Goal: Information Seeking & Learning: Learn about a topic

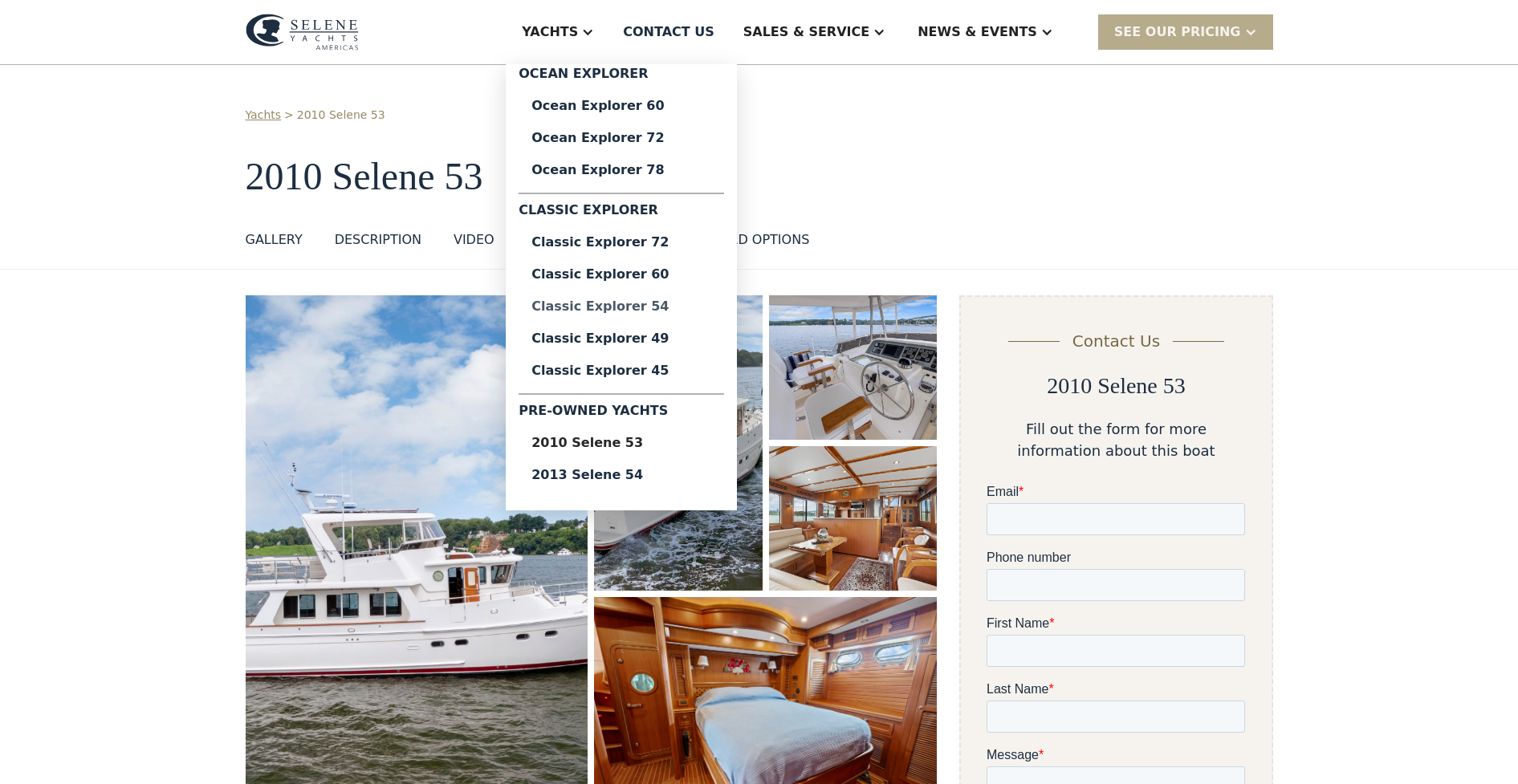
click at [661, 309] on div "Classic Explorer 54" at bounding box center [621, 306] width 180 height 13
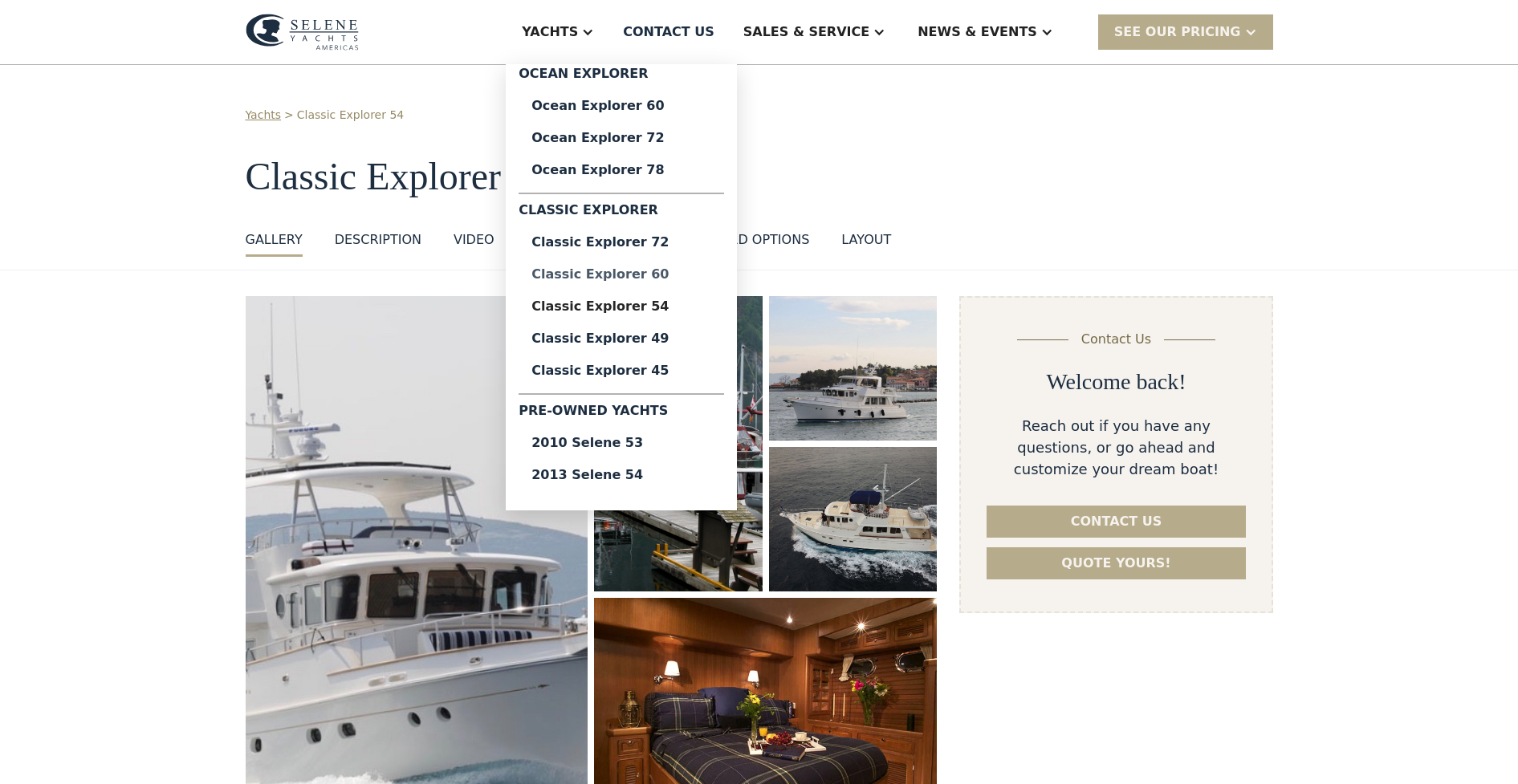
click at [649, 274] on div "Classic Explorer 60" at bounding box center [621, 274] width 180 height 13
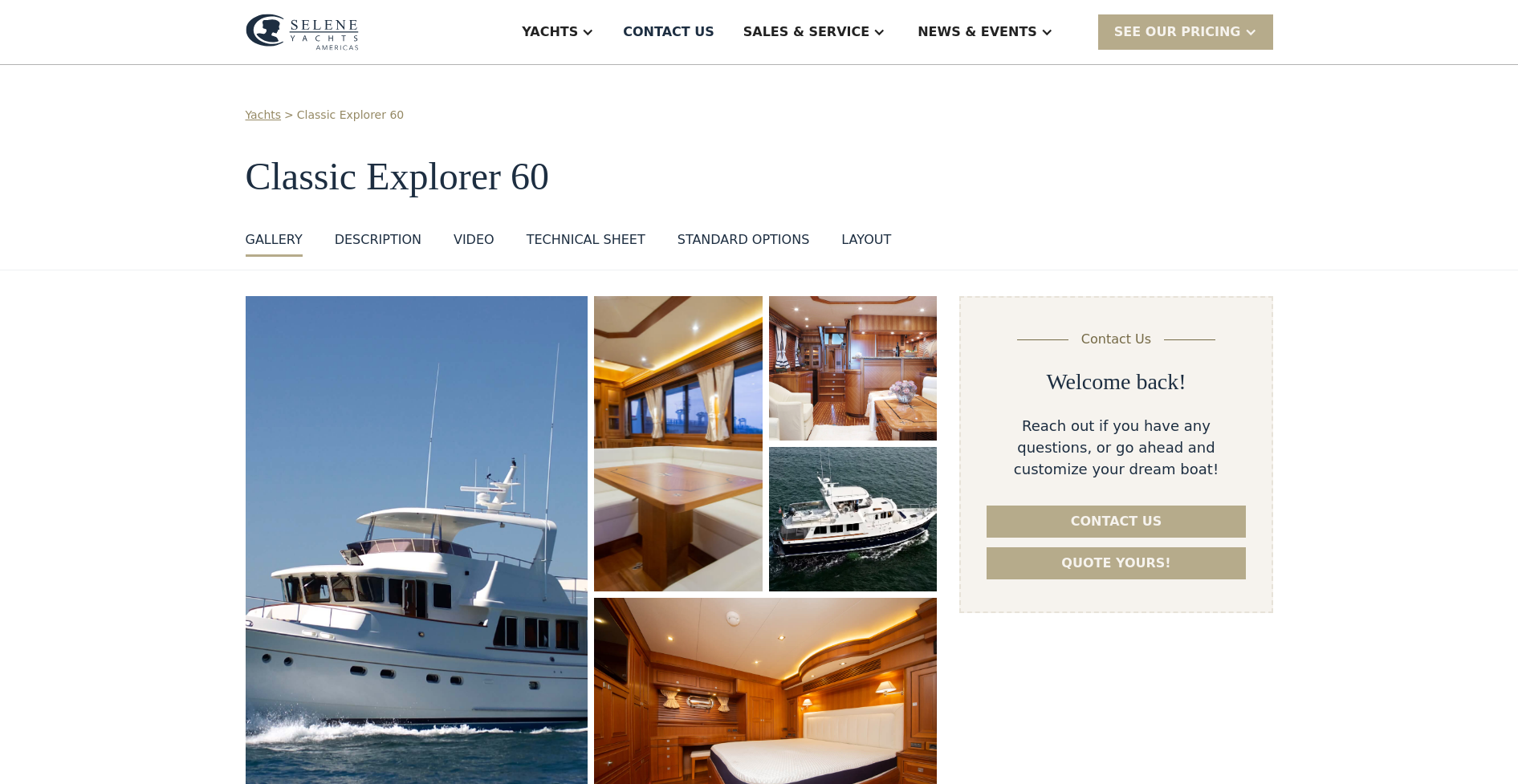
click at [652, 407] on img "open lightbox" at bounding box center [678, 444] width 178 height 313
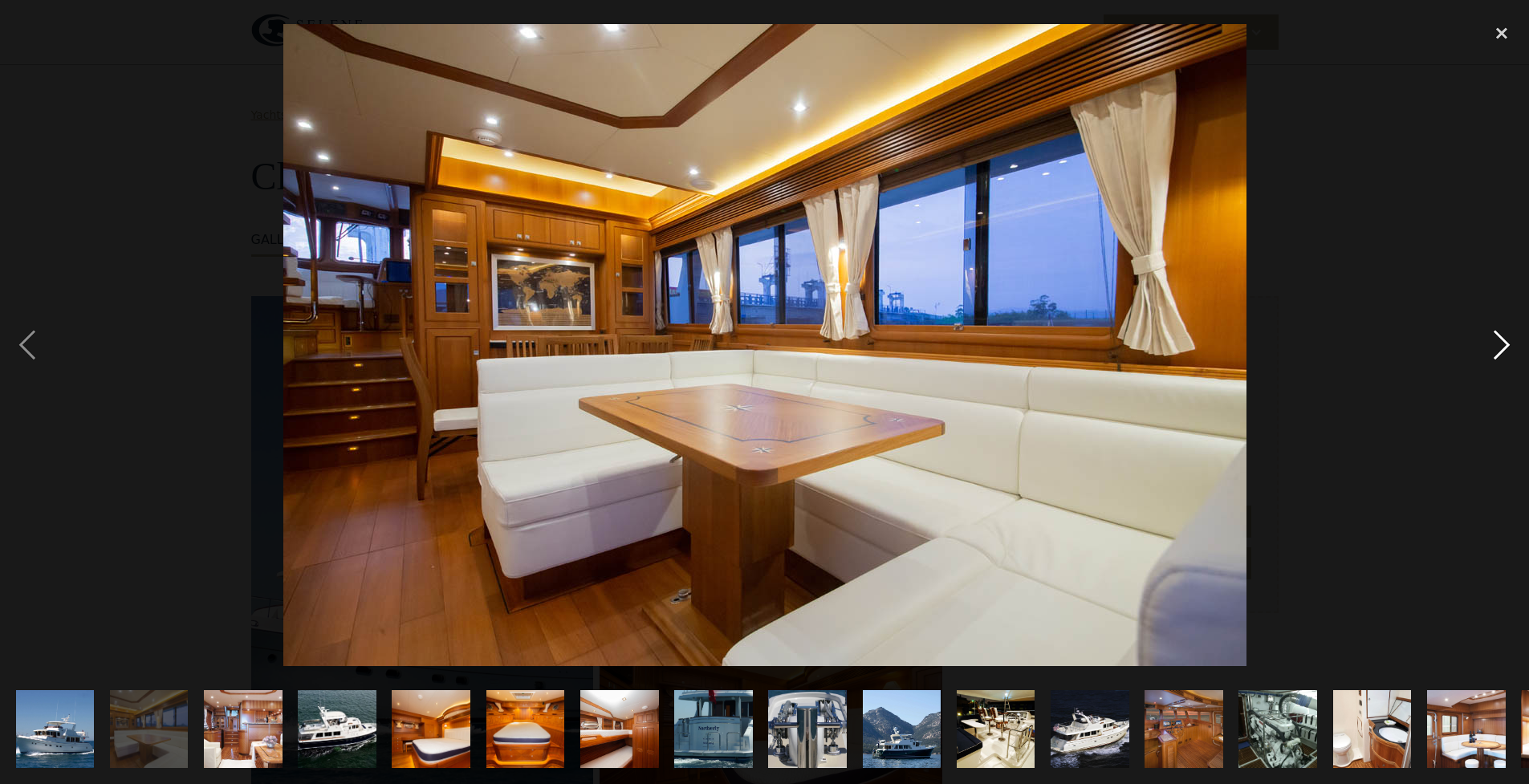
click at [1501, 352] on div "next image" at bounding box center [1501, 346] width 54 height 658
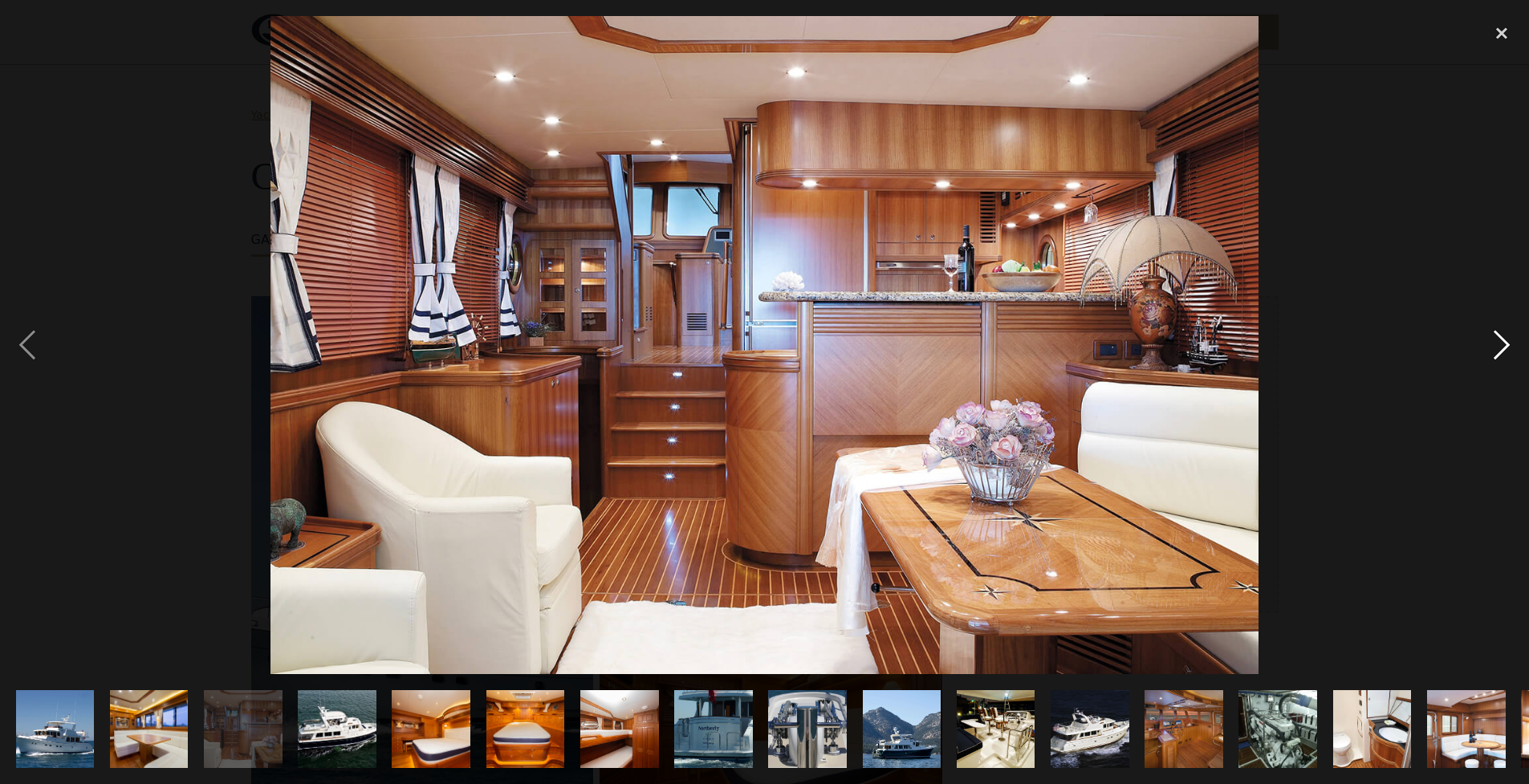
click at [1501, 352] on div "next image" at bounding box center [1501, 346] width 54 height 658
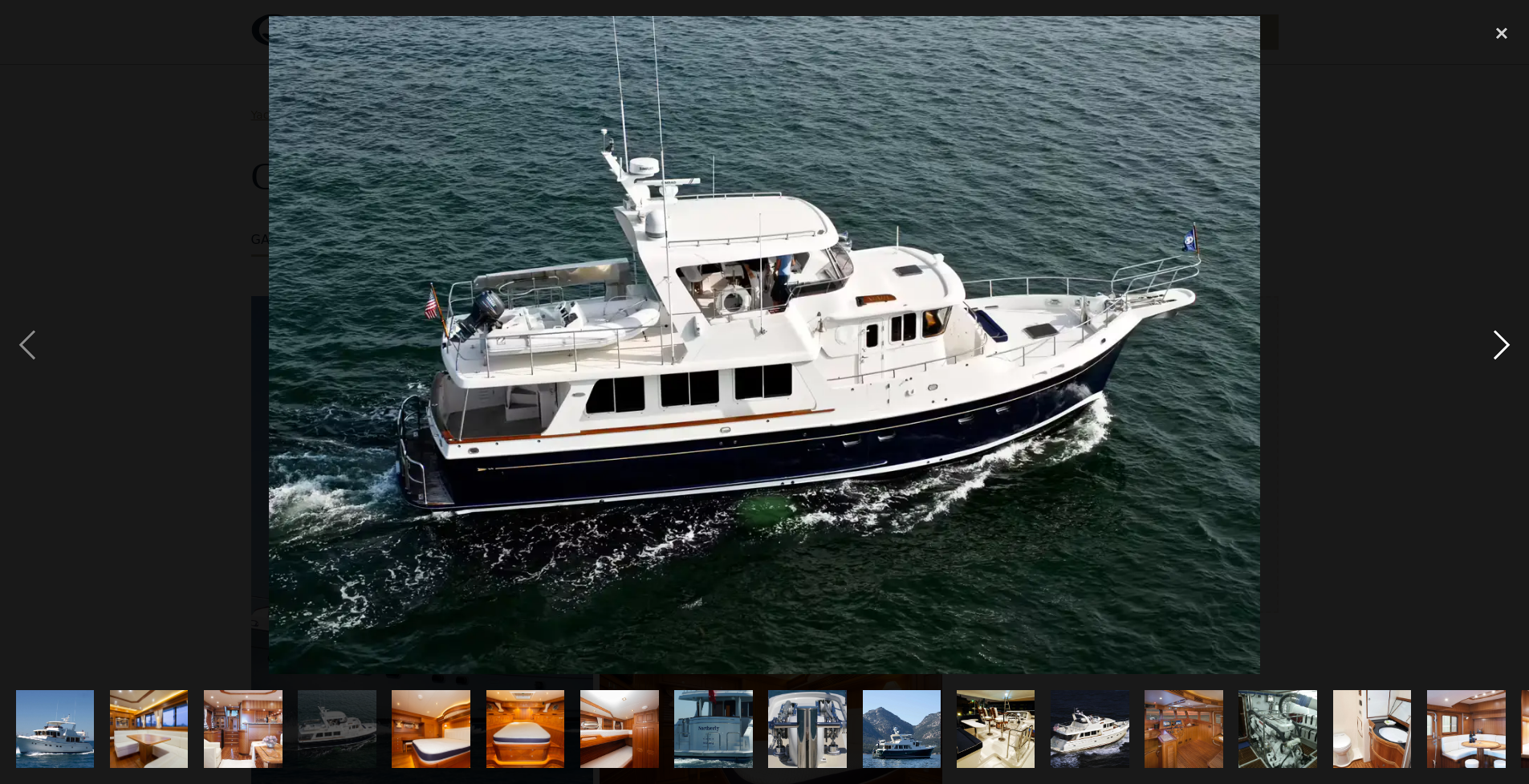
click at [1499, 352] on div "next image" at bounding box center [1501, 346] width 54 height 658
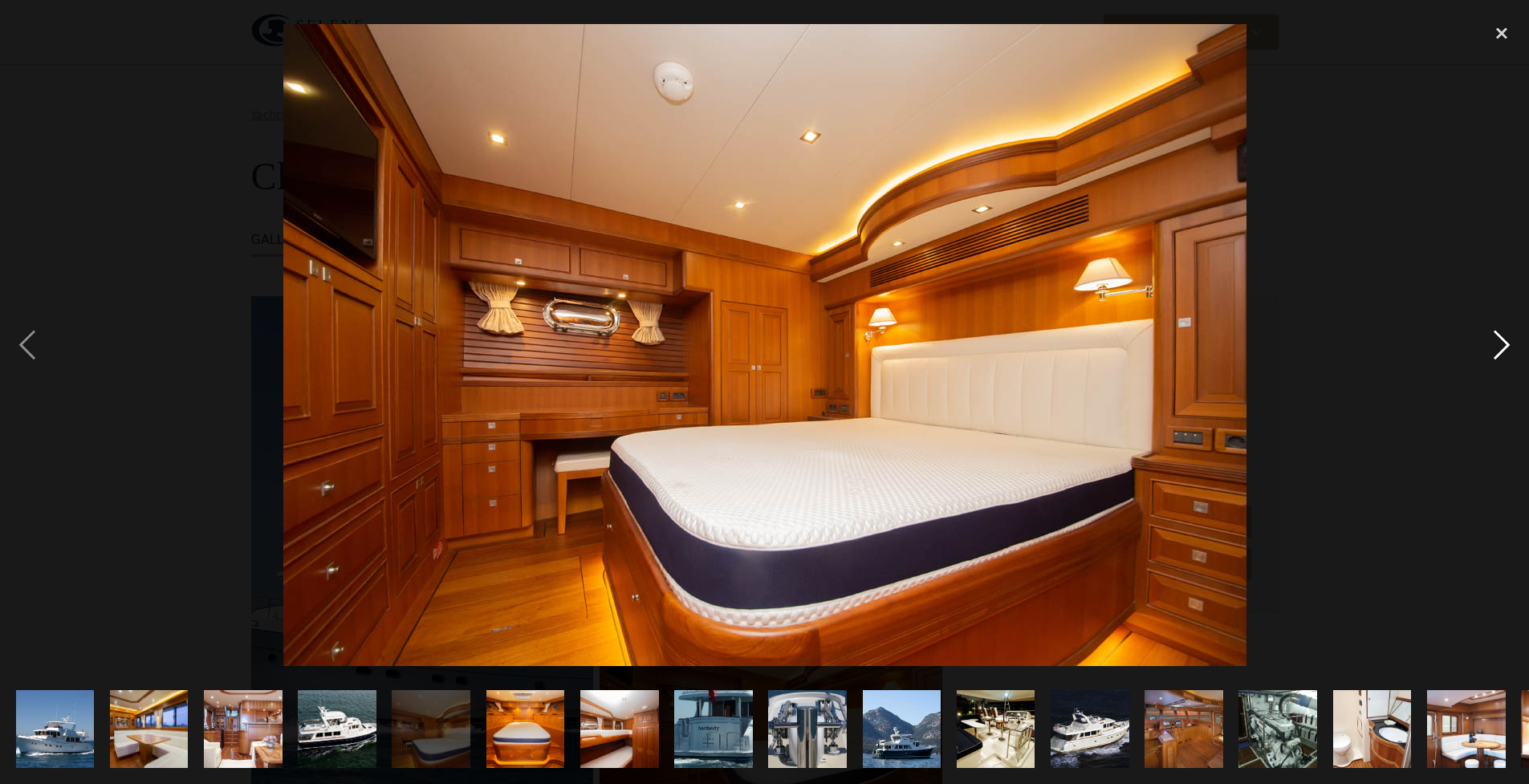
click at [1499, 352] on div "next image" at bounding box center [1501, 346] width 54 height 658
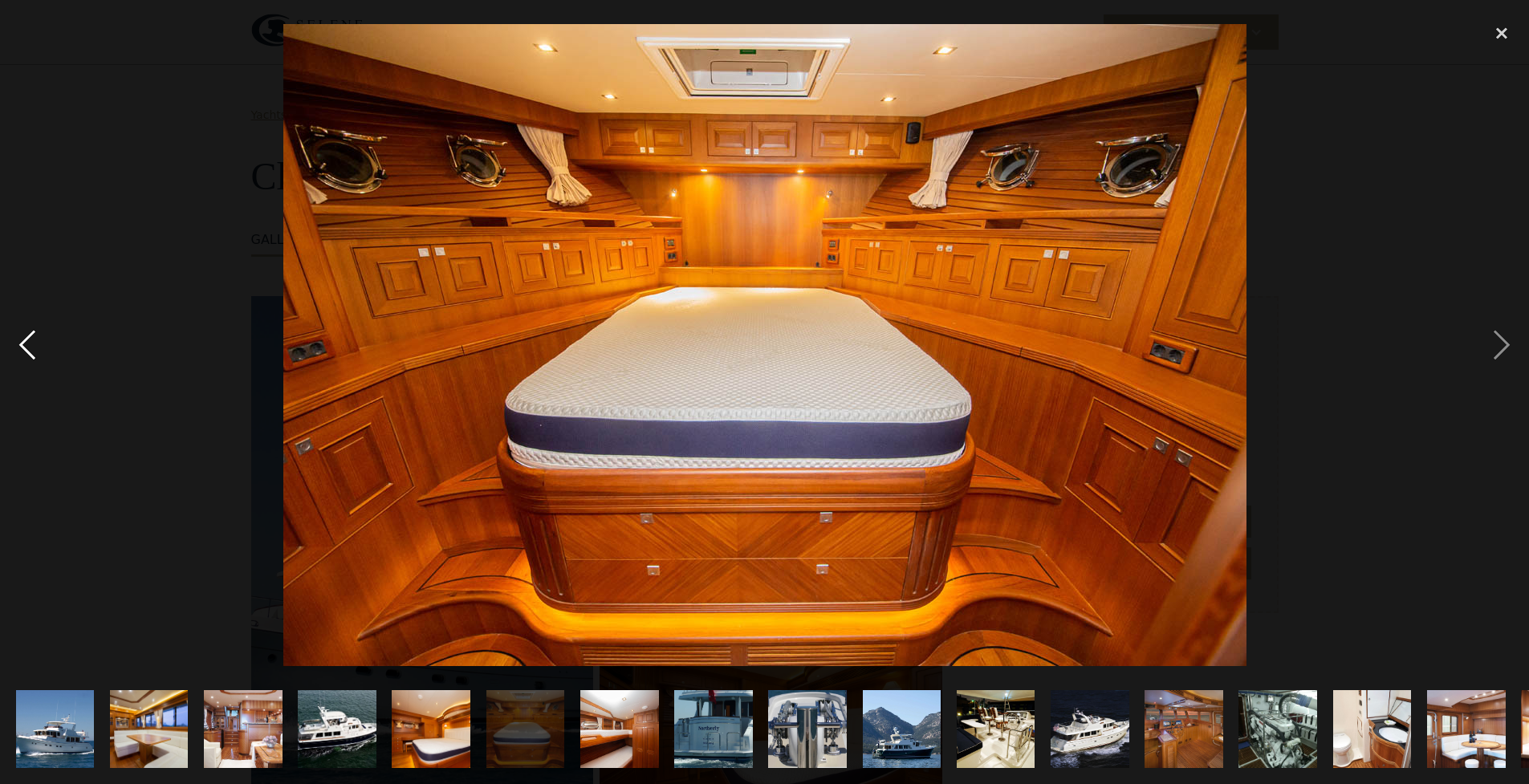
click at [28, 345] on div "previous image" at bounding box center [27, 346] width 54 height 658
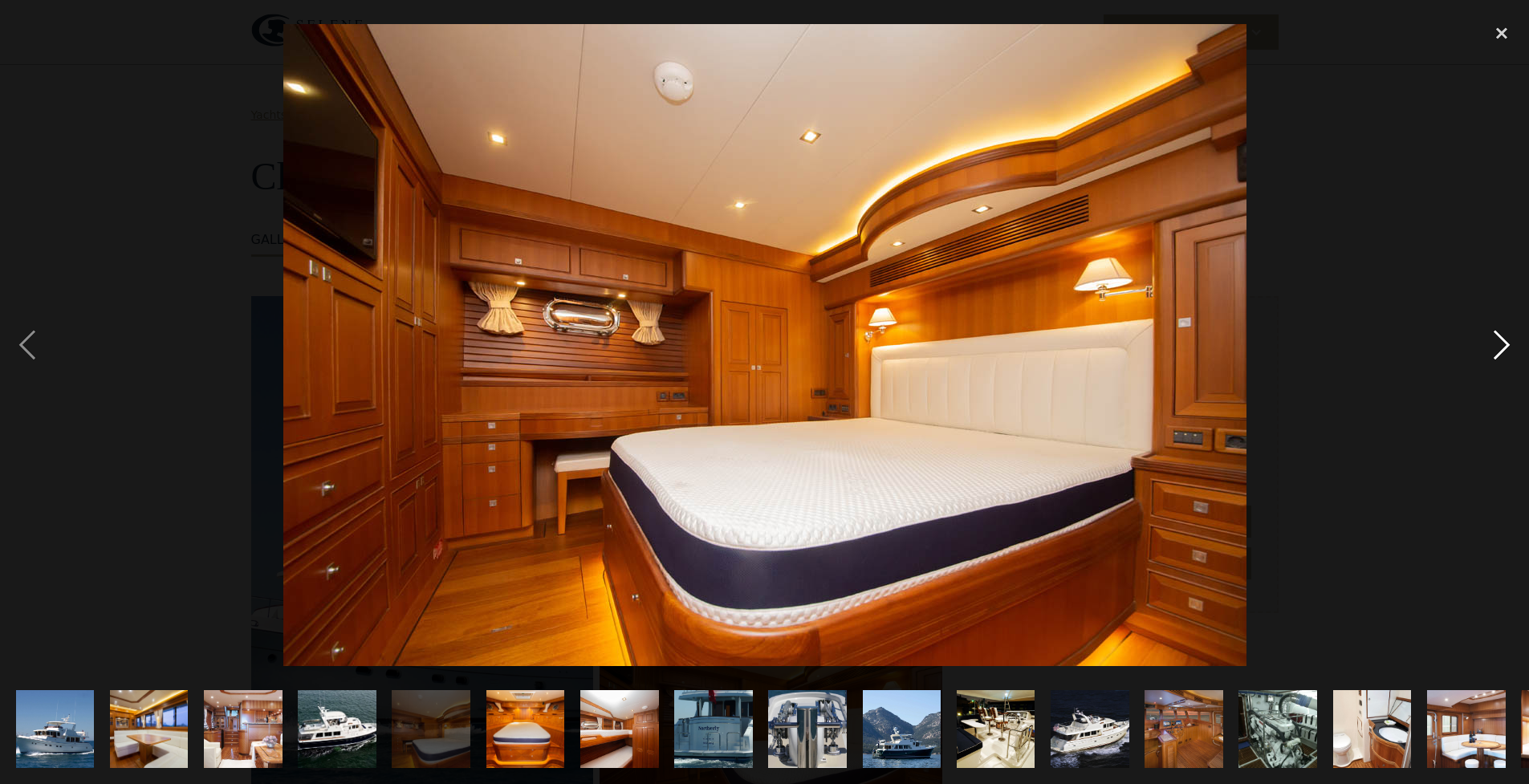
click at [1495, 356] on div "next image" at bounding box center [1501, 346] width 54 height 658
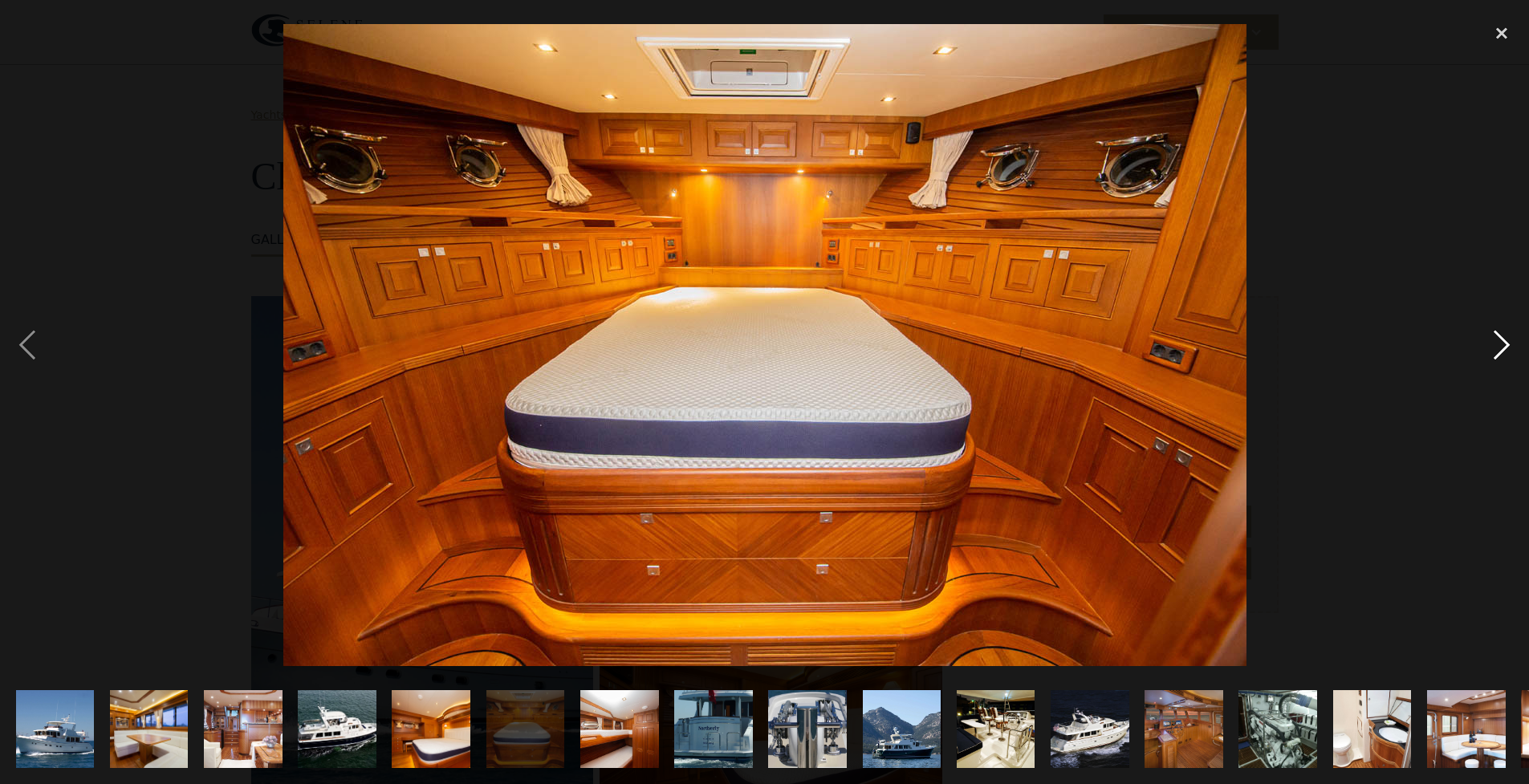
click at [1488, 348] on div "next image" at bounding box center [1501, 346] width 54 height 658
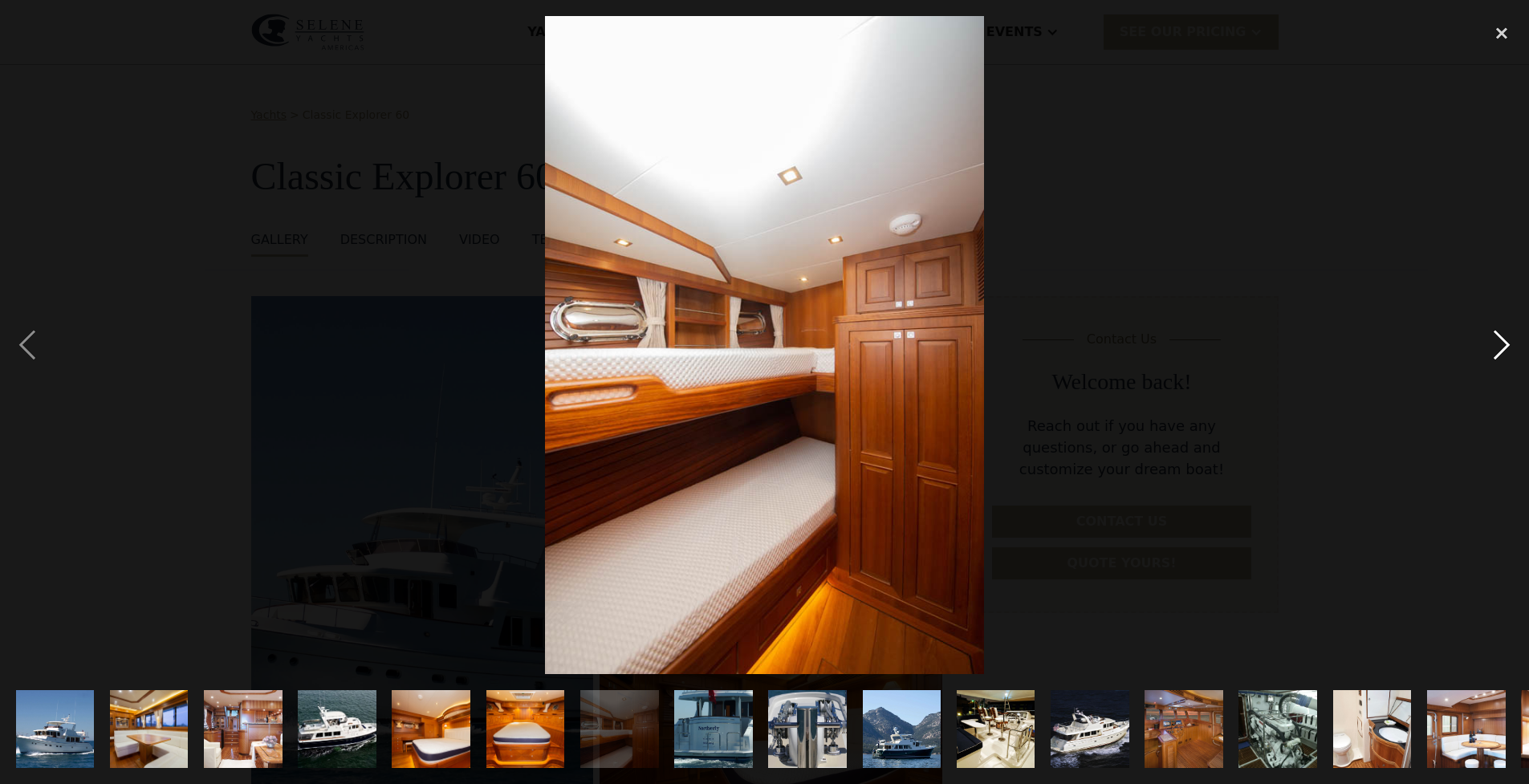
click at [1487, 351] on div "next image" at bounding box center [1501, 346] width 54 height 658
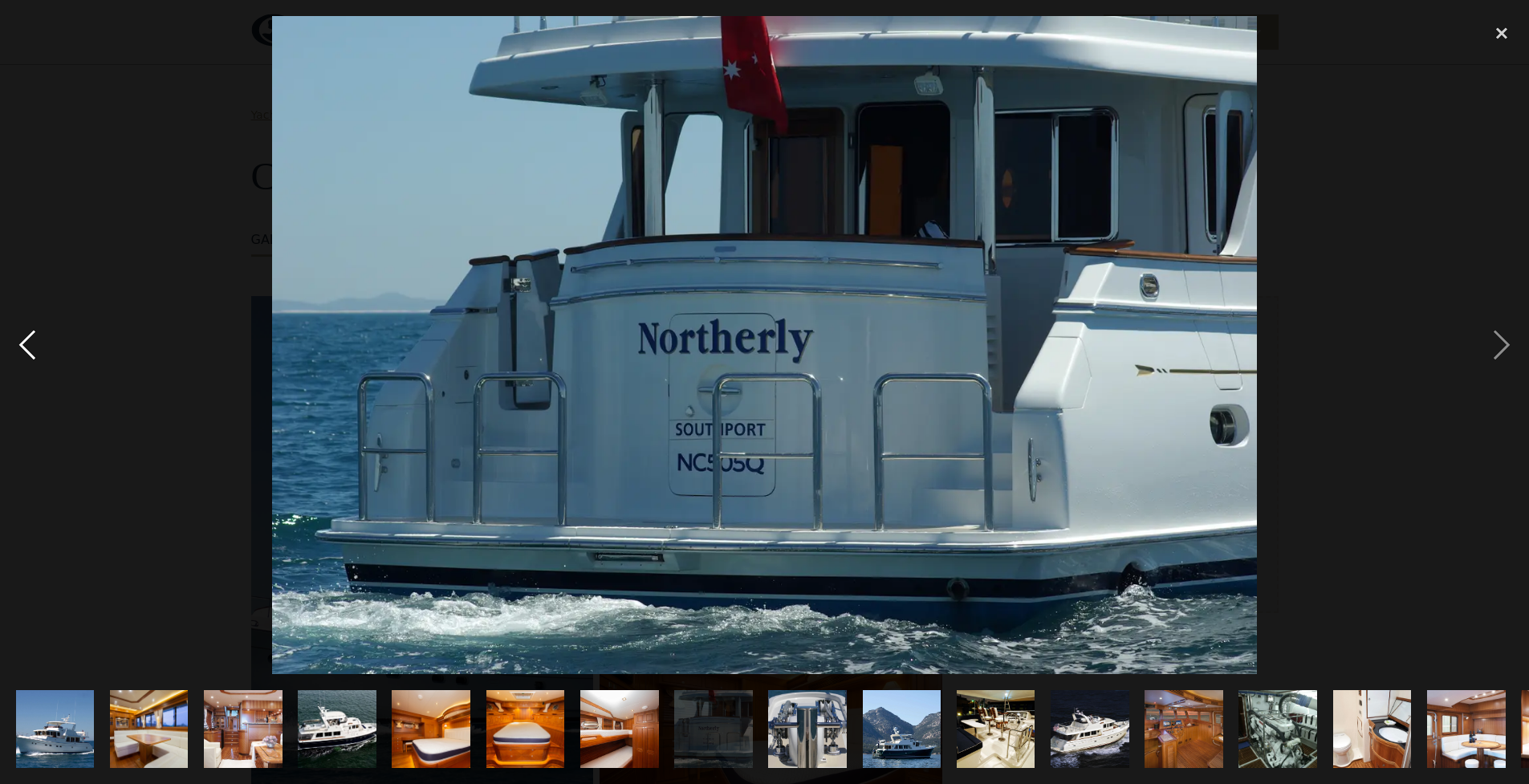
click at [36, 347] on div "previous image" at bounding box center [27, 346] width 54 height 658
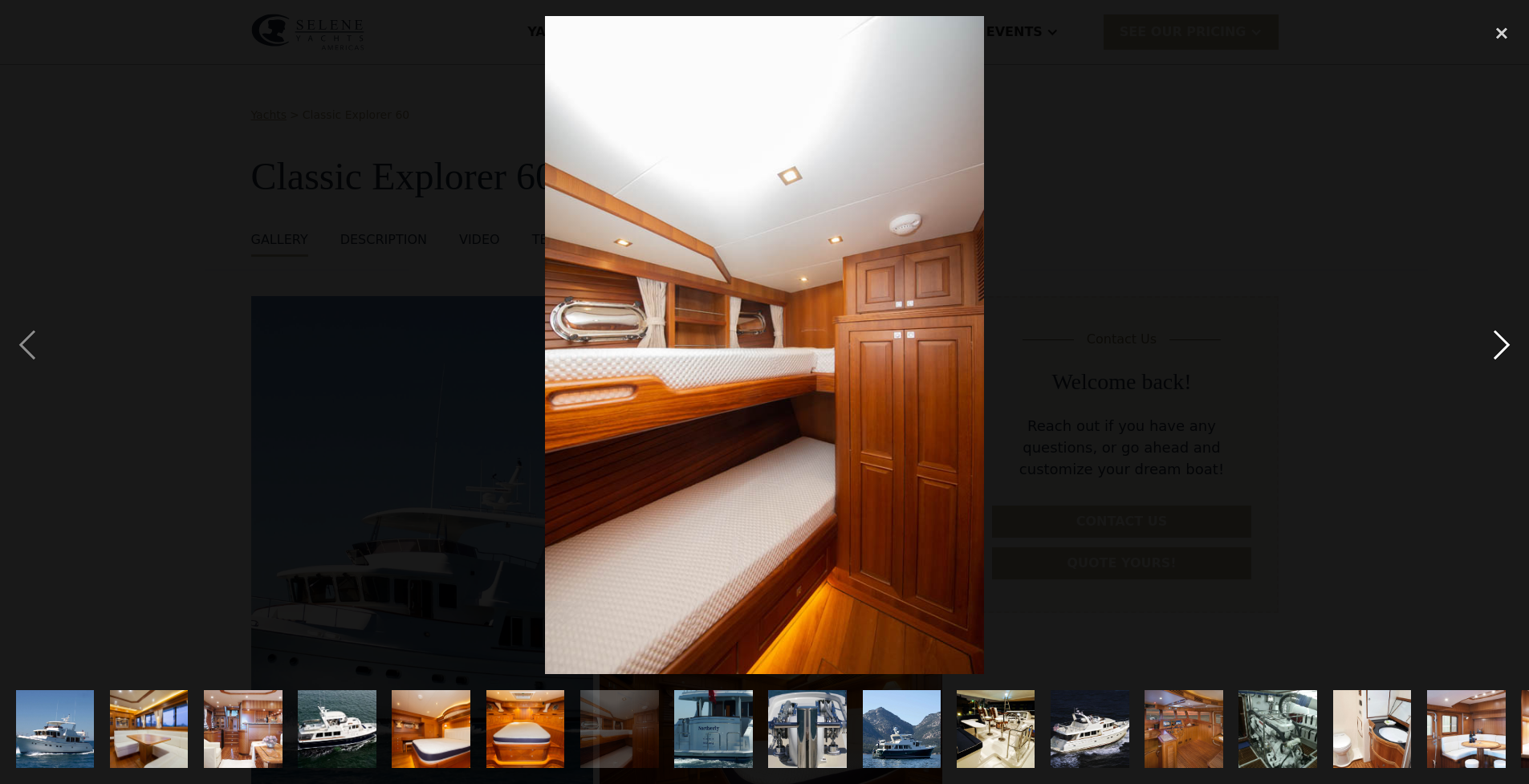
click at [1501, 353] on div "next image" at bounding box center [1501, 346] width 54 height 658
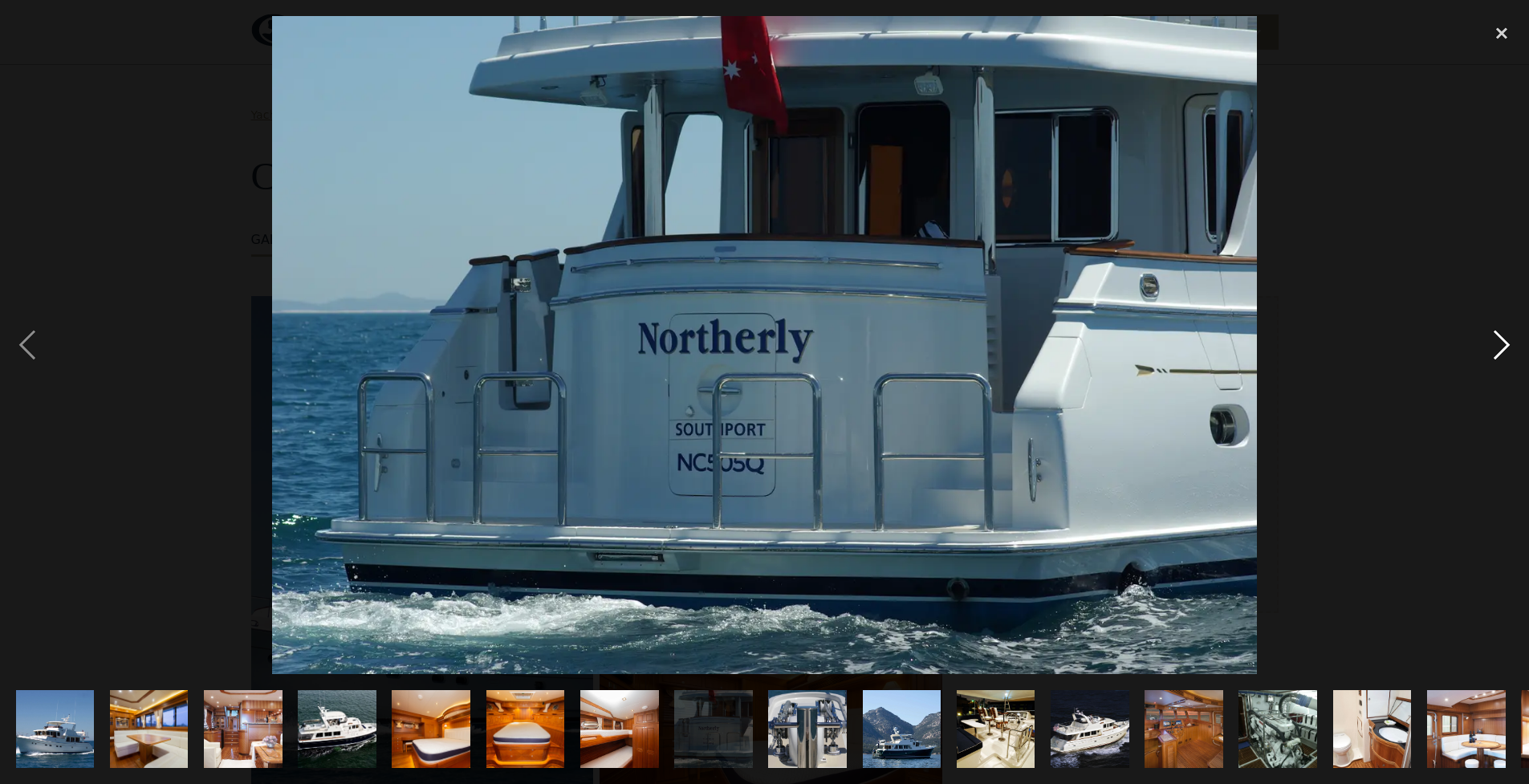
click at [1497, 352] on div "next image" at bounding box center [1501, 346] width 54 height 658
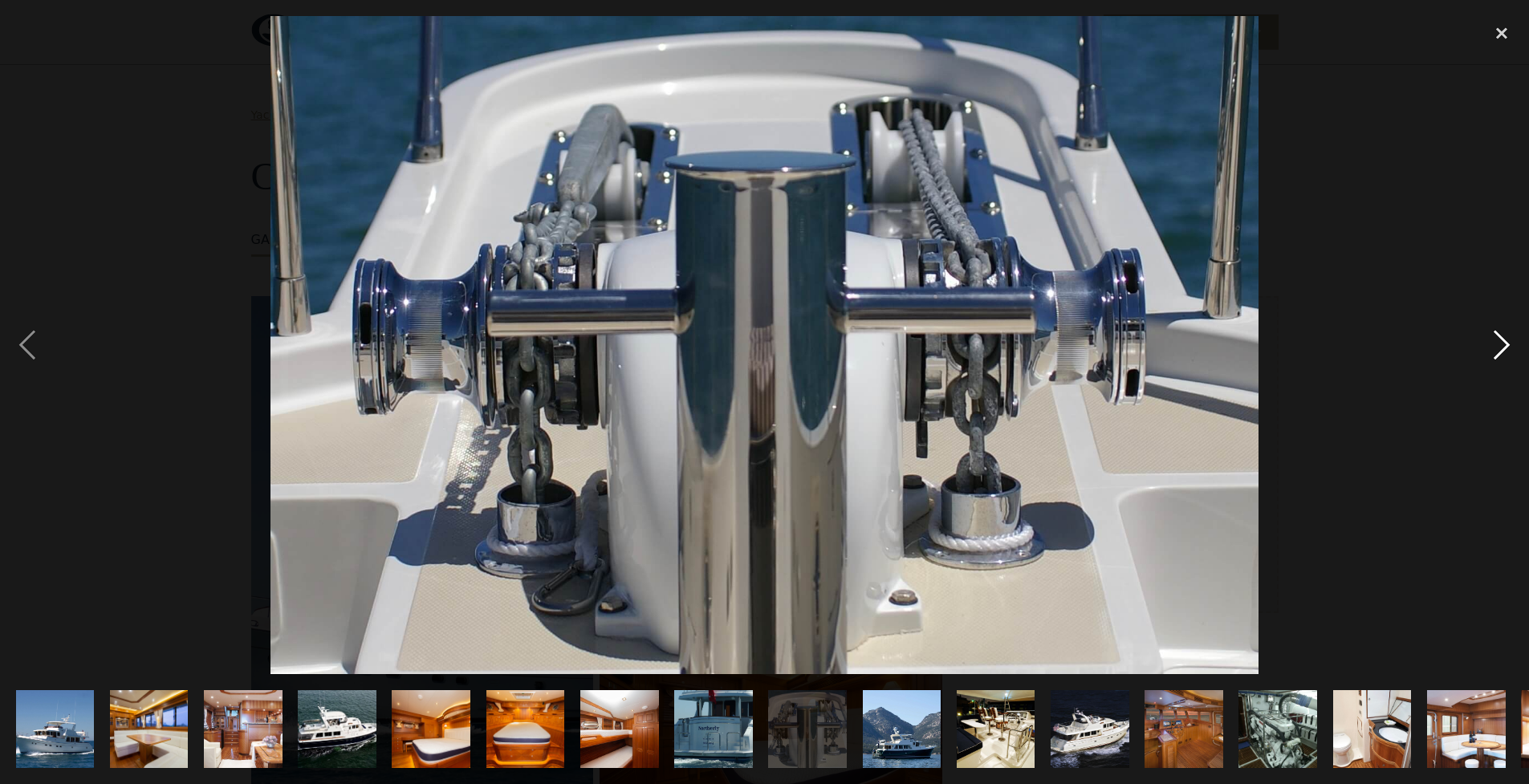
click at [1497, 352] on div "next image" at bounding box center [1501, 346] width 54 height 658
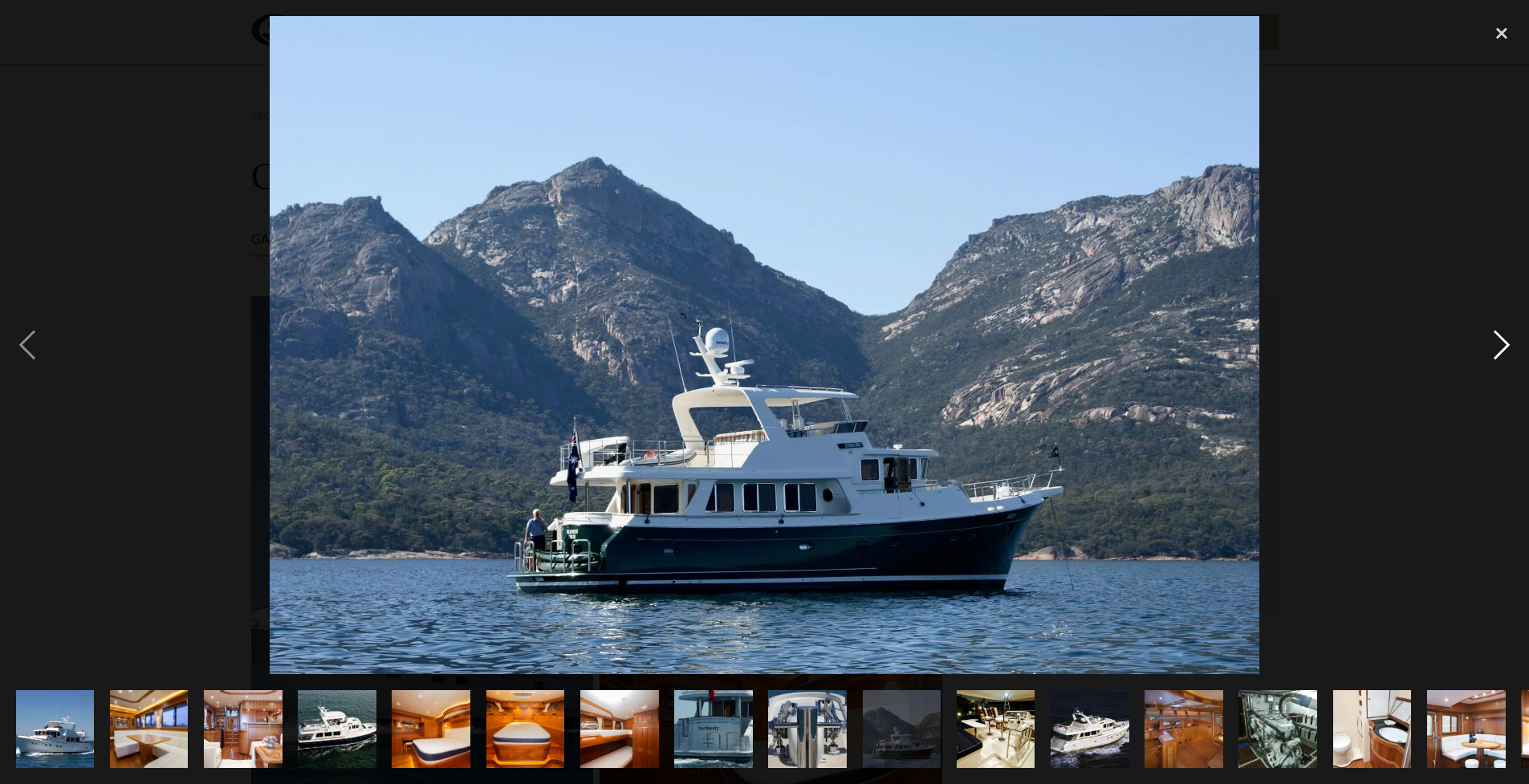
click at [1497, 346] on div "next image" at bounding box center [1501, 346] width 54 height 658
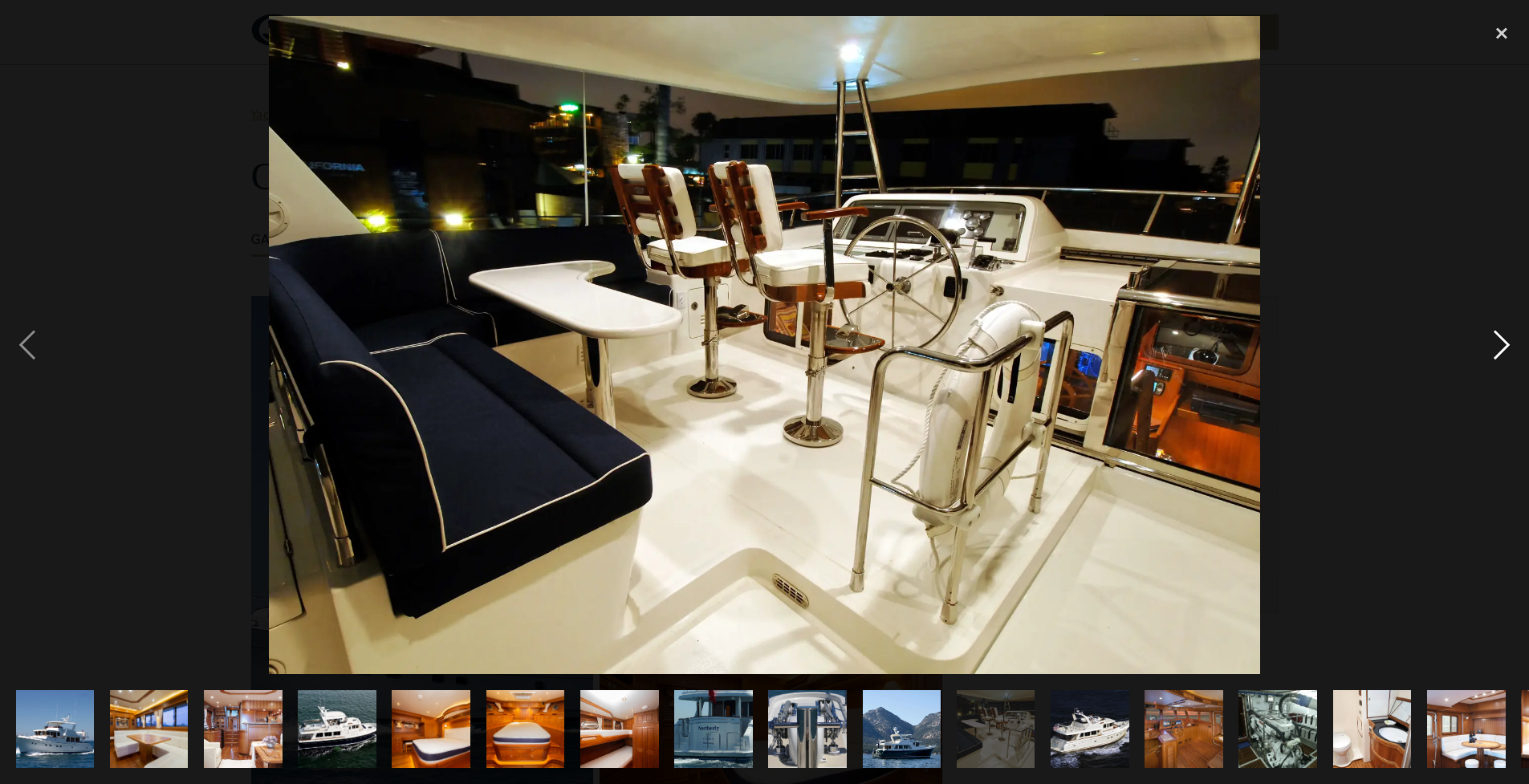
click at [1495, 349] on div "next image" at bounding box center [1501, 346] width 54 height 658
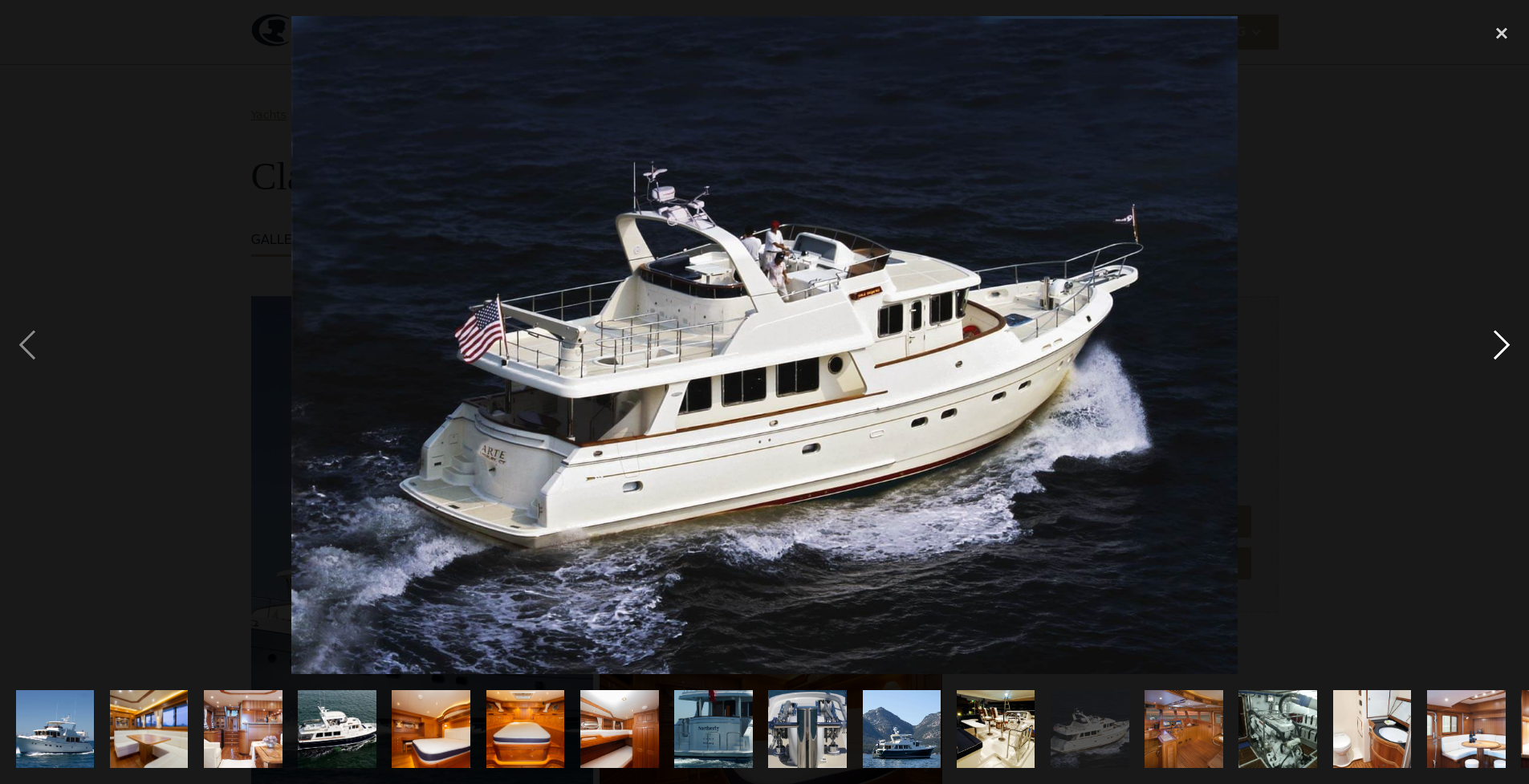
click at [1489, 350] on div "next image" at bounding box center [1501, 346] width 54 height 658
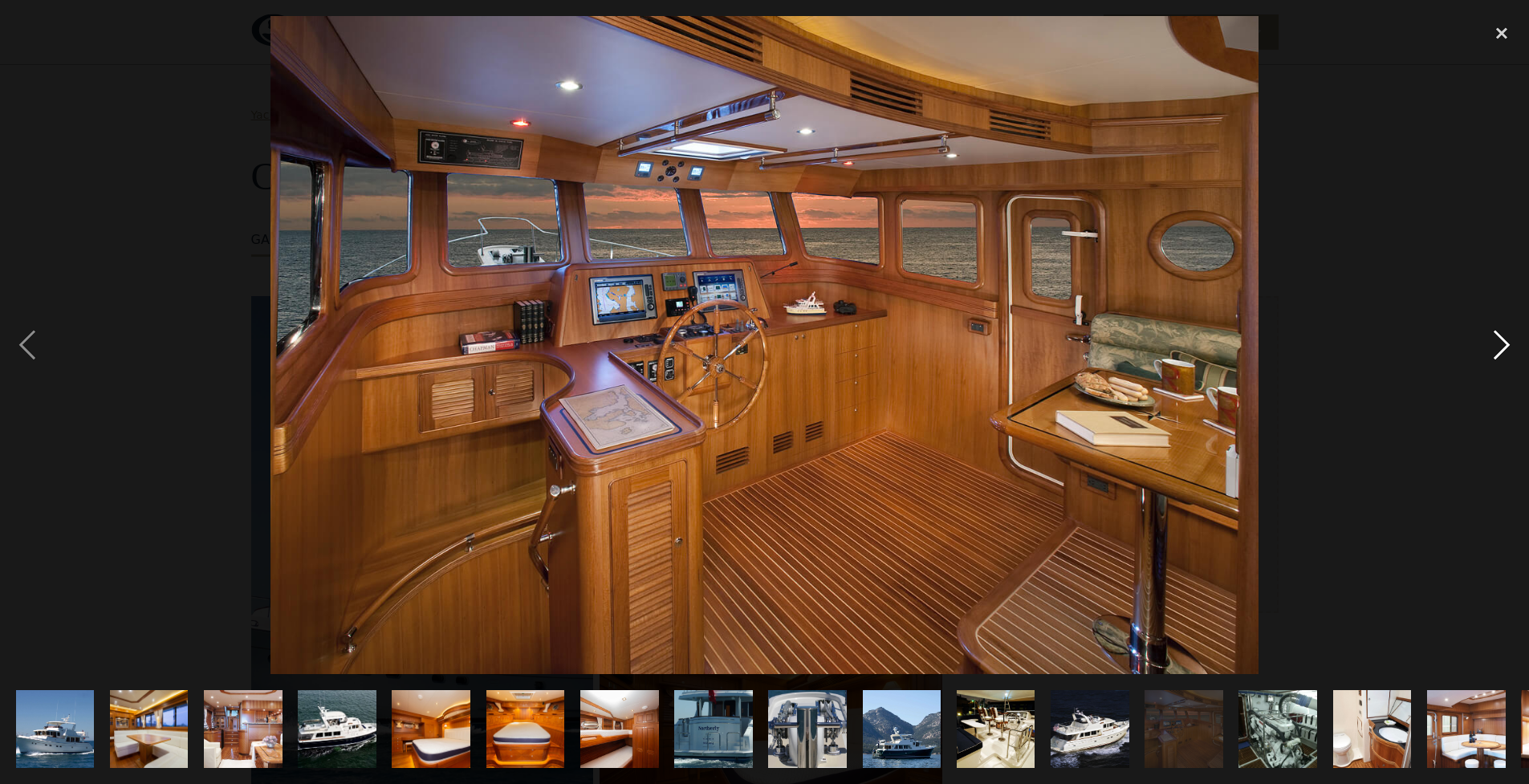
click at [1488, 352] on div "next image" at bounding box center [1501, 346] width 54 height 658
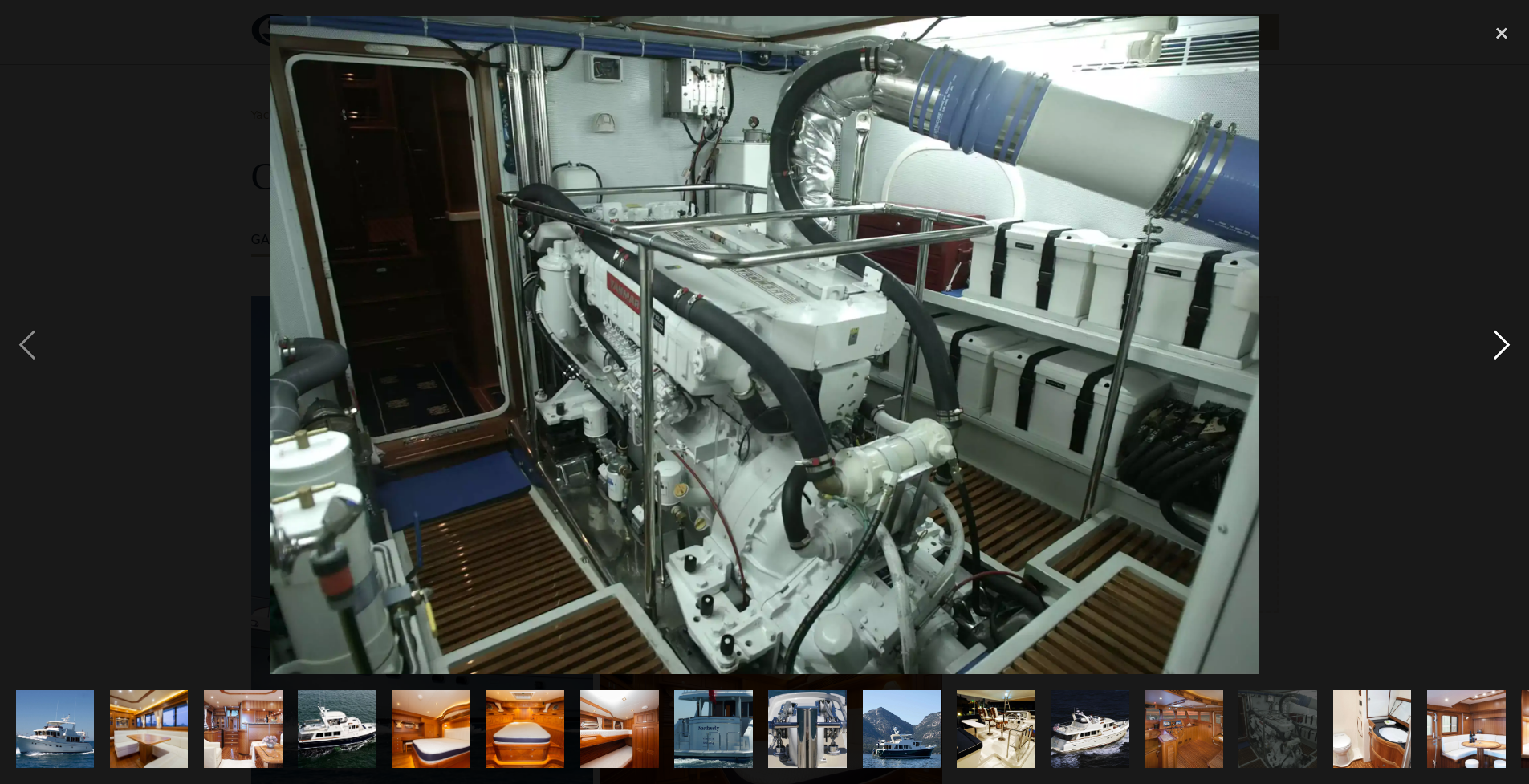
click at [1487, 352] on div "next image" at bounding box center [1501, 346] width 54 height 658
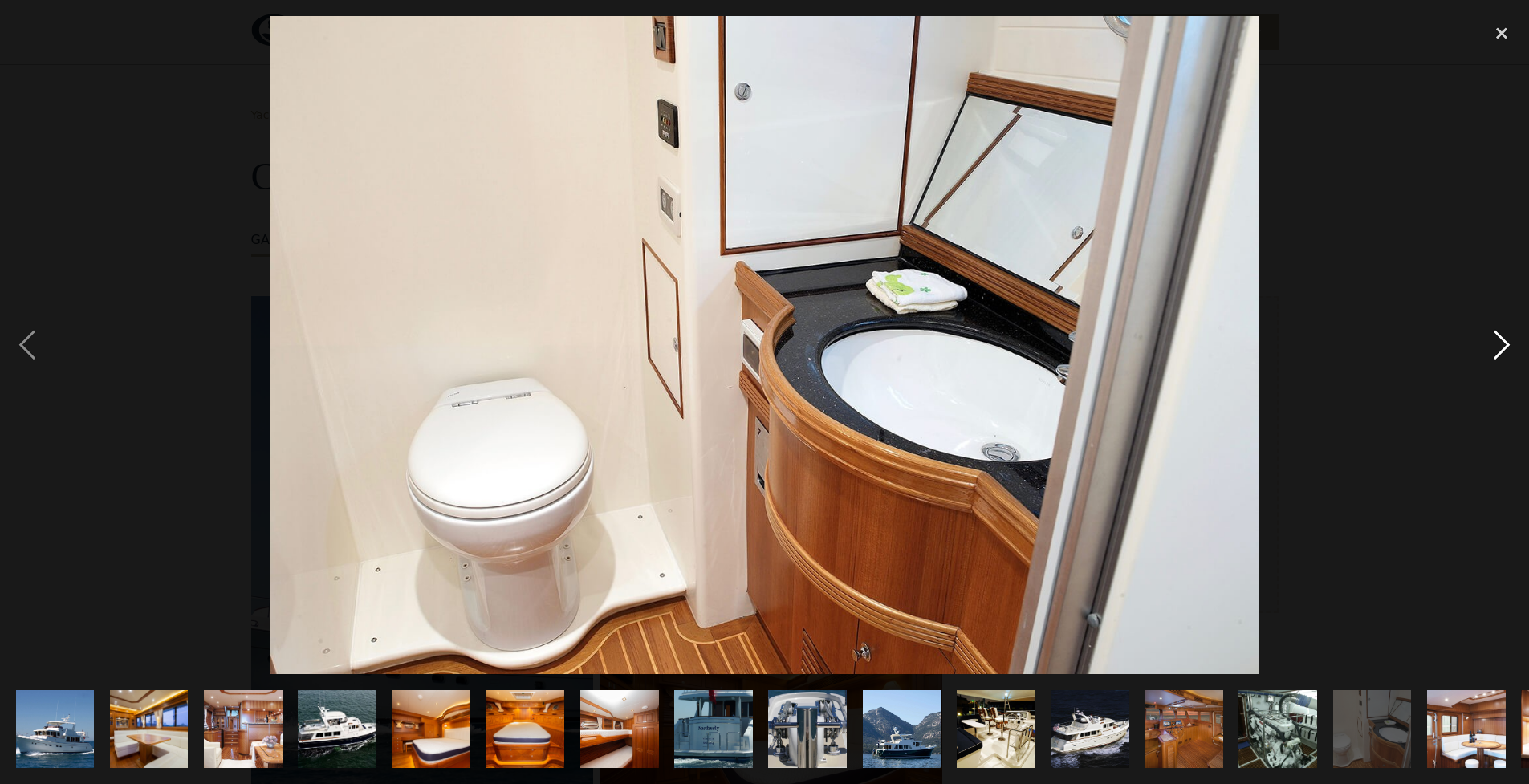
click at [1486, 352] on div "next image" at bounding box center [1501, 346] width 54 height 658
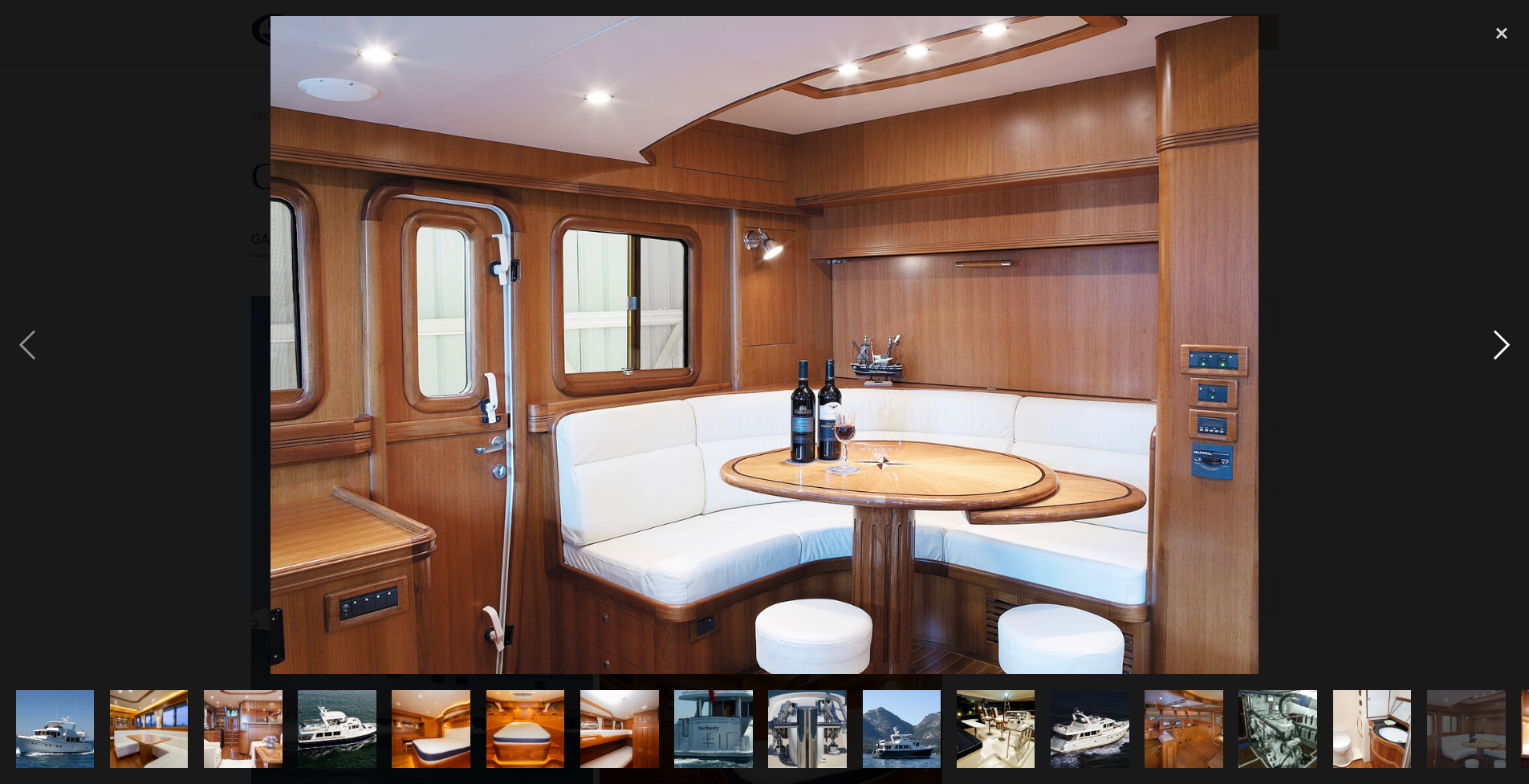
click at [1486, 352] on div "next image" at bounding box center [1501, 346] width 54 height 658
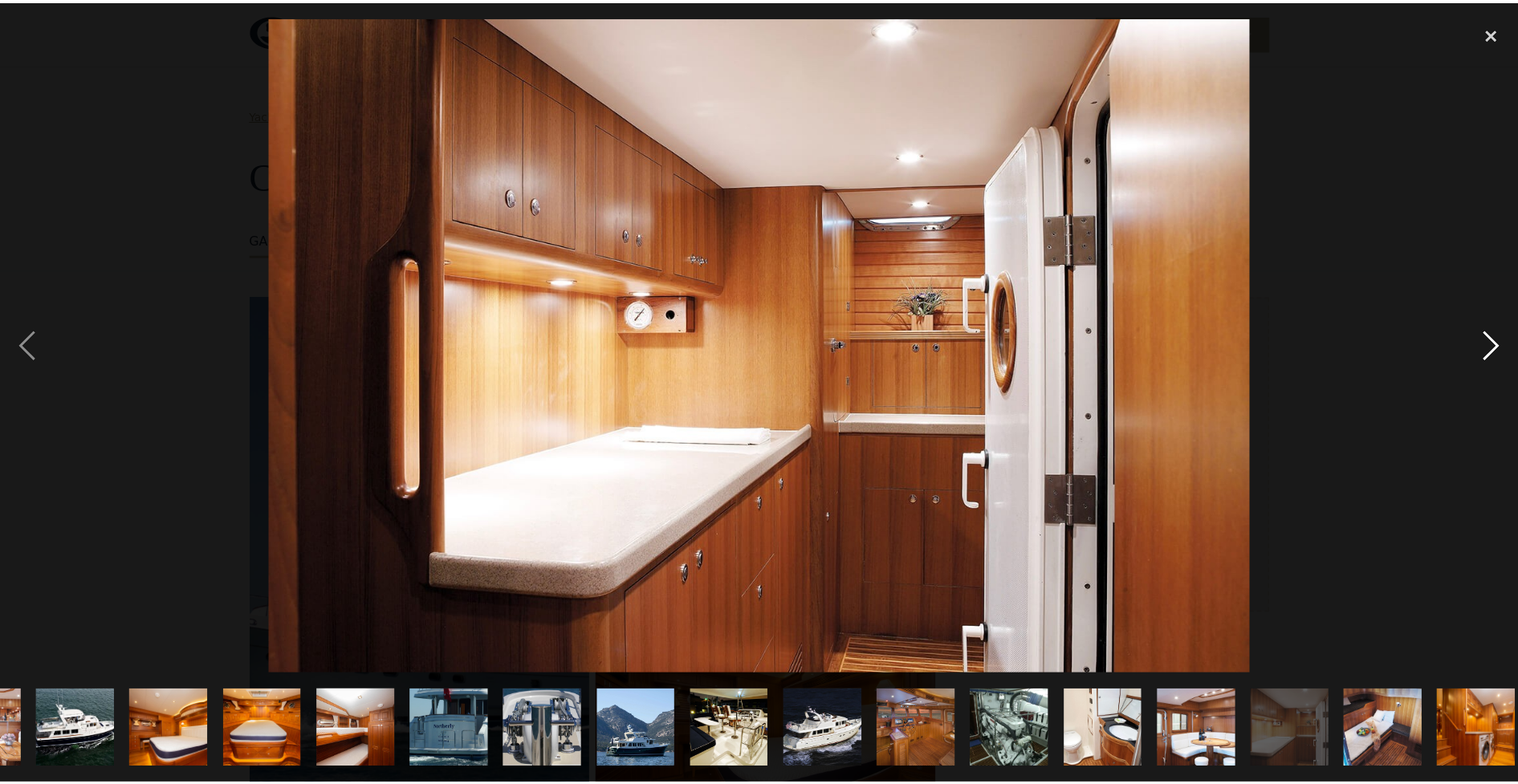
scroll to position [0, 274]
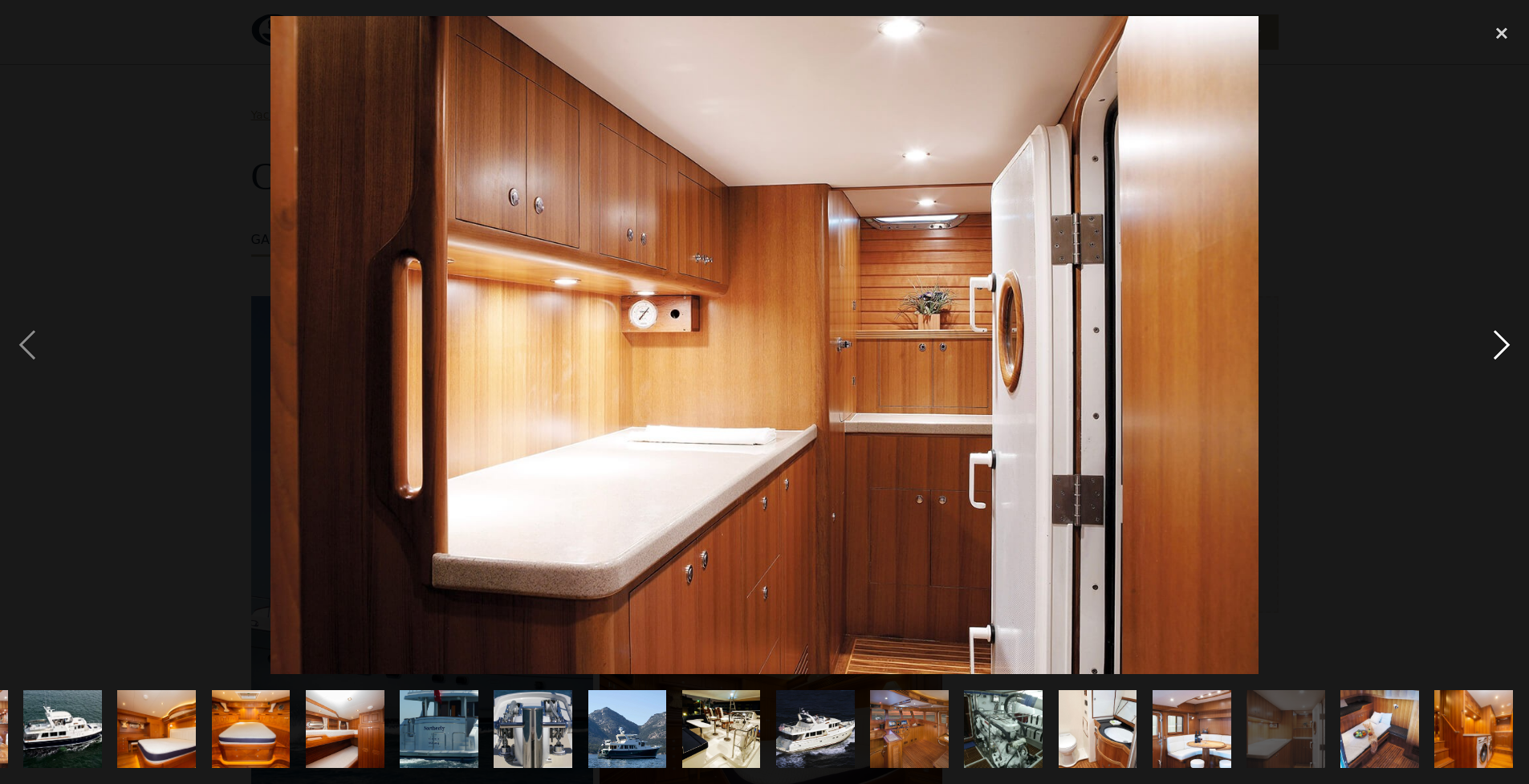
click at [1496, 346] on div "next image" at bounding box center [1501, 346] width 54 height 658
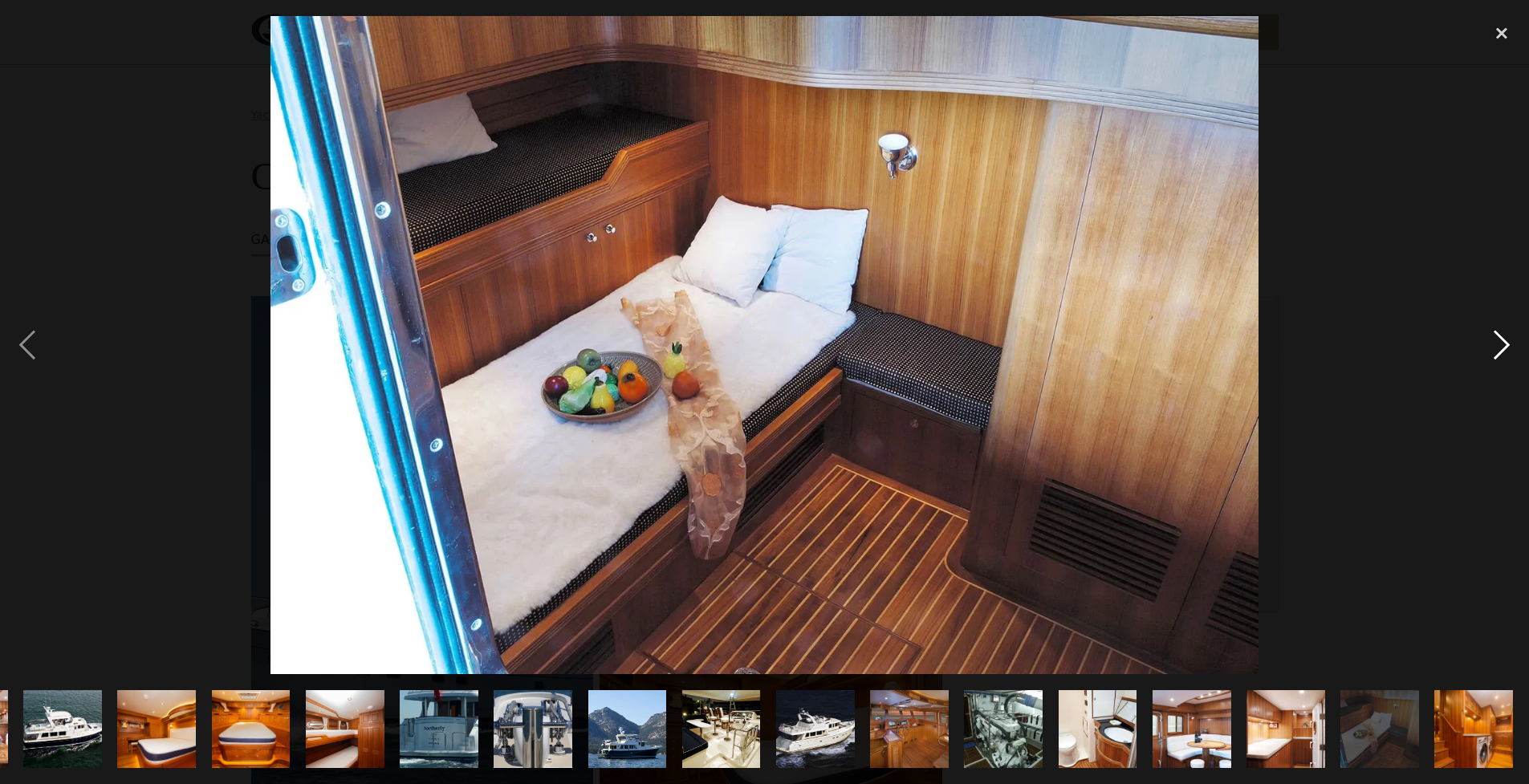
click at [1499, 349] on div "next image" at bounding box center [1501, 346] width 54 height 658
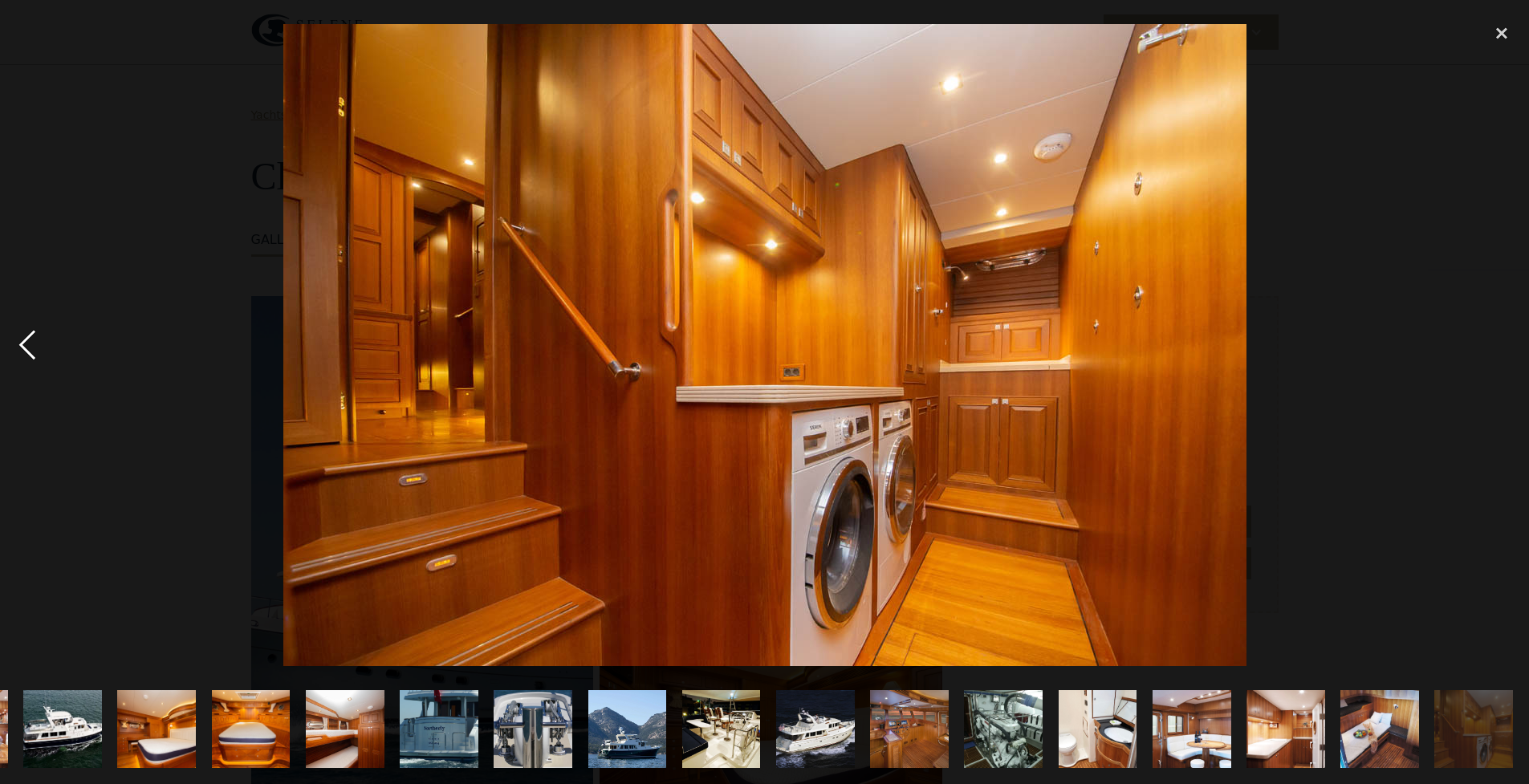
drag, startPoint x: 34, startPoint y: 346, endPoint x: 25, endPoint y: 343, distance: 9.5
click at [34, 345] on div "previous image" at bounding box center [27, 346] width 54 height 658
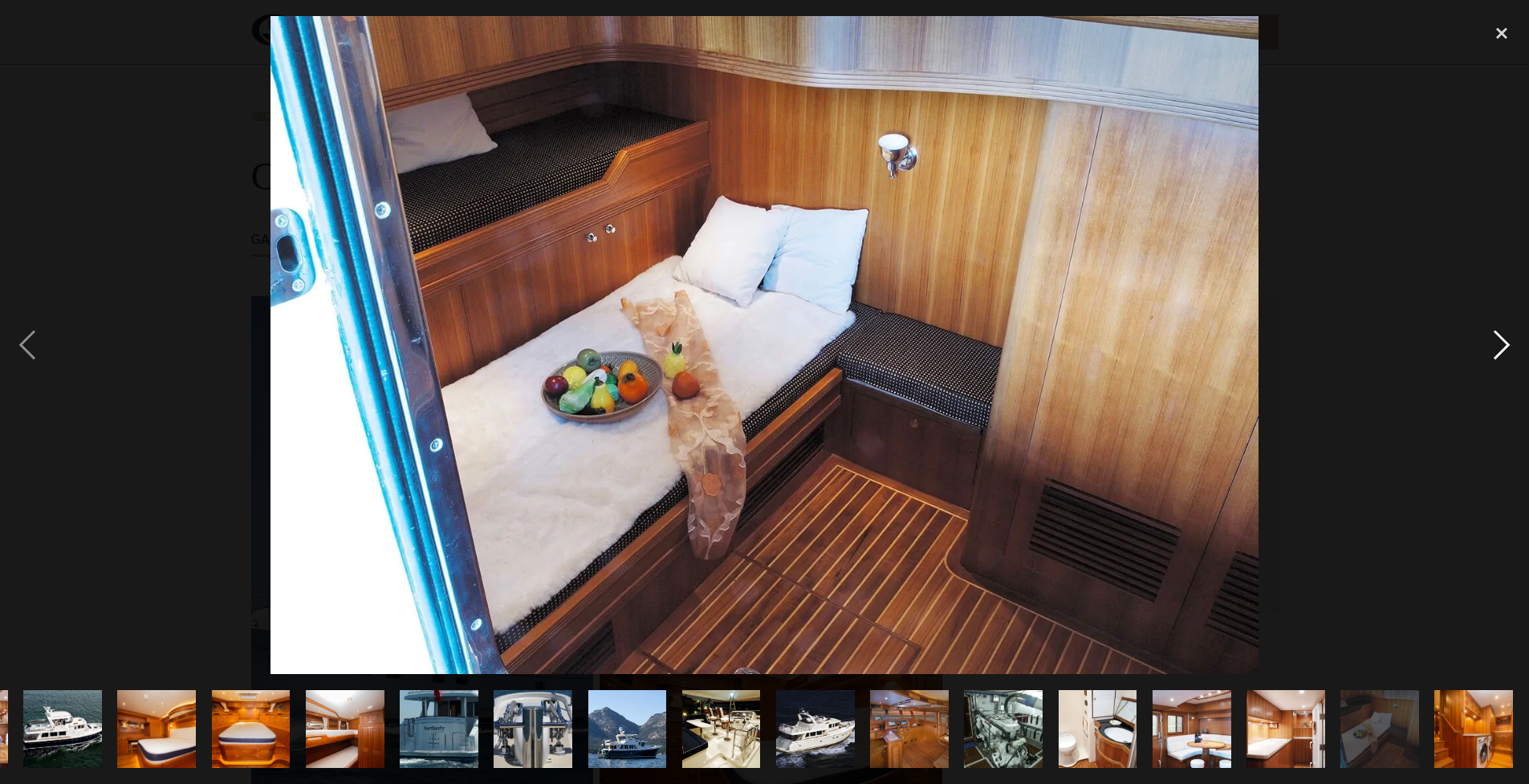
click at [1501, 346] on div "next image" at bounding box center [1501, 346] width 54 height 658
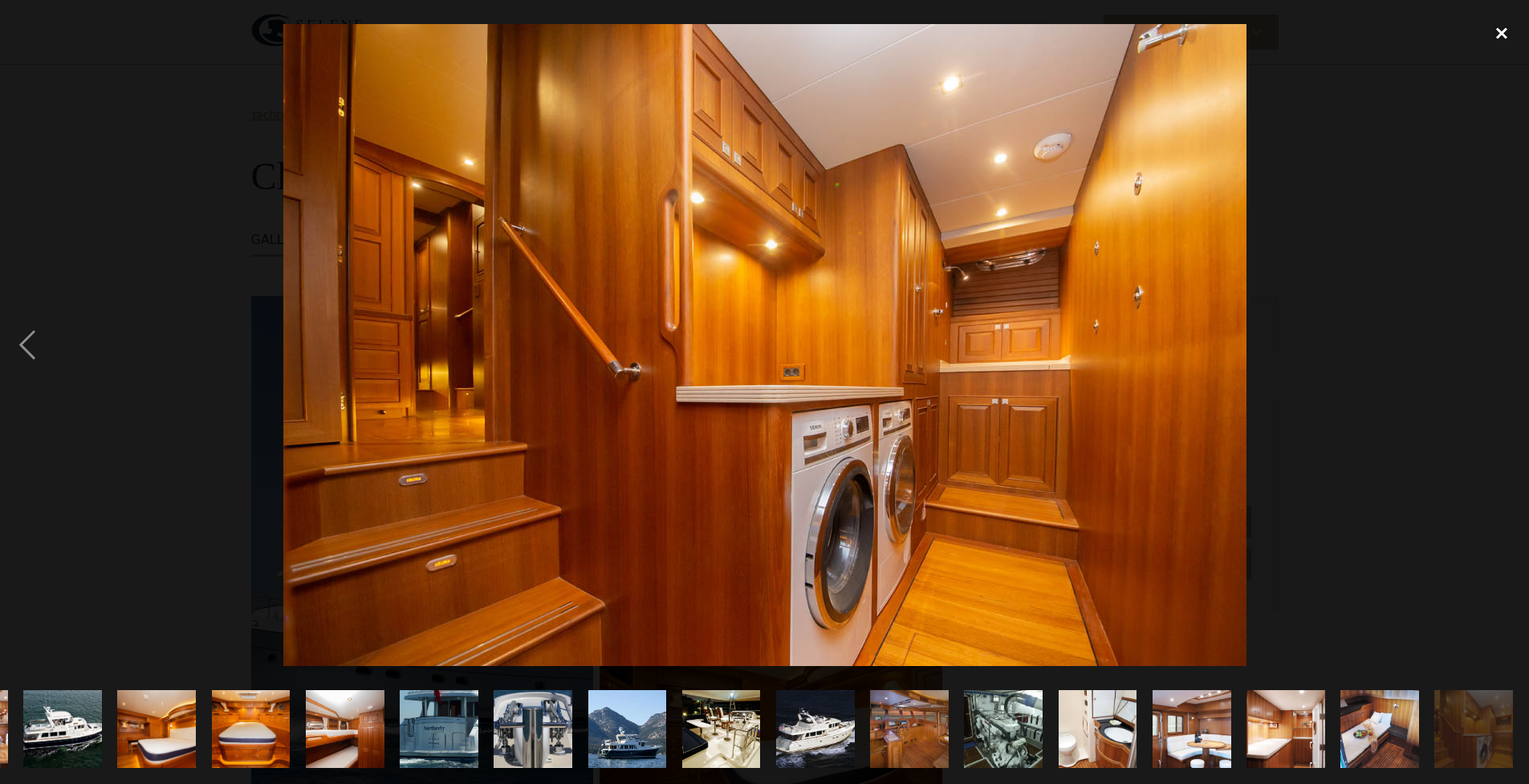
click at [1501, 30] on div "close lightbox" at bounding box center [1501, 34] width 54 height 35
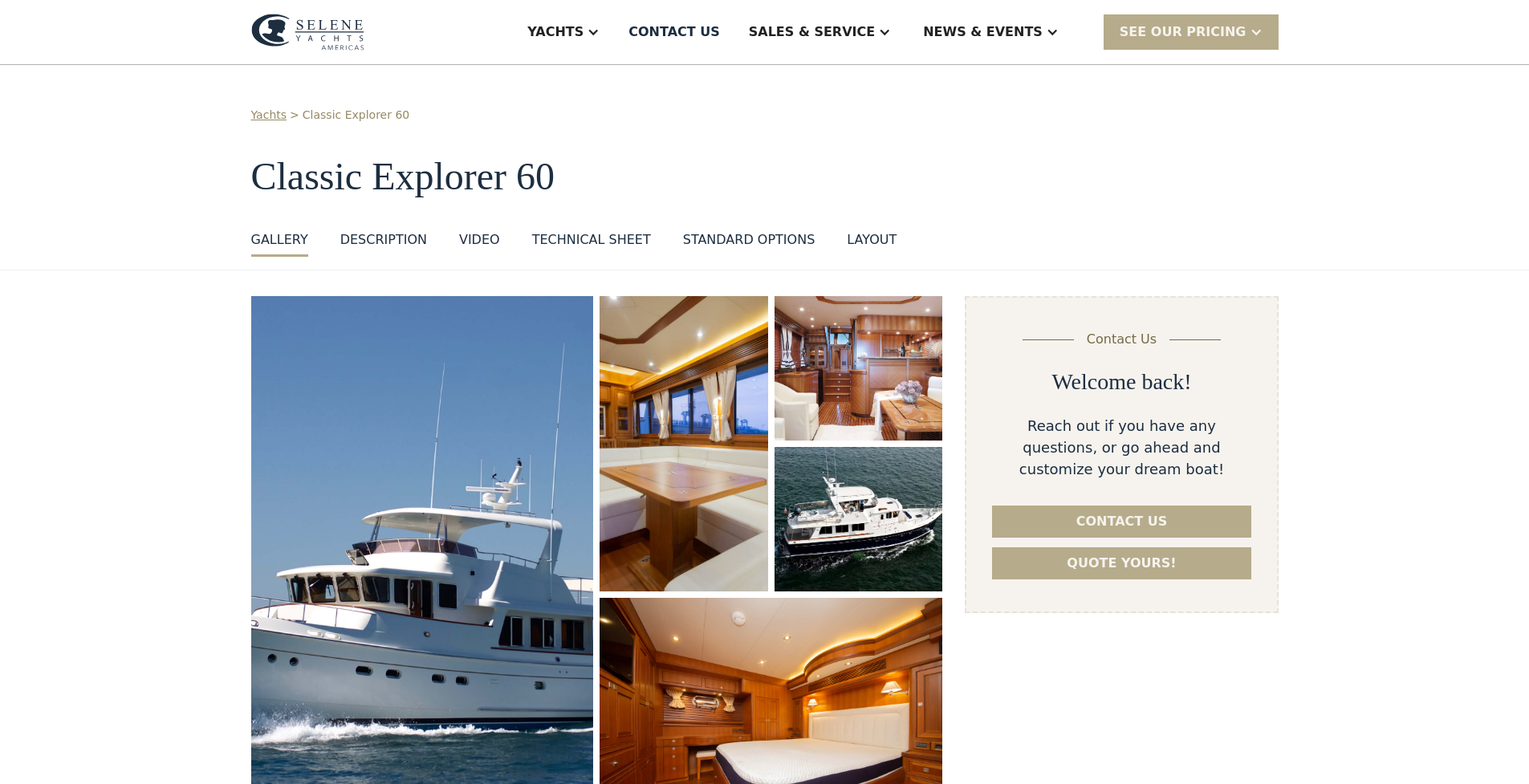
scroll to position [0, 0]
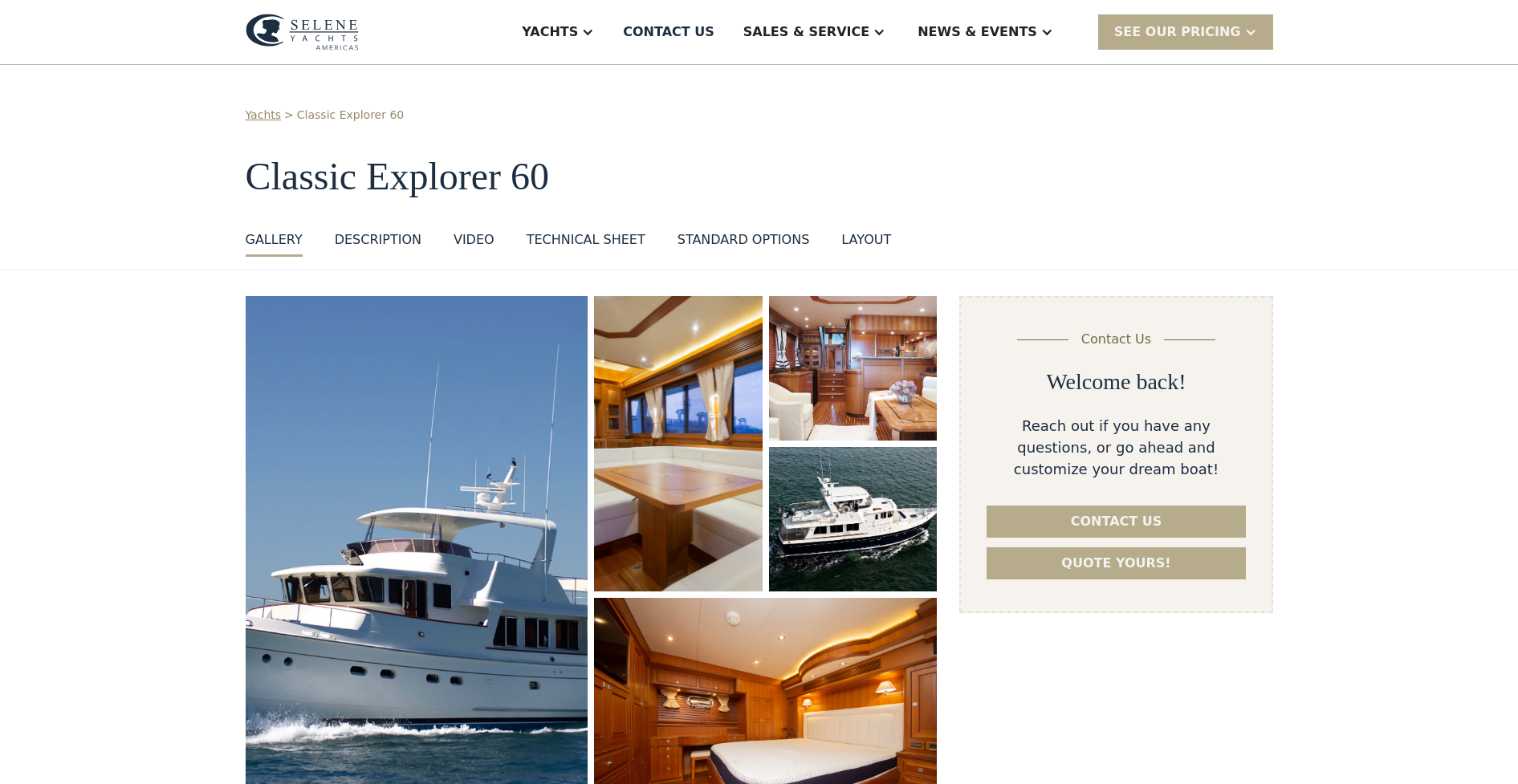
click at [698, 404] on img "open lightbox" at bounding box center [678, 444] width 178 height 313
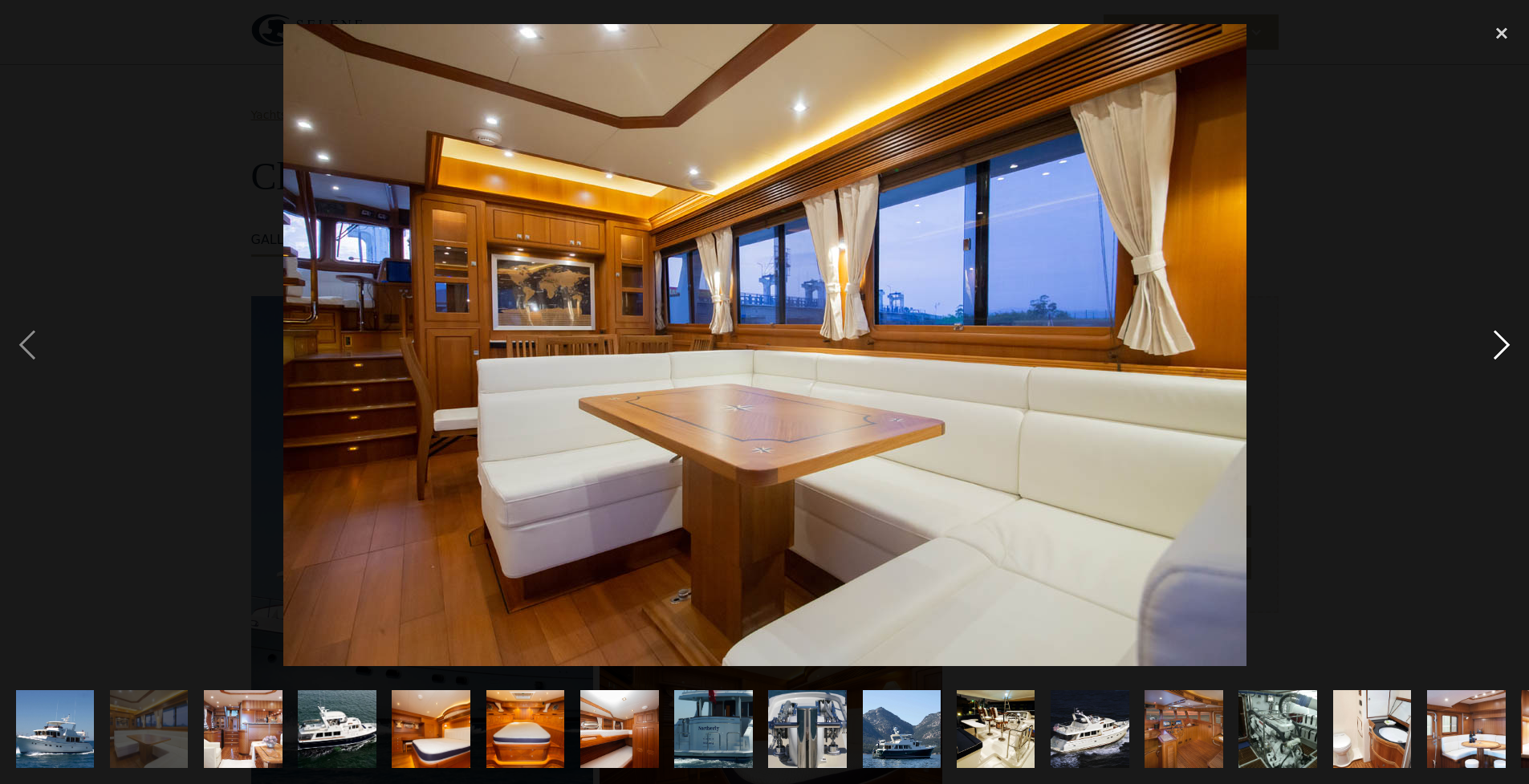
click at [1502, 352] on div "next image" at bounding box center [1501, 346] width 54 height 658
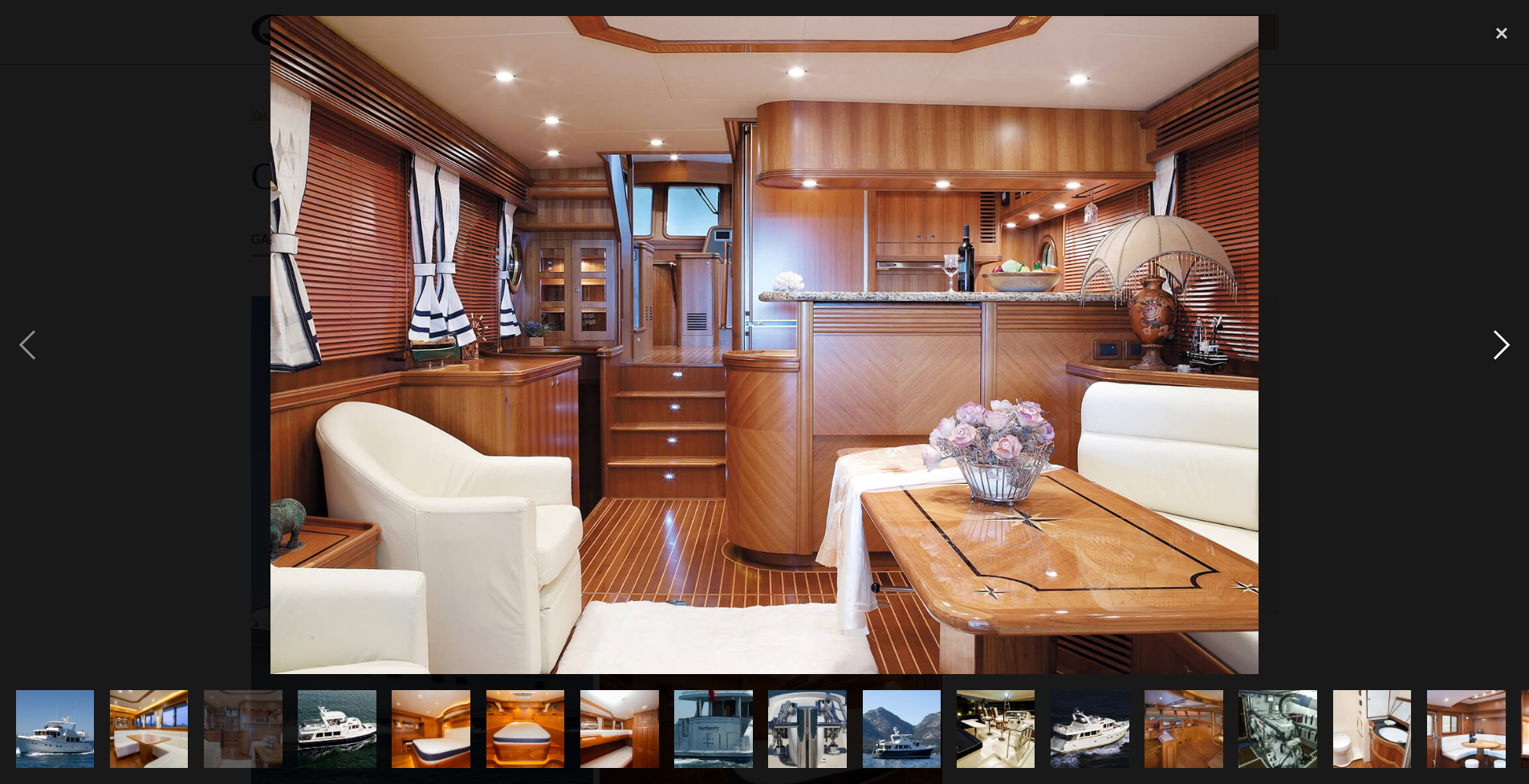
click at [1501, 352] on div "next image" at bounding box center [1501, 346] width 54 height 658
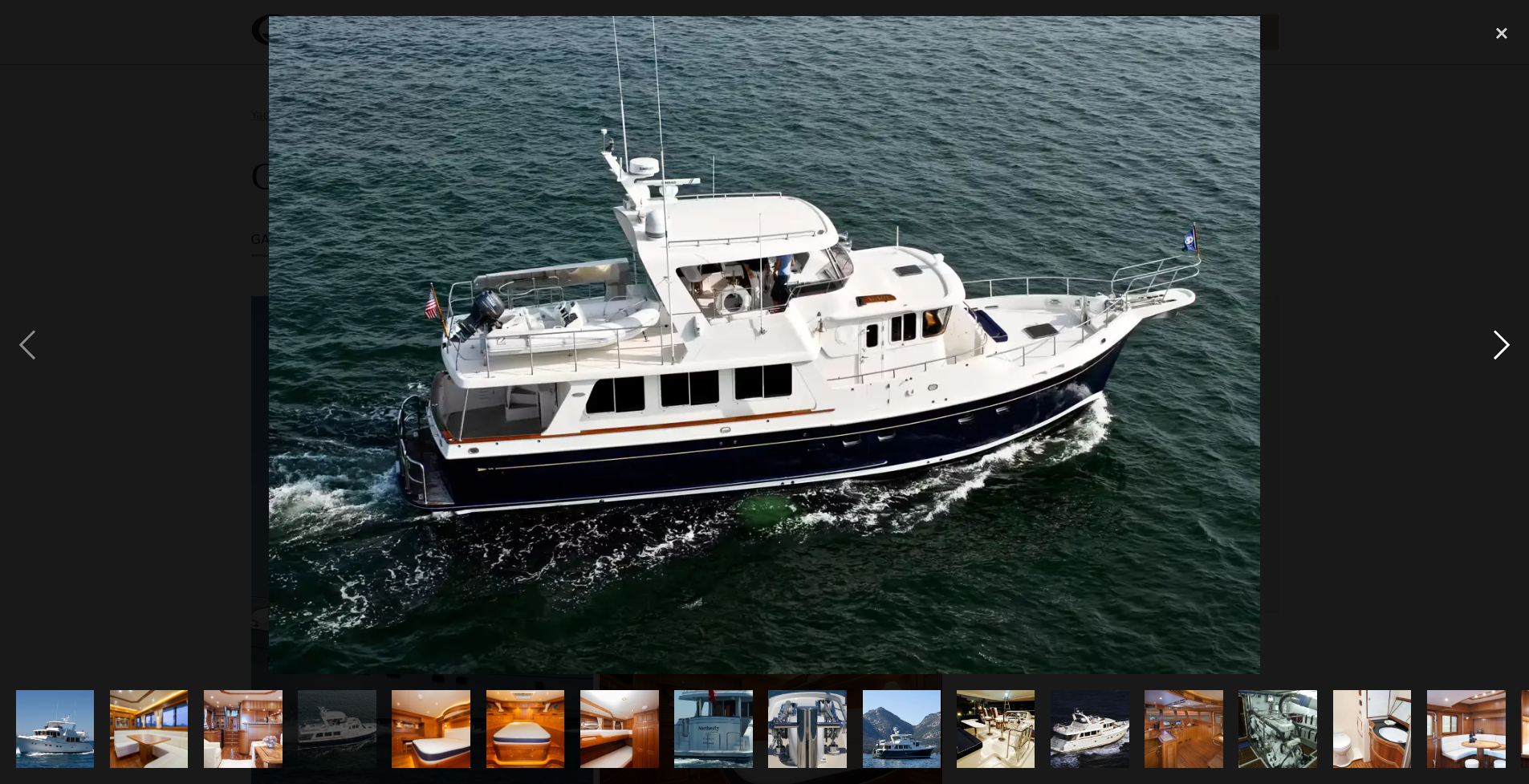
click at [1496, 347] on div "next image" at bounding box center [1501, 346] width 54 height 658
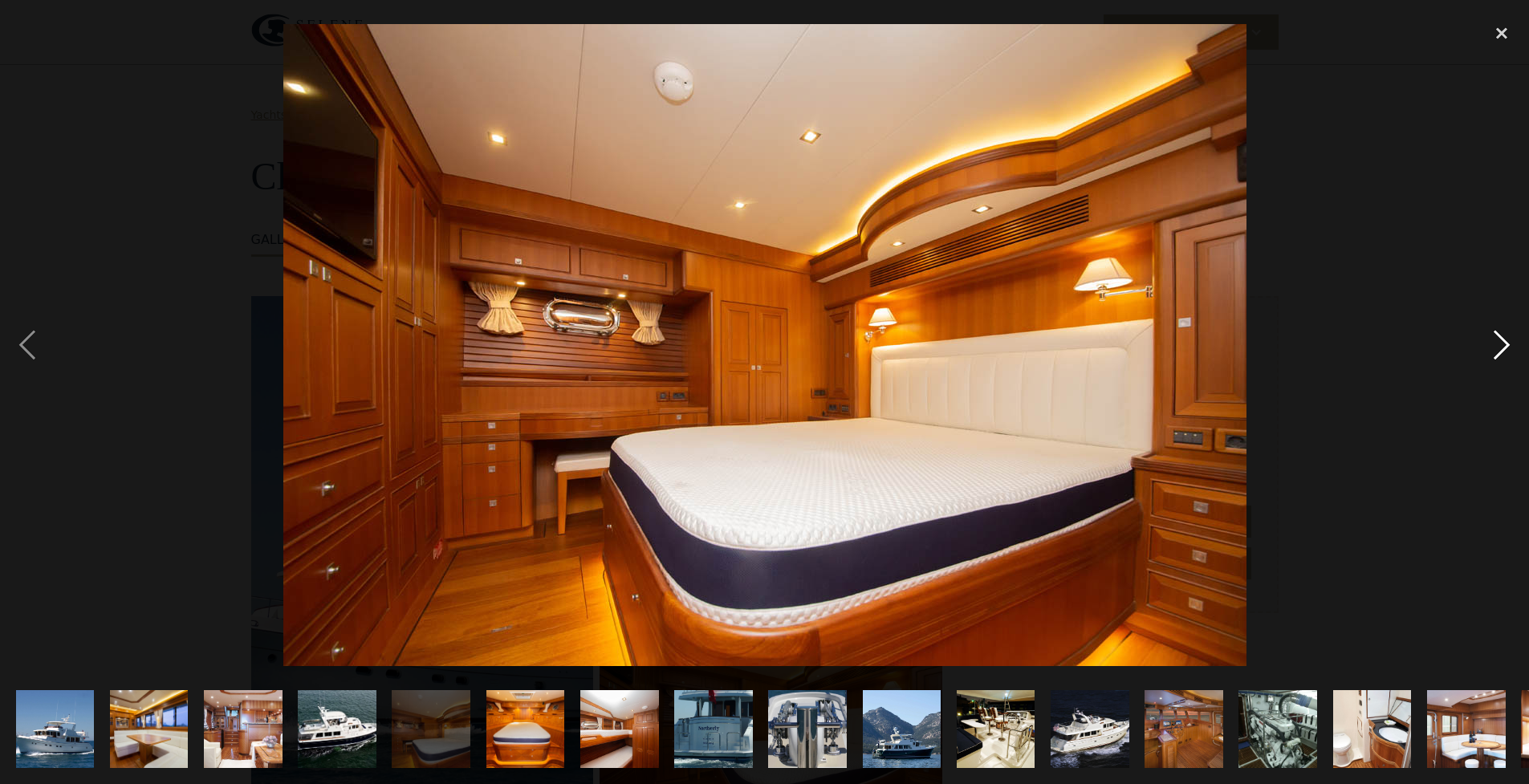
click at [1495, 348] on div "next image" at bounding box center [1501, 346] width 54 height 658
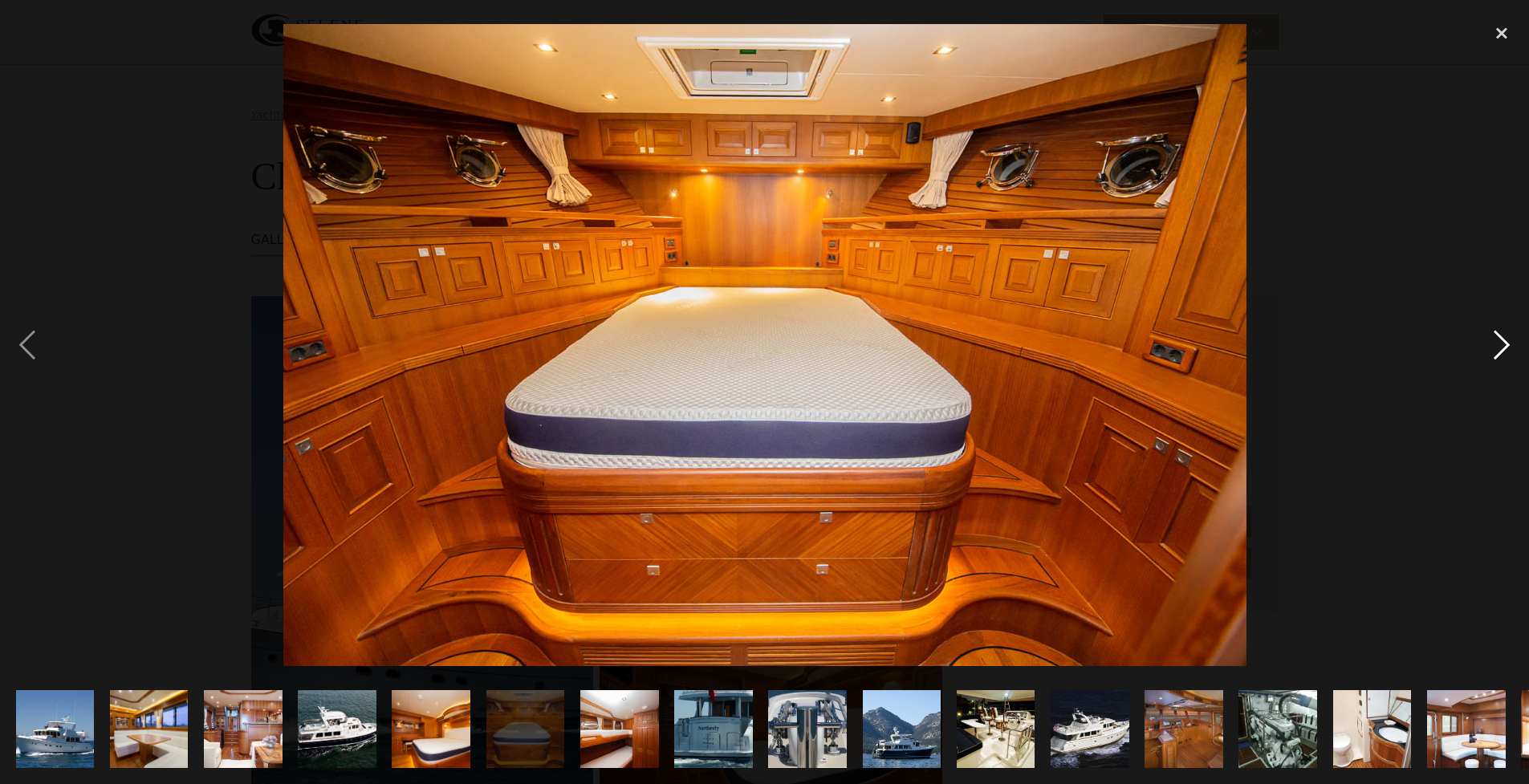
click at [1495, 348] on div "next image" at bounding box center [1501, 346] width 54 height 658
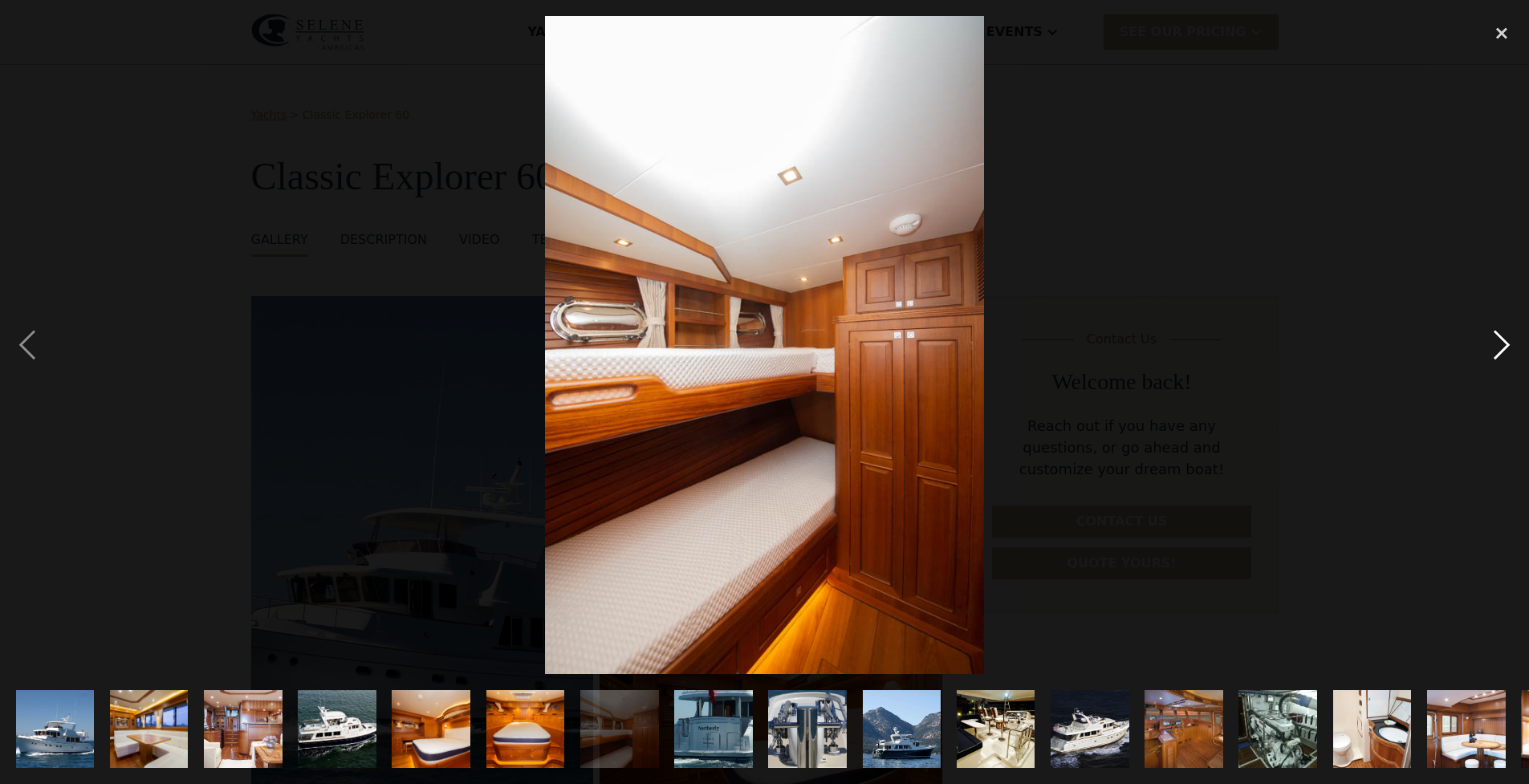
click at [1495, 348] on div "next image" at bounding box center [1501, 346] width 54 height 658
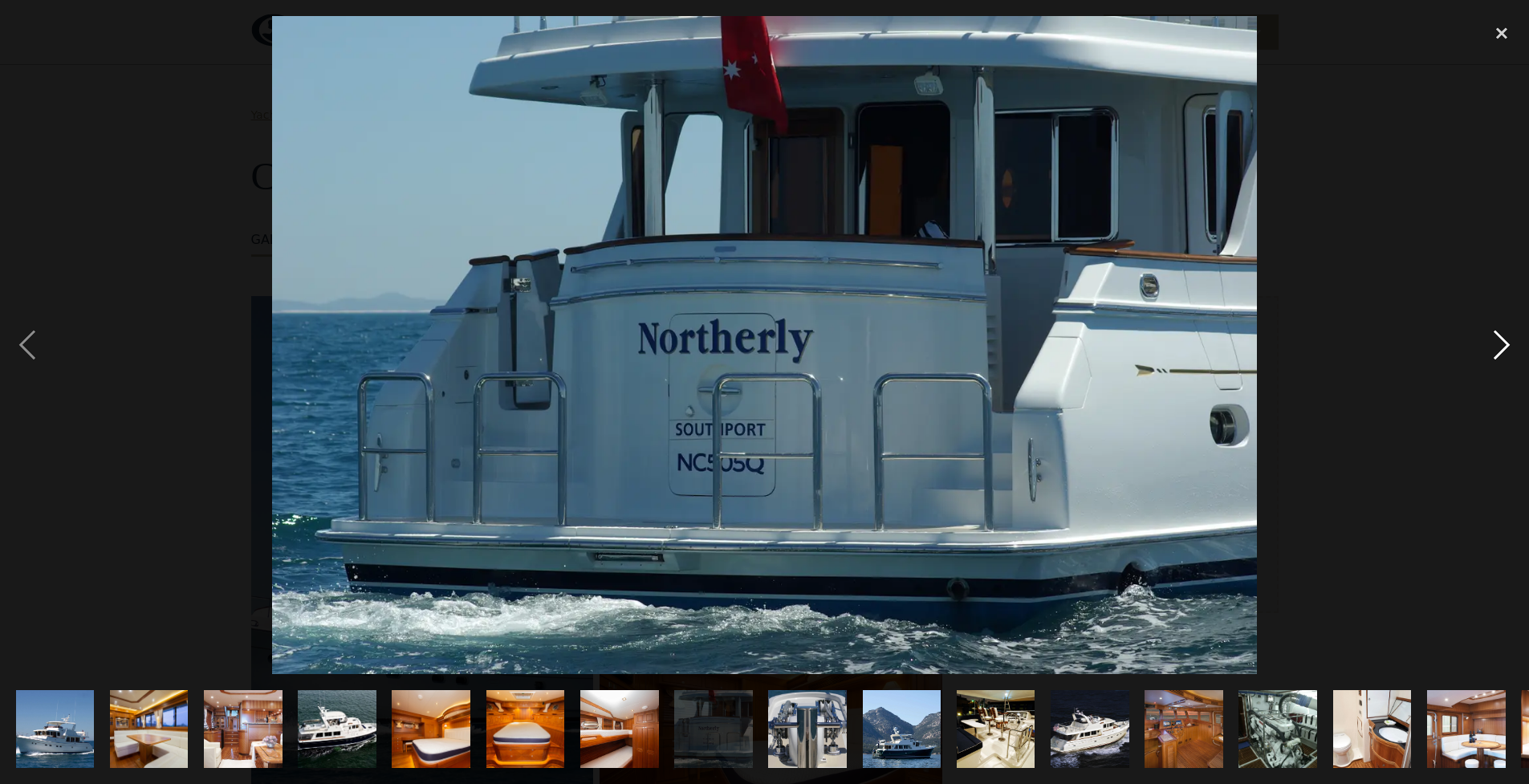
click at [1495, 348] on div "next image" at bounding box center [1501, 346] width 54 height 658
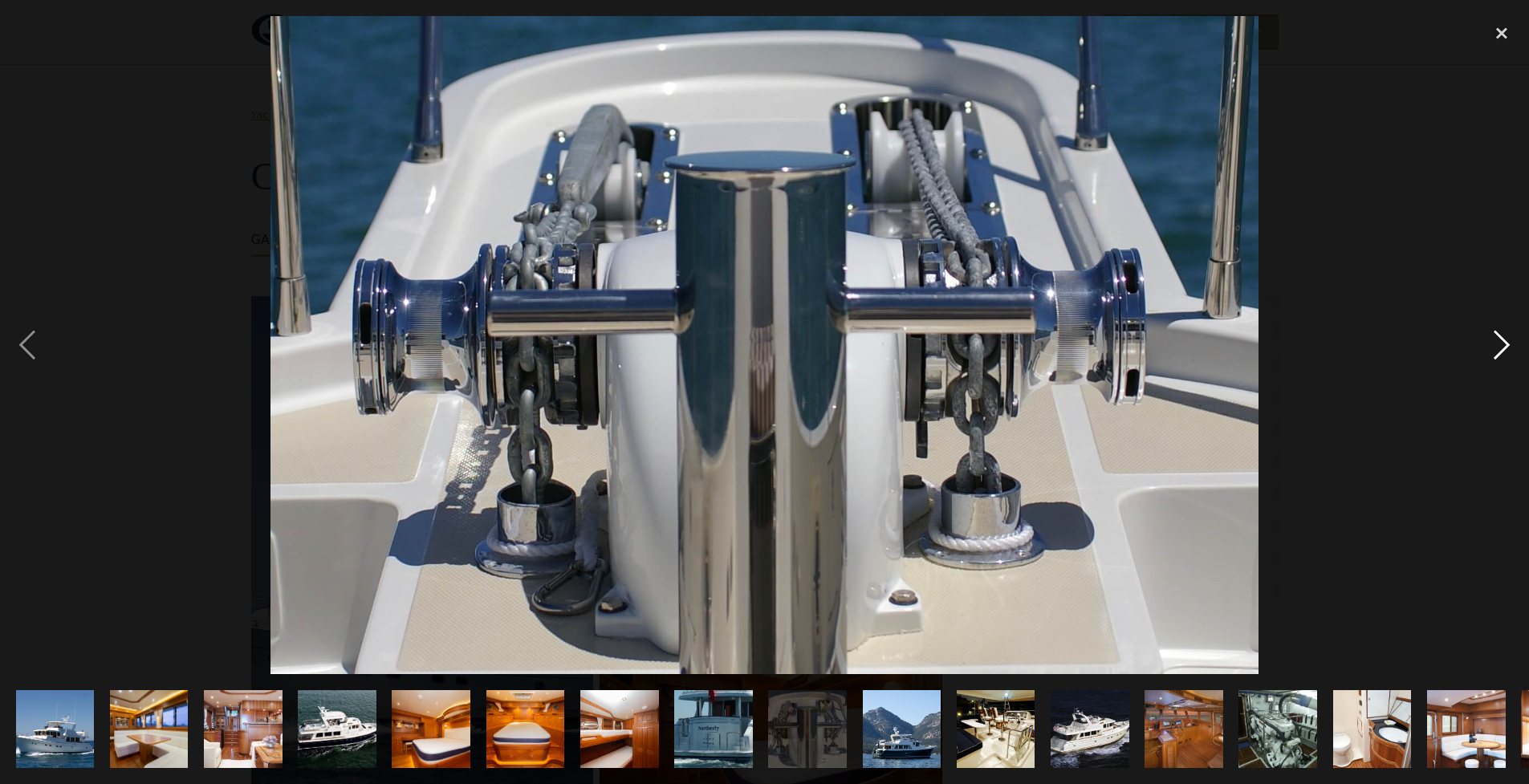
click at [1495, 348] on div "next image" at bounding box center [1501, 346] width 54 height 658
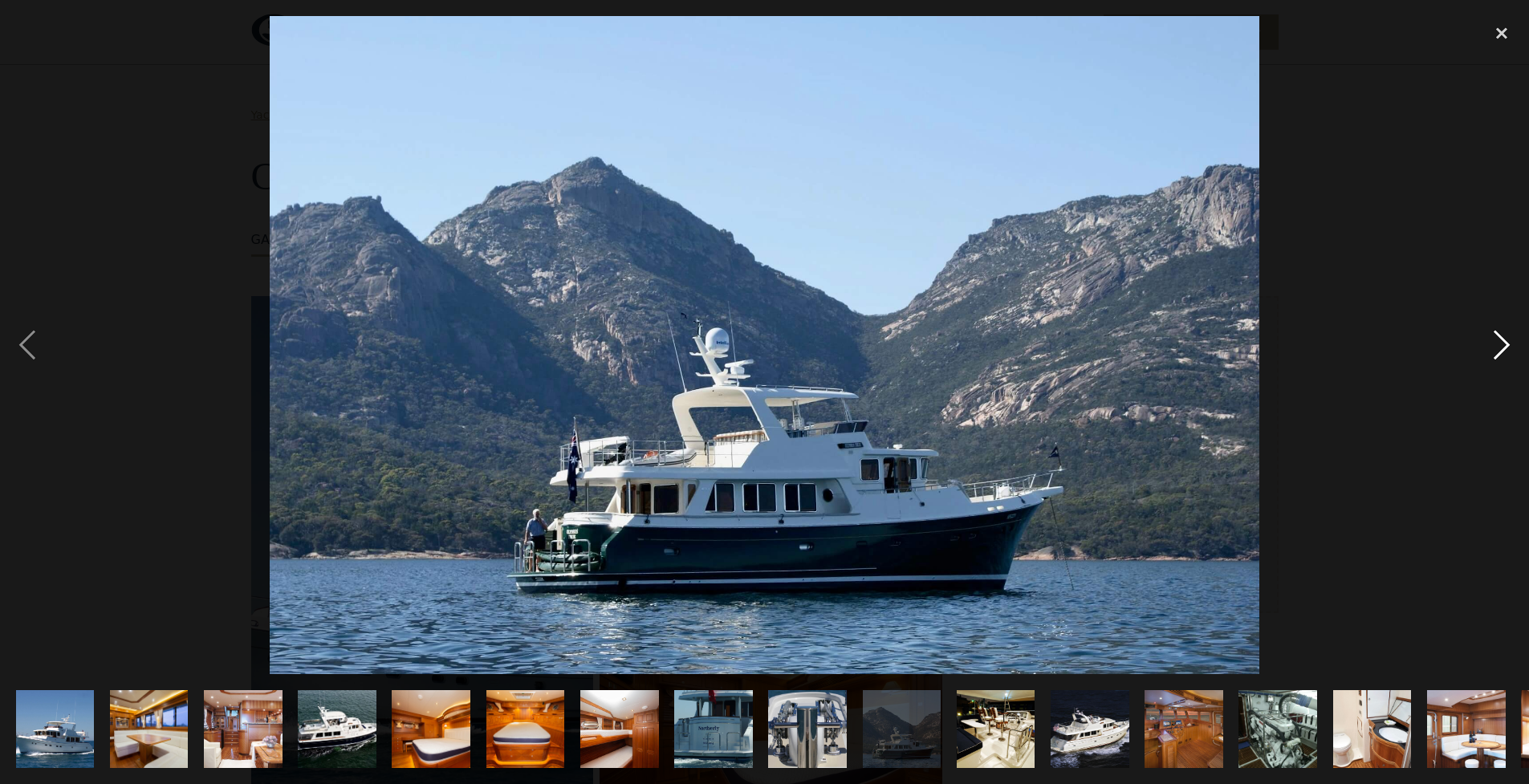
click at [1495, 348] on div "next image" at bounding box center [1501, 346] width 54 height 658
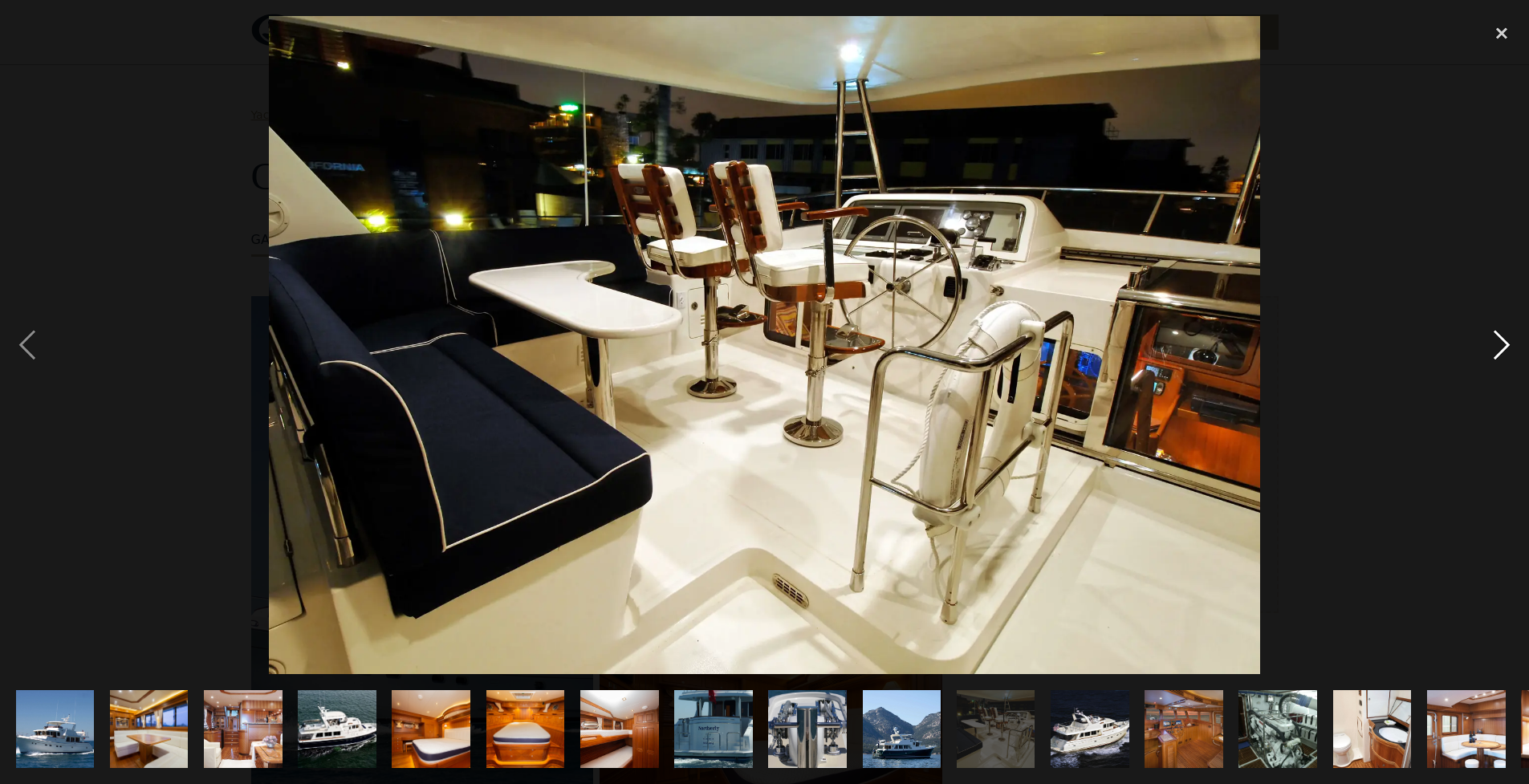
click at [1495, 348] on div "next image" at bounding box center [1501, 346] width 54 height 658
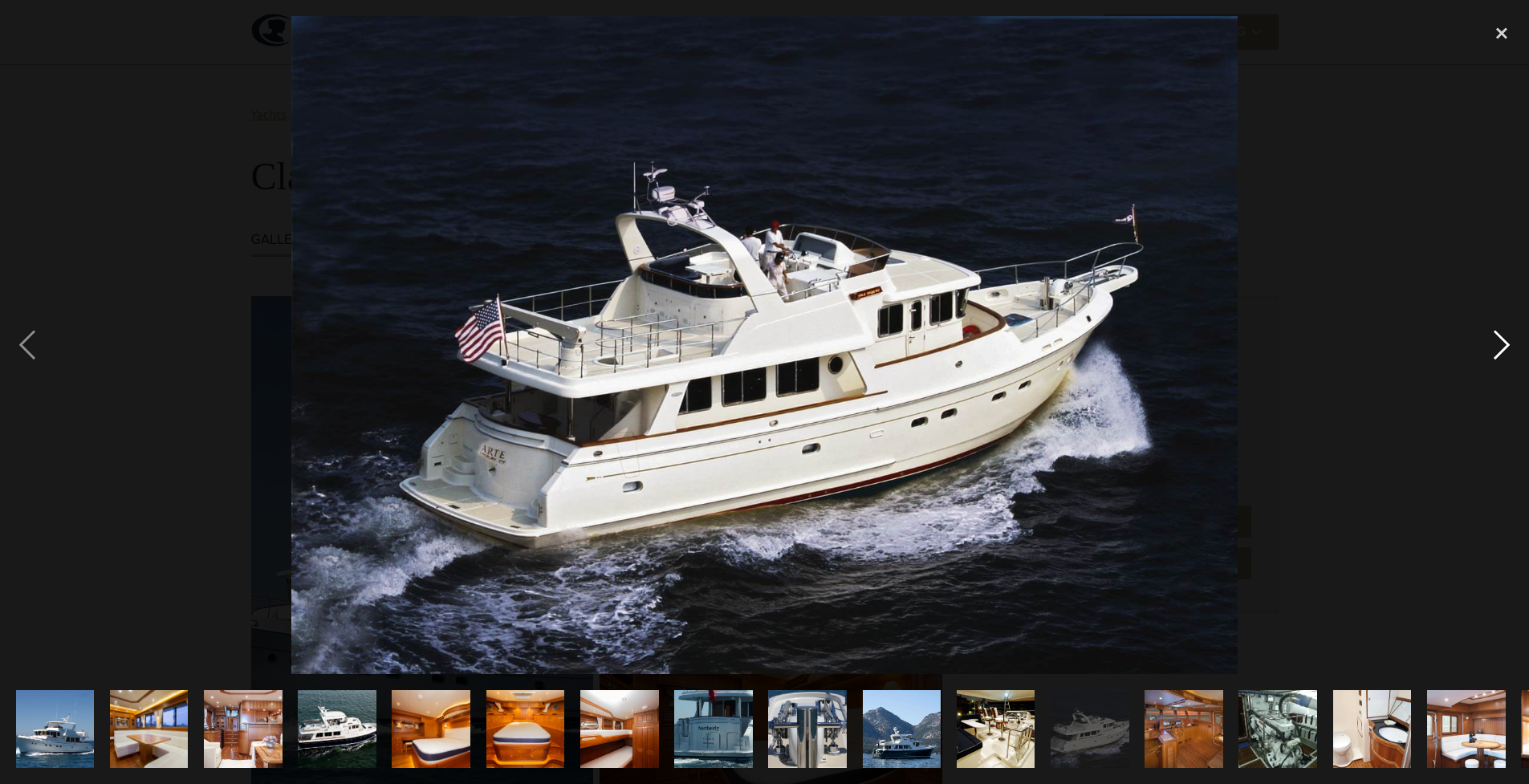
click at [1495, 347] on div "next image" at bounding box center [1501, 346] width 54 height 658
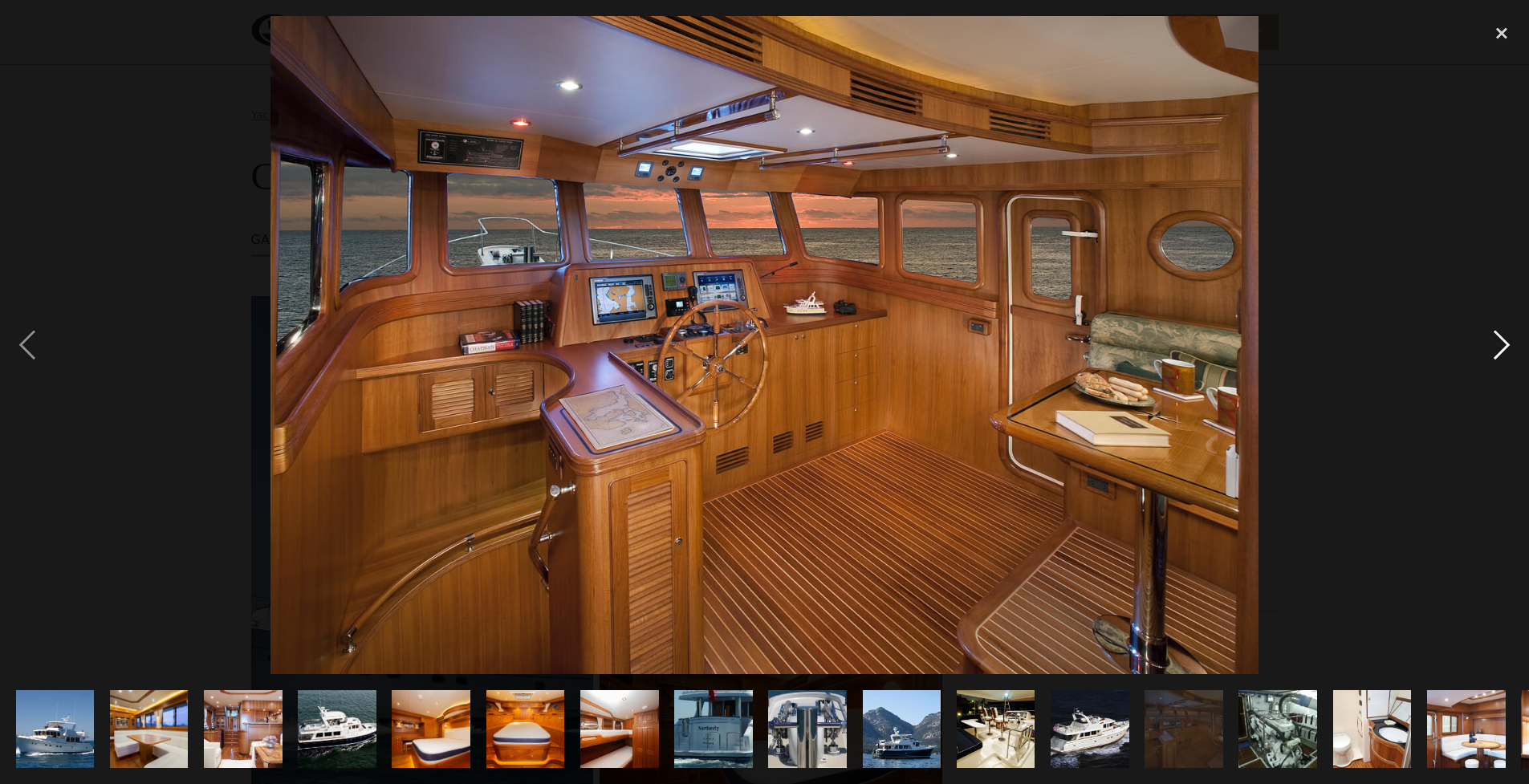
click at [1495, 347] on div "next image" at bounding box center [1501, 346] width 54 height 658
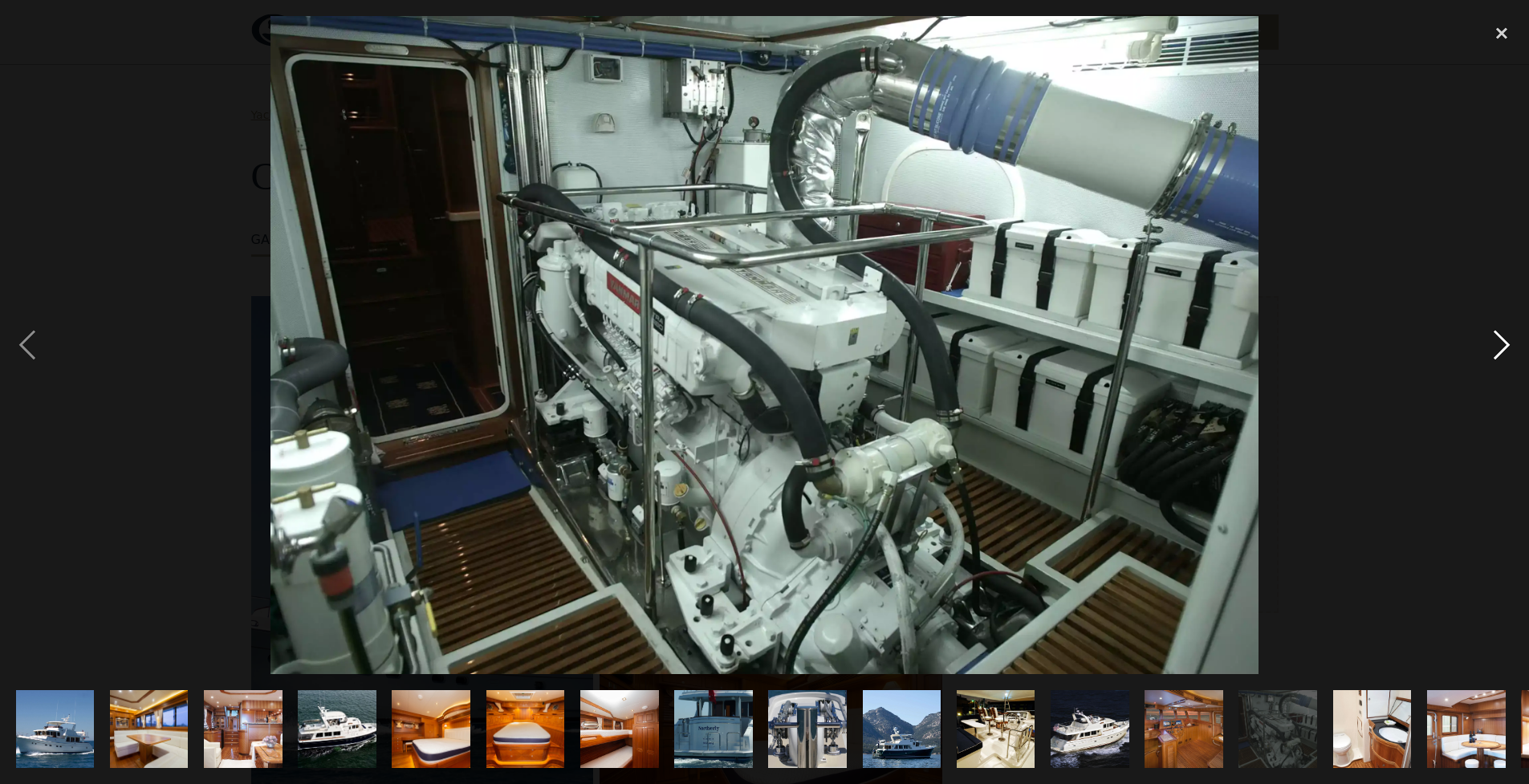
click at [1495, 347] on div "next image" at bounding box center [1501, 346] width 54 height 658
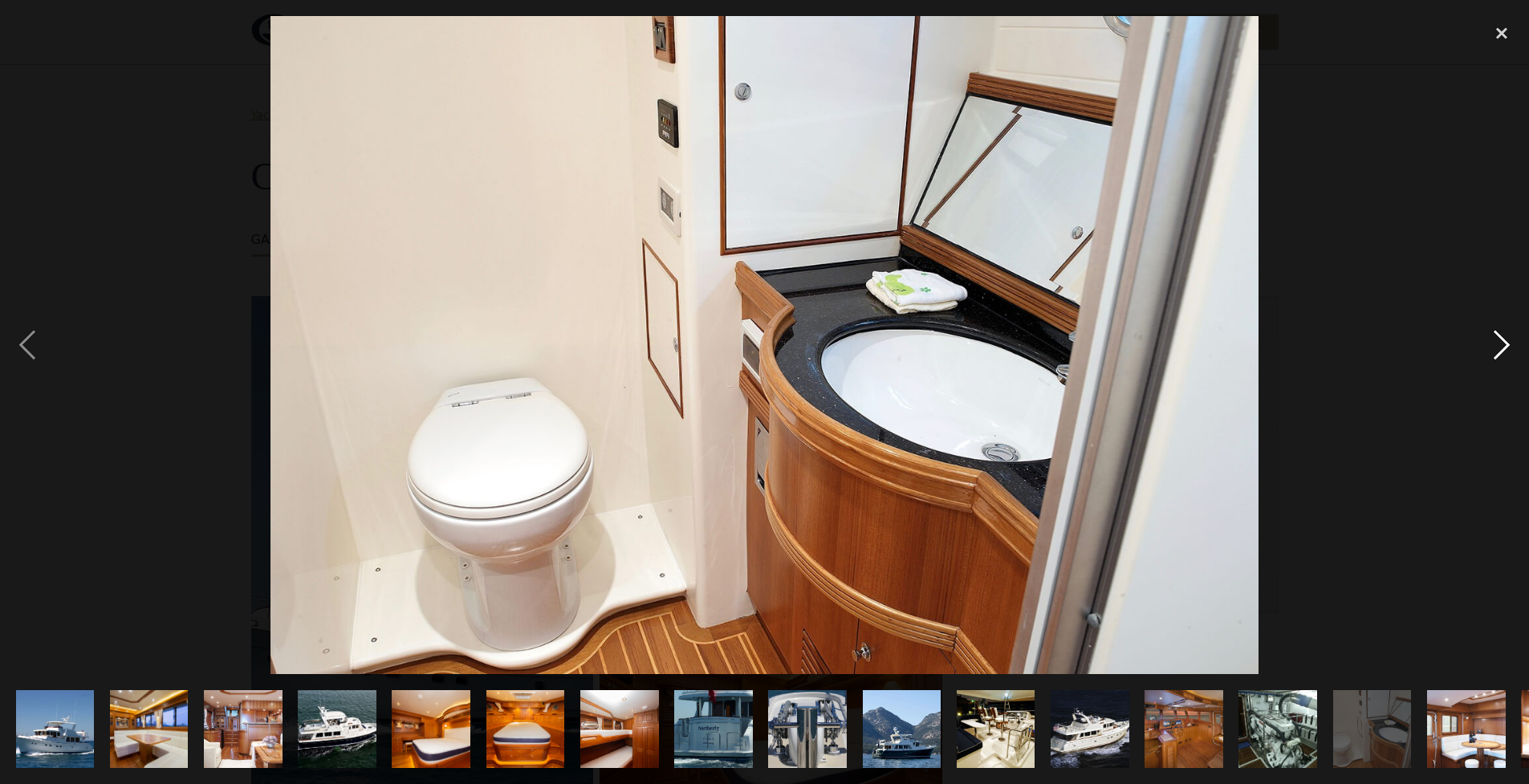
click at [1495, 347] on div "next image" at bounding box center [1501, 346] width 54 height 658
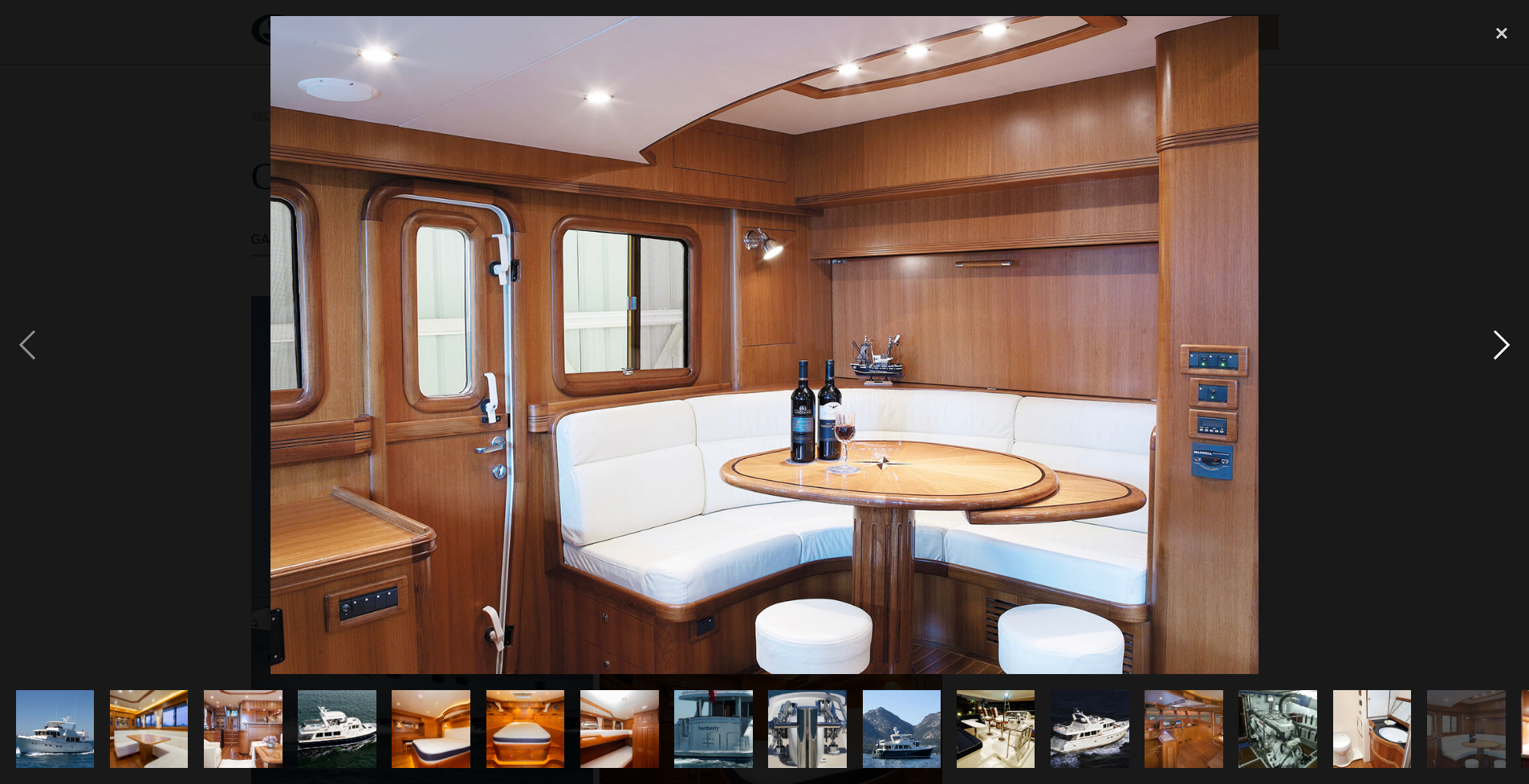
click at [1495, 347] on div "next image" at bounding box center [1501, 346] width 54 height 658
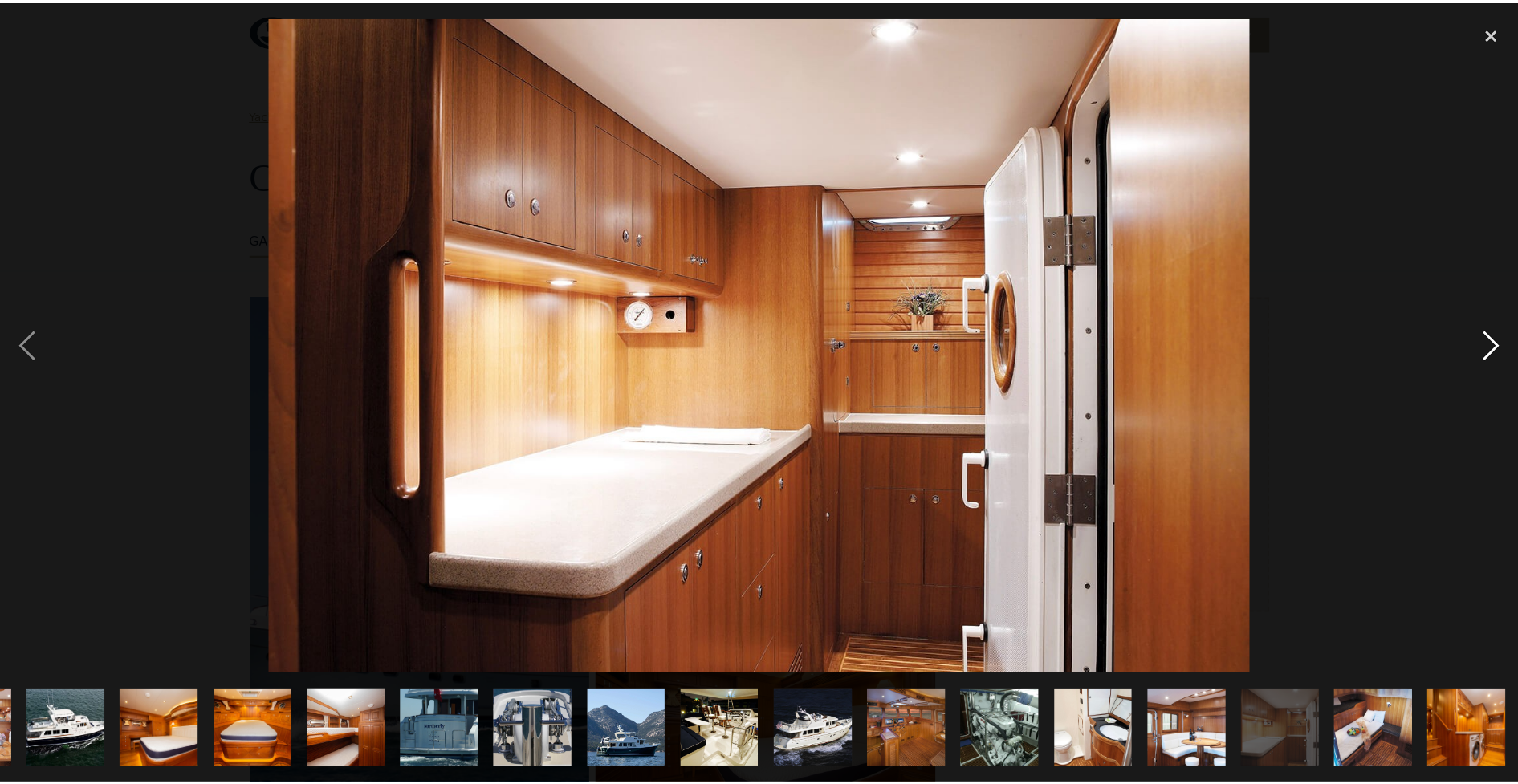
scroll to position [0, 274]
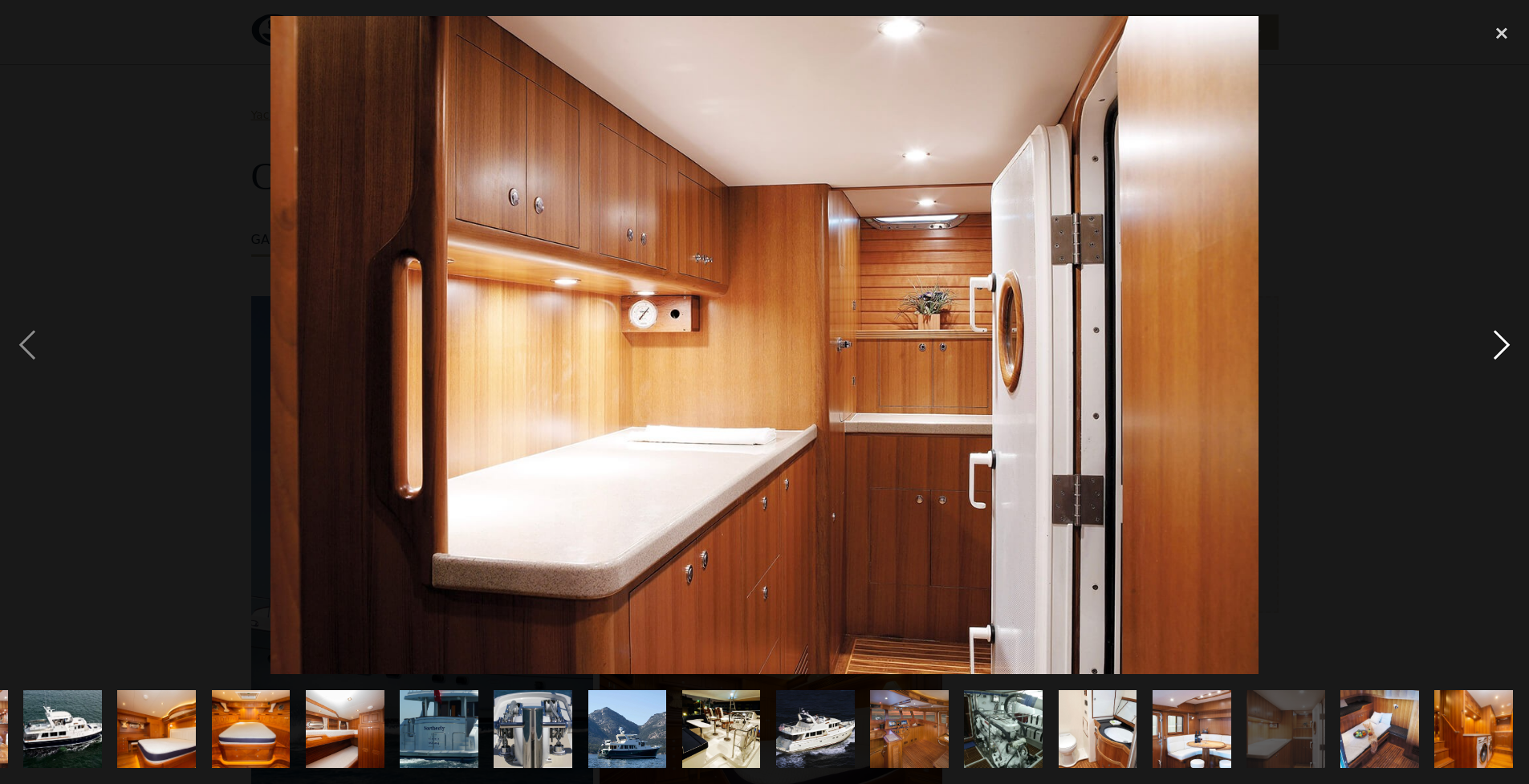
click at [1495, 347] on div "next image" at bounding box center [1501, 346] width 54 height 658
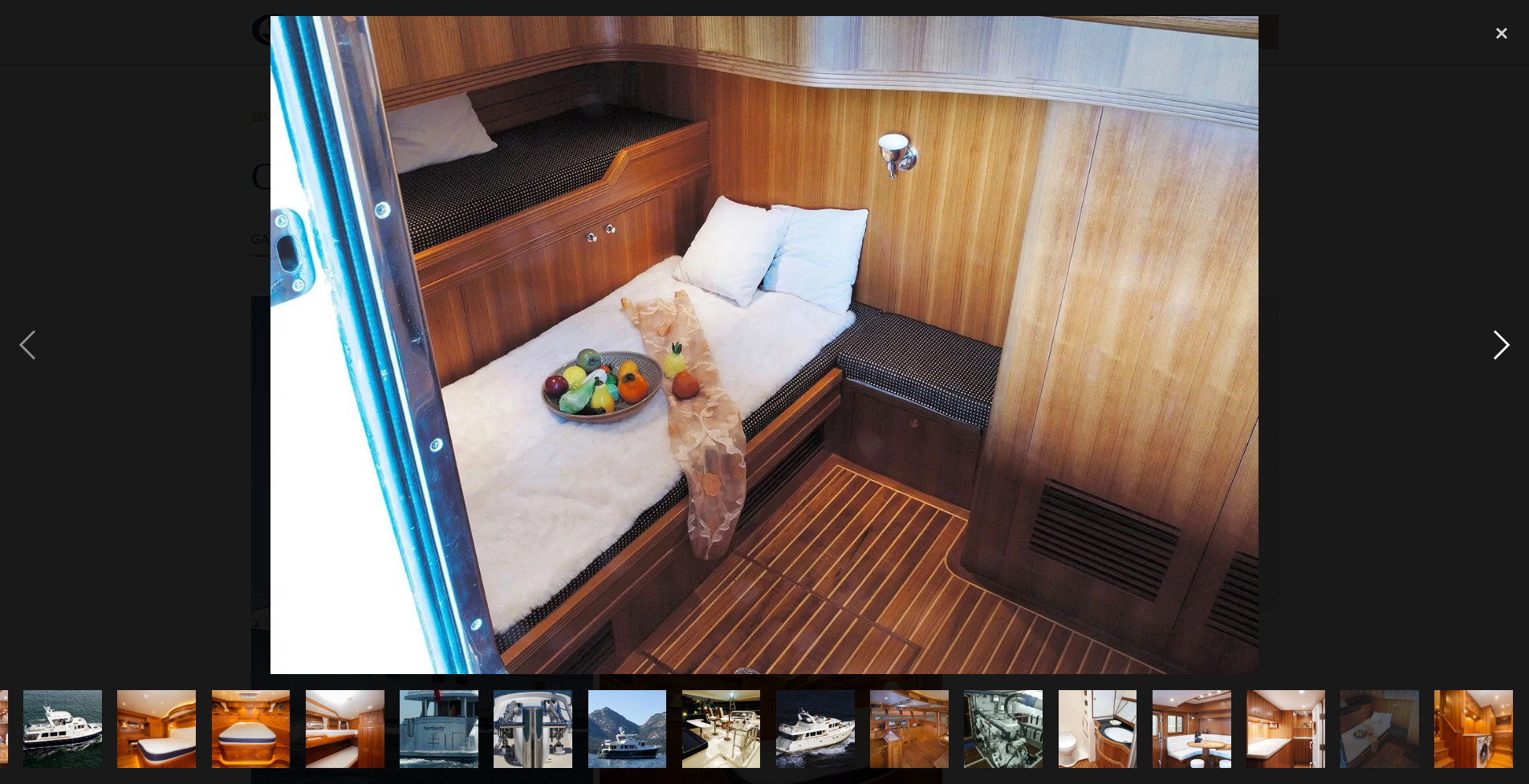
click at [1500, 346] on div "next image" at bounding box center [1501, 346] width 54 height 658
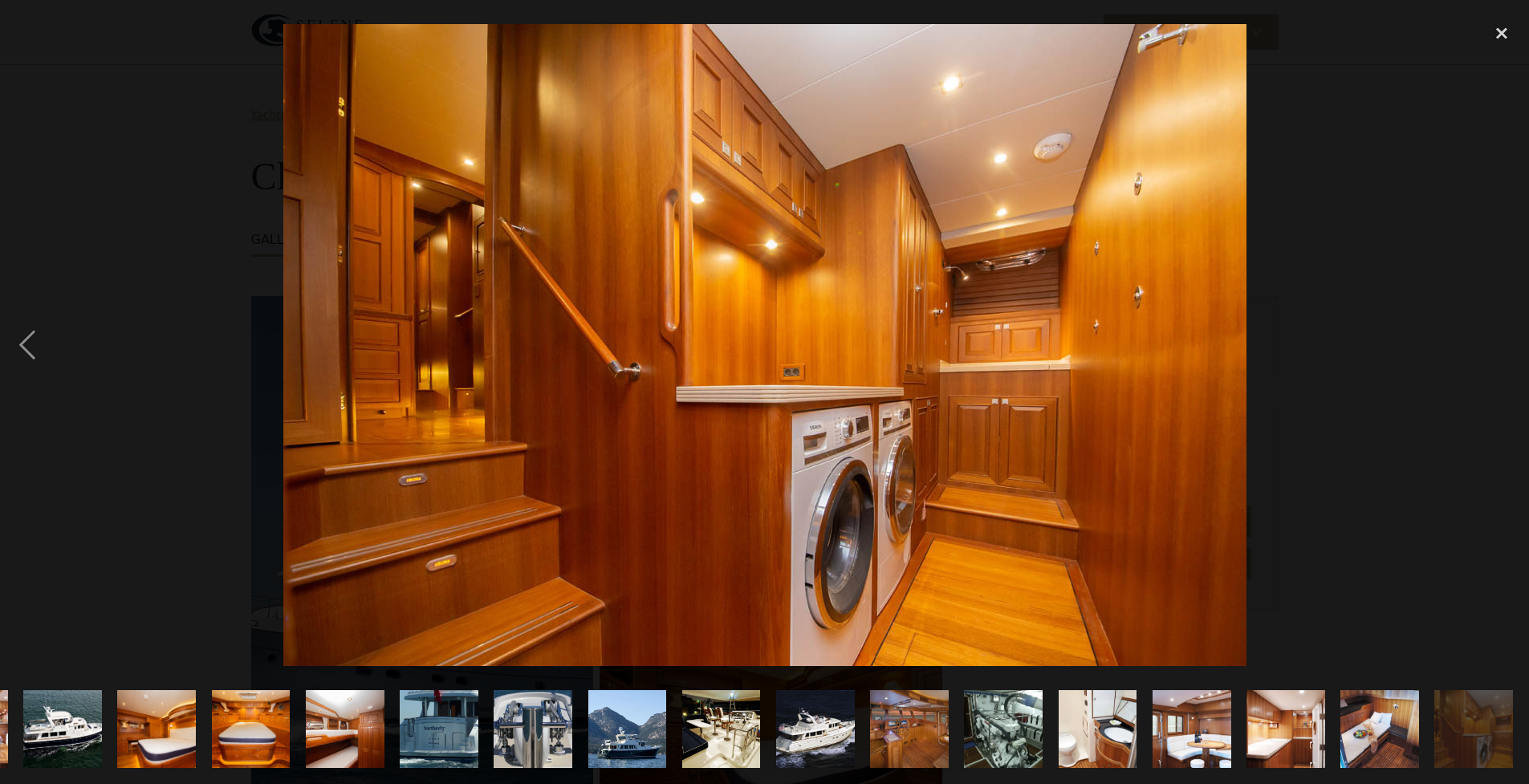
click at [1500, 346] on div "next image" at bounding box center [1501, 346] width 54 height 658
click at [29, 344] on div "previous image" at bounding box center [27, 346] width 54 height 658
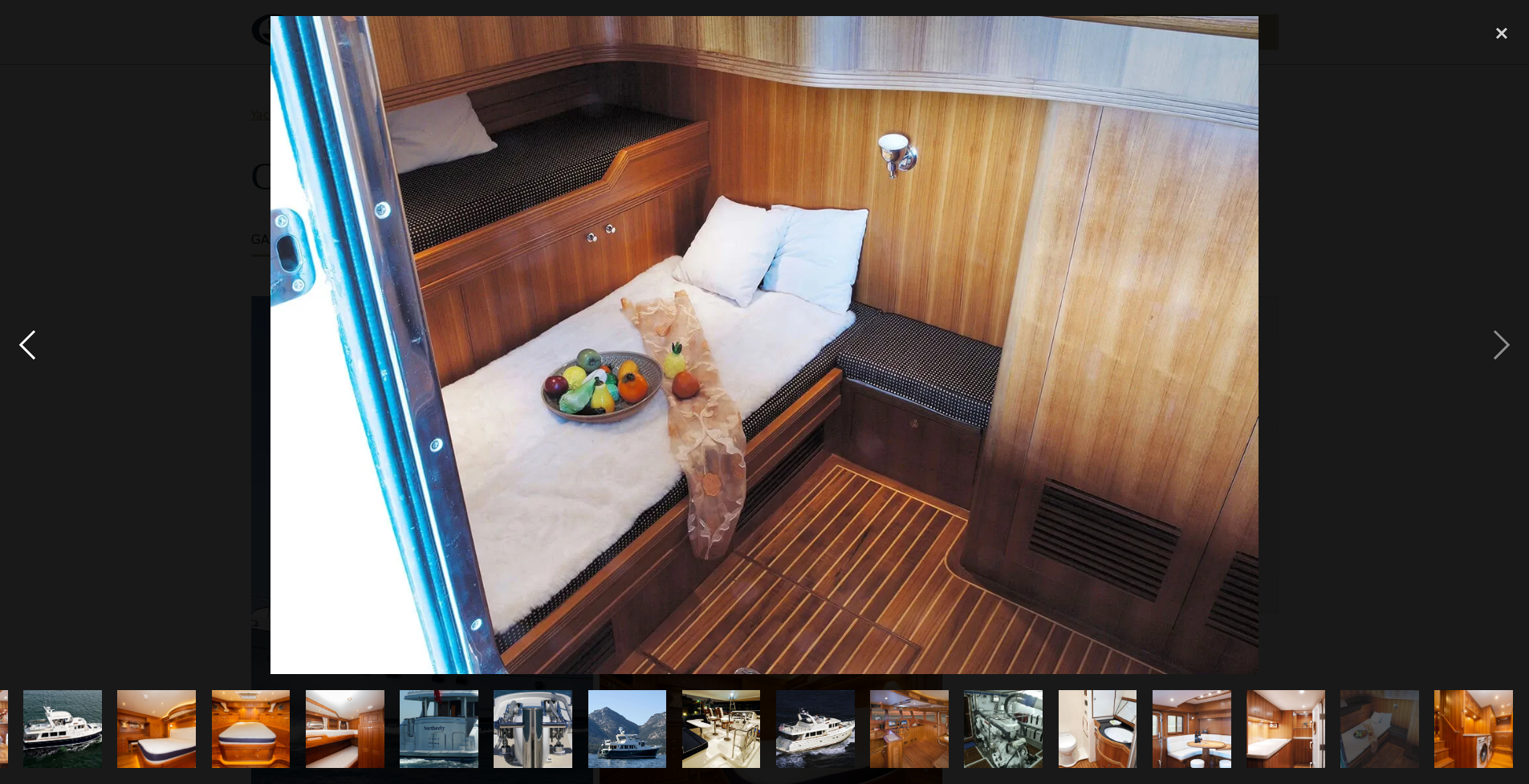
click at [29, 344] on div "previous image" at bounding box center [27, 346] width 54 height 658
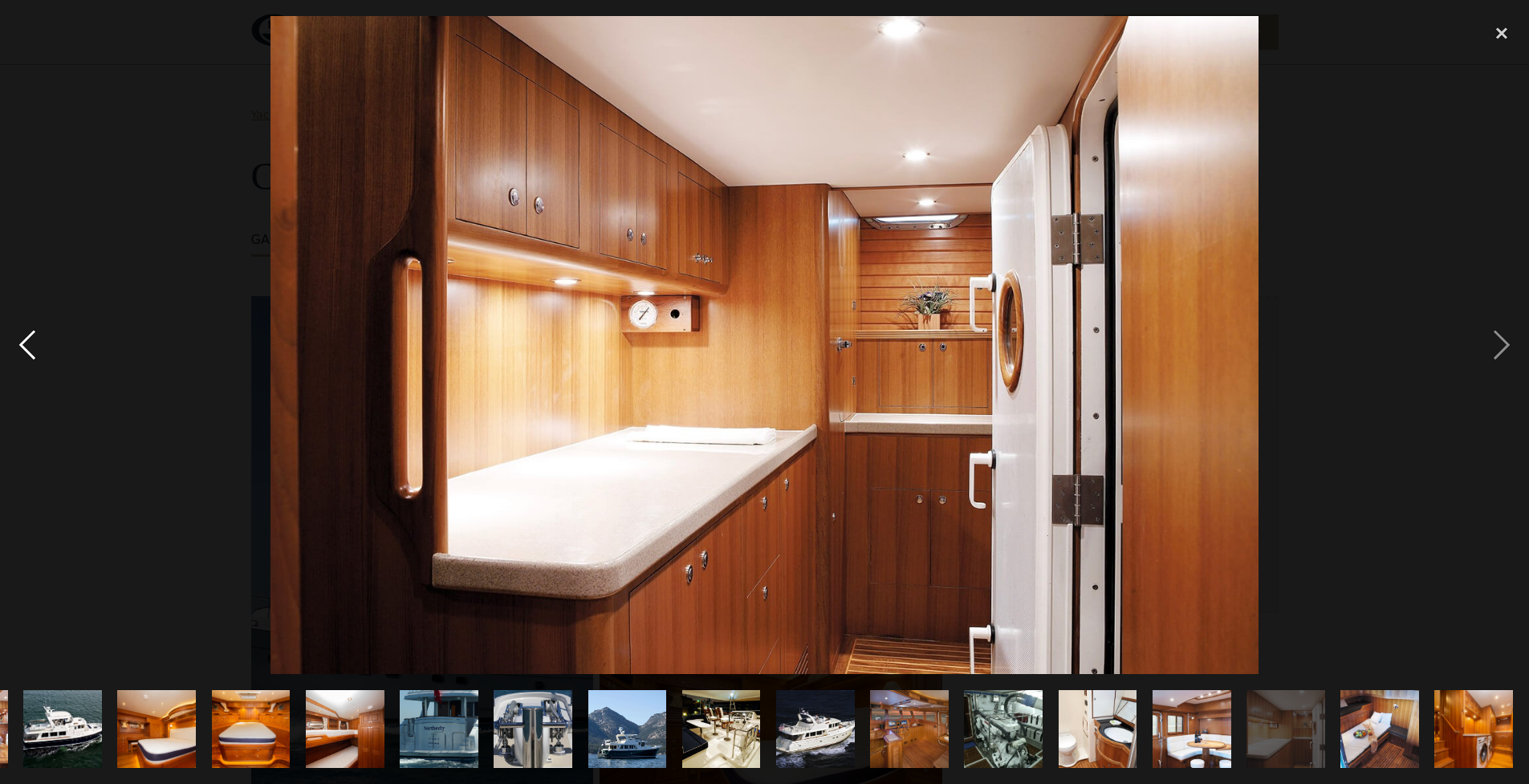
click at [29, 343] on div "previous image" at bounding box center [27, 346] width 54 height 658
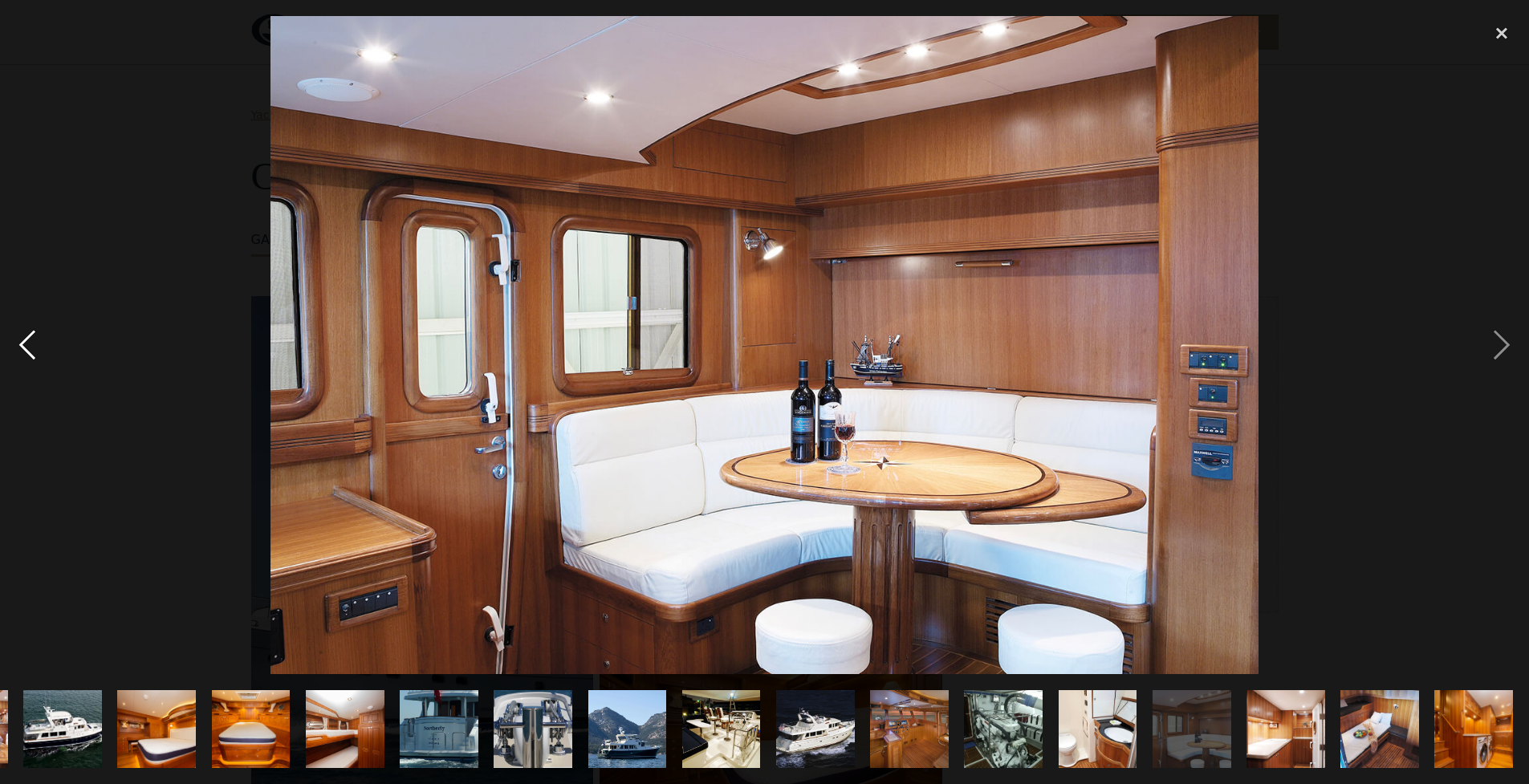
click at [29, 343] on div "previous image" at bounding box center [27, 346] width 54 height 658
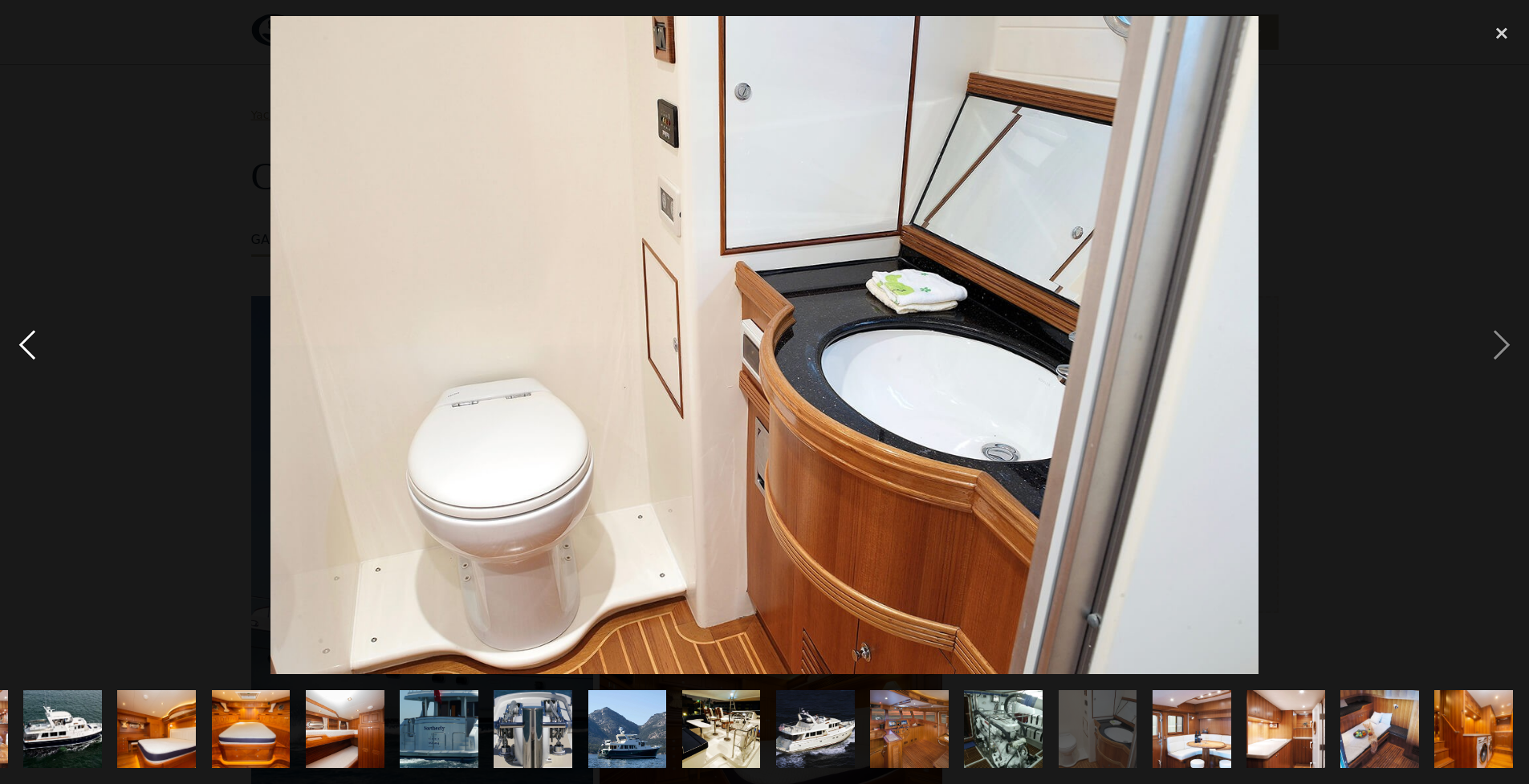
click at [29, 343] on div "previous image" at bounding box center [27, 346] width 54 height 658
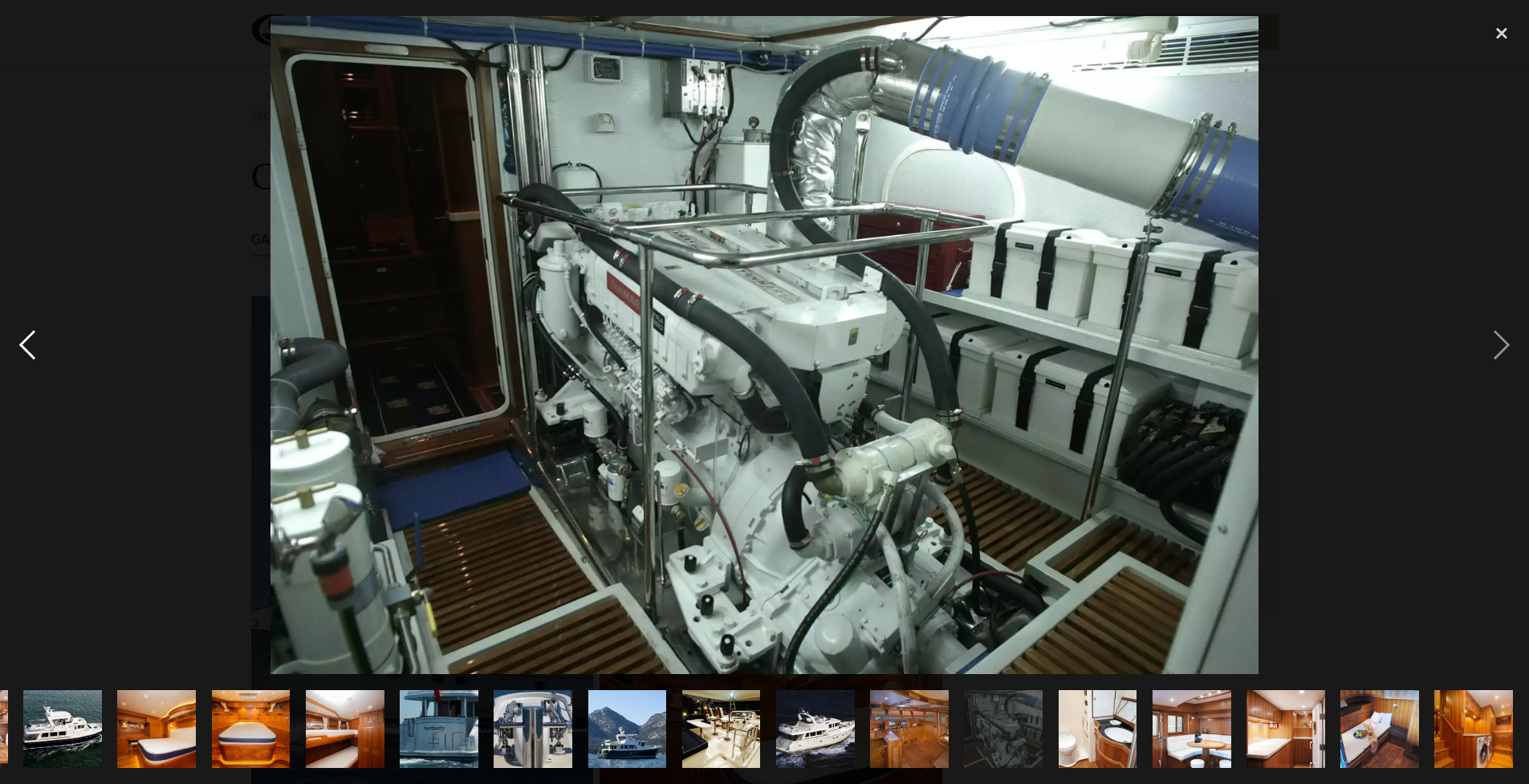
click at [29, 343] on div "previous image" at bounding box center [27, 346] width 54 height 658
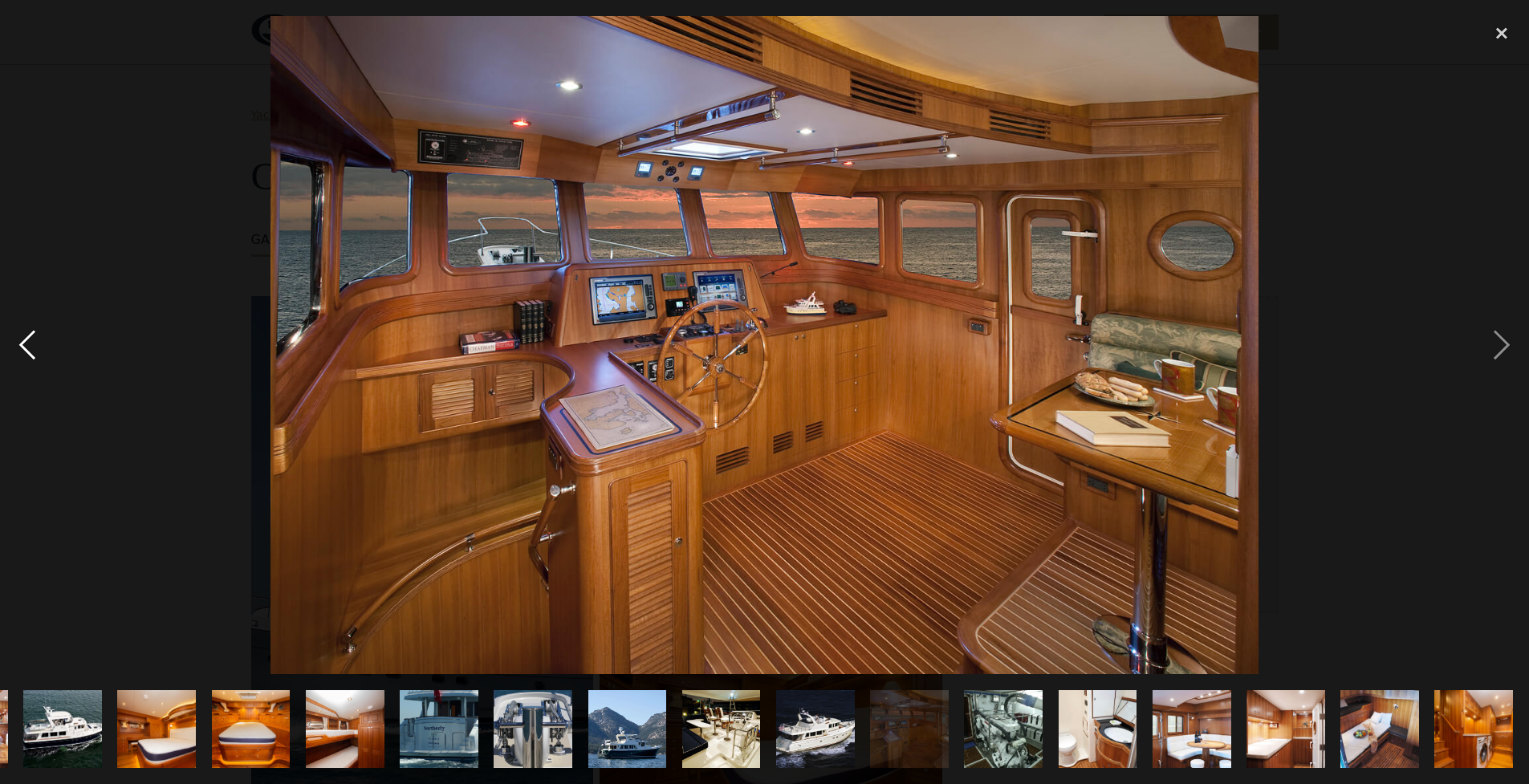
click at [29, 343] on div "previous image" at bounding box center [27, 346] width 54 height 658
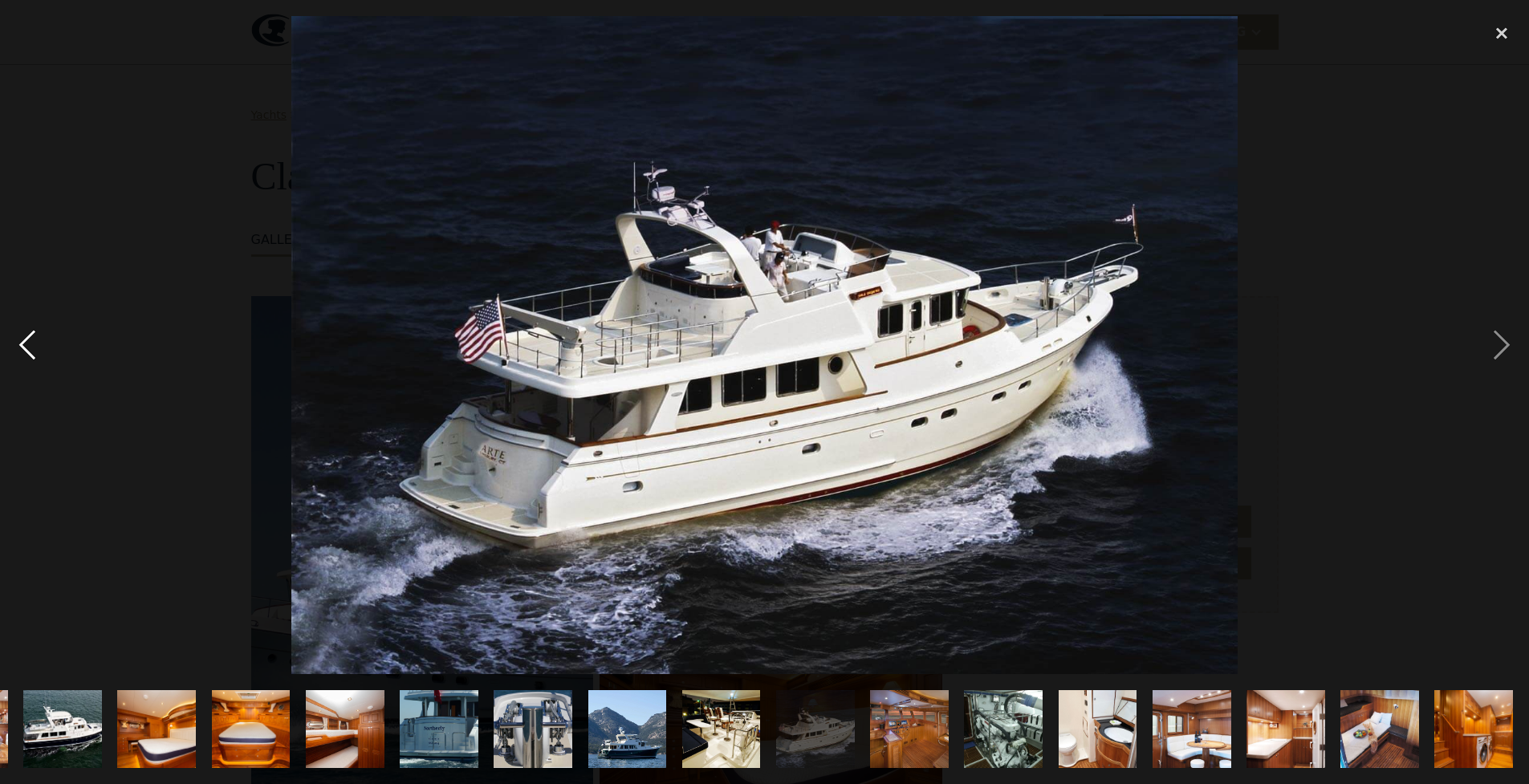
click at [29, 343] on div "previous image" at bounding box center [27, 346] width 54 height 658
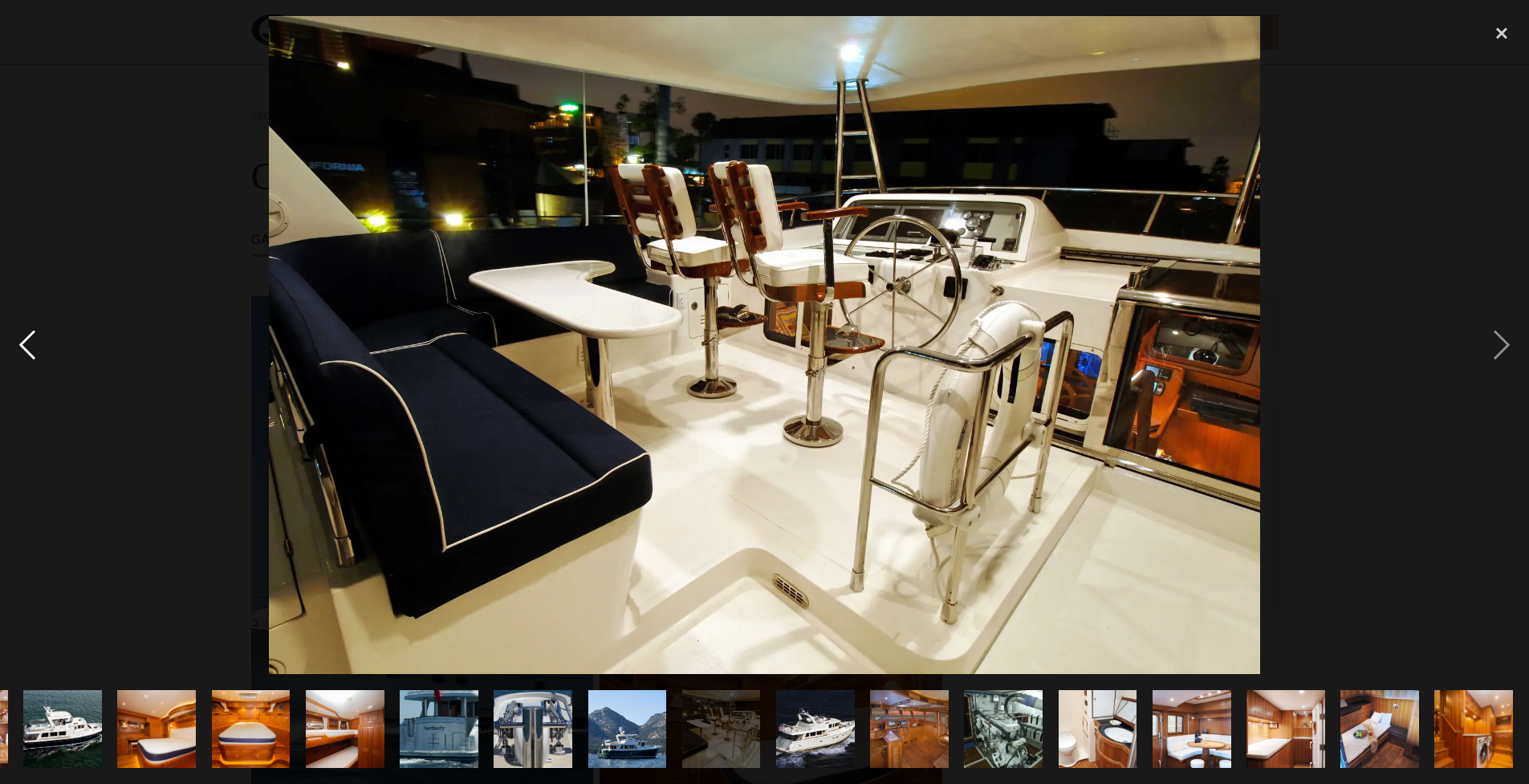
click at [29, 343] on div "previous image" at bounding box center [27, 346] width 54 height 658
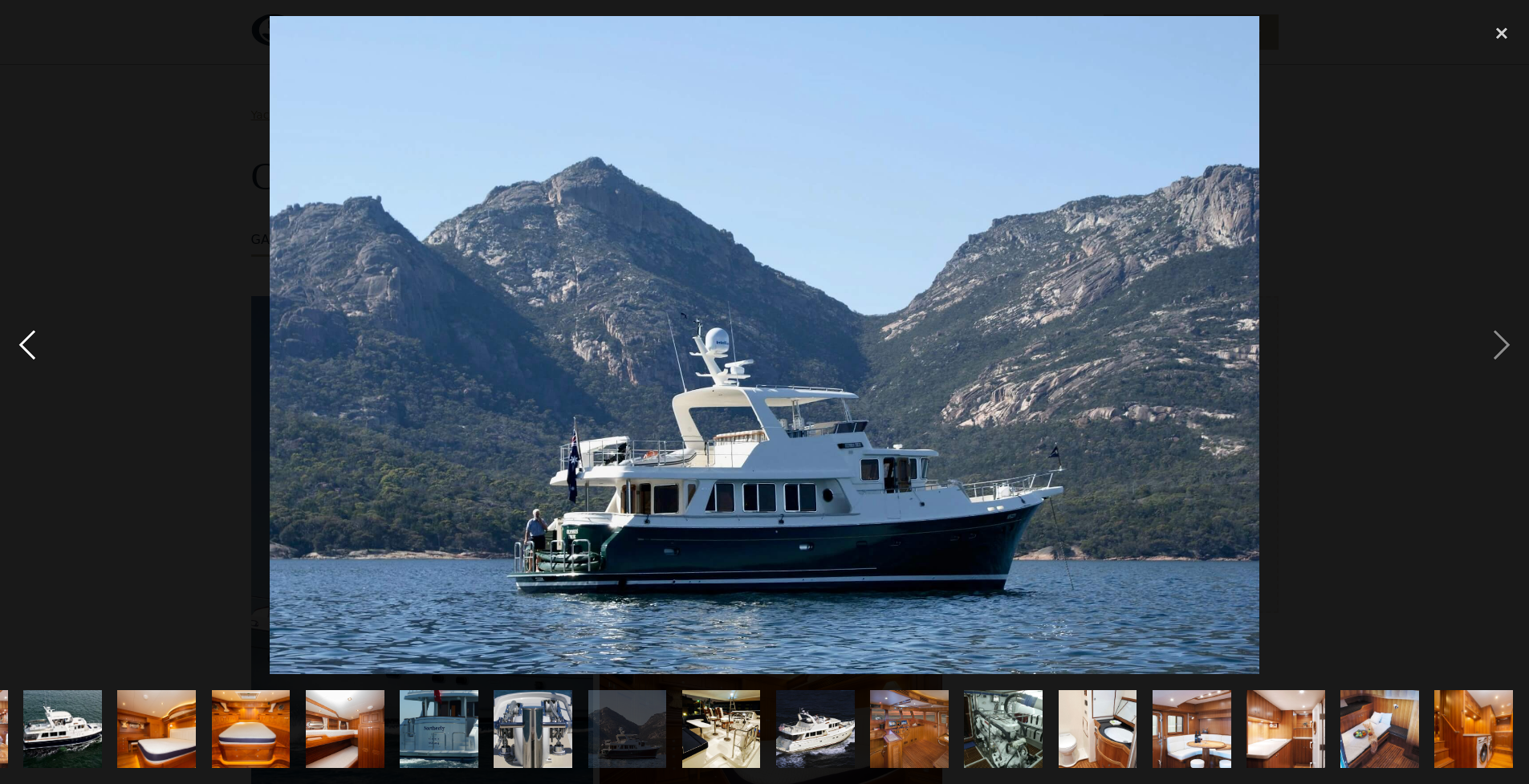
click at [29, 343] on div "previous image" at bounding box center [27, 346] width 54 height 658
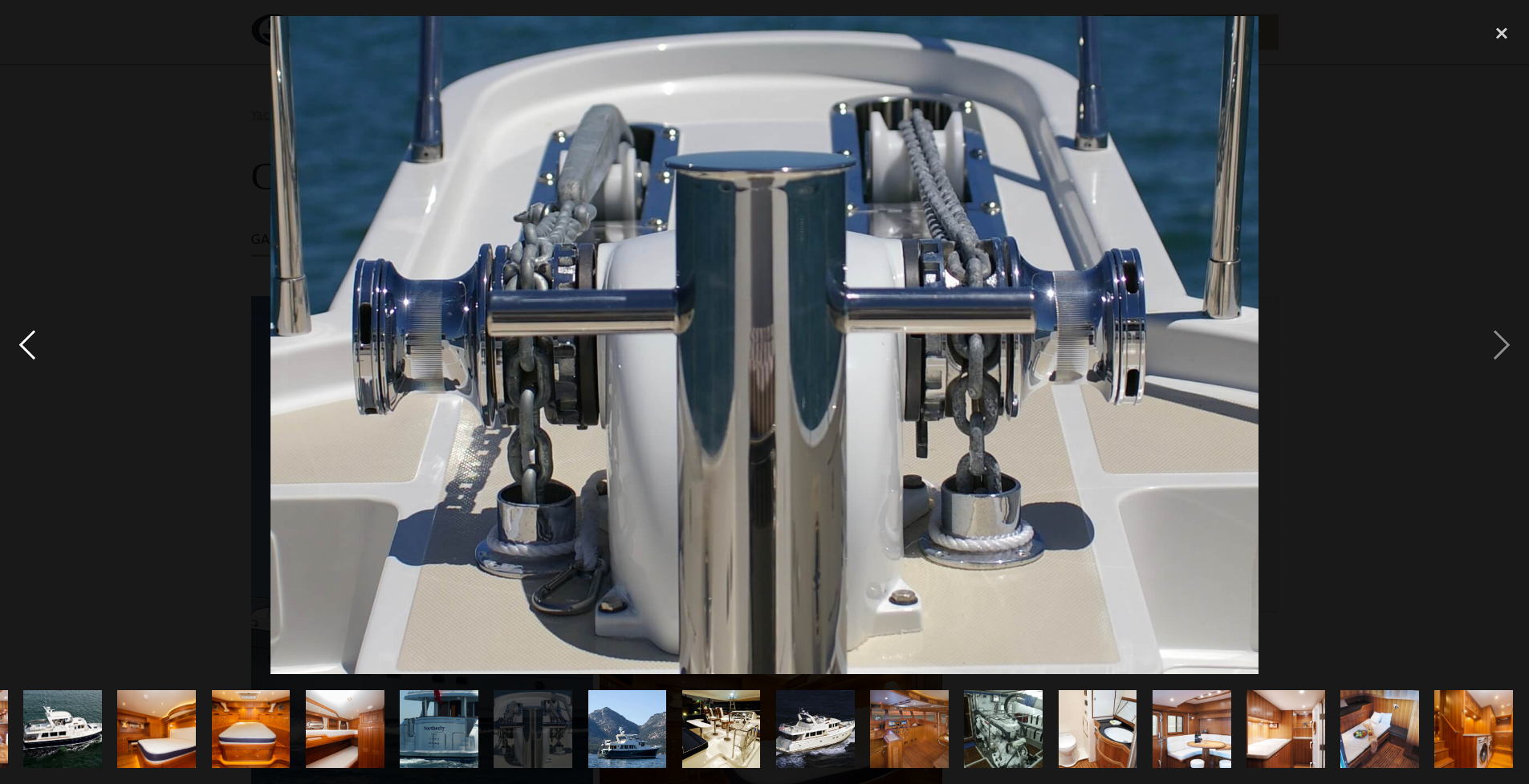
click at [29, 343] on div "previous image" at bounding box center [27, 346] width 54 height 658
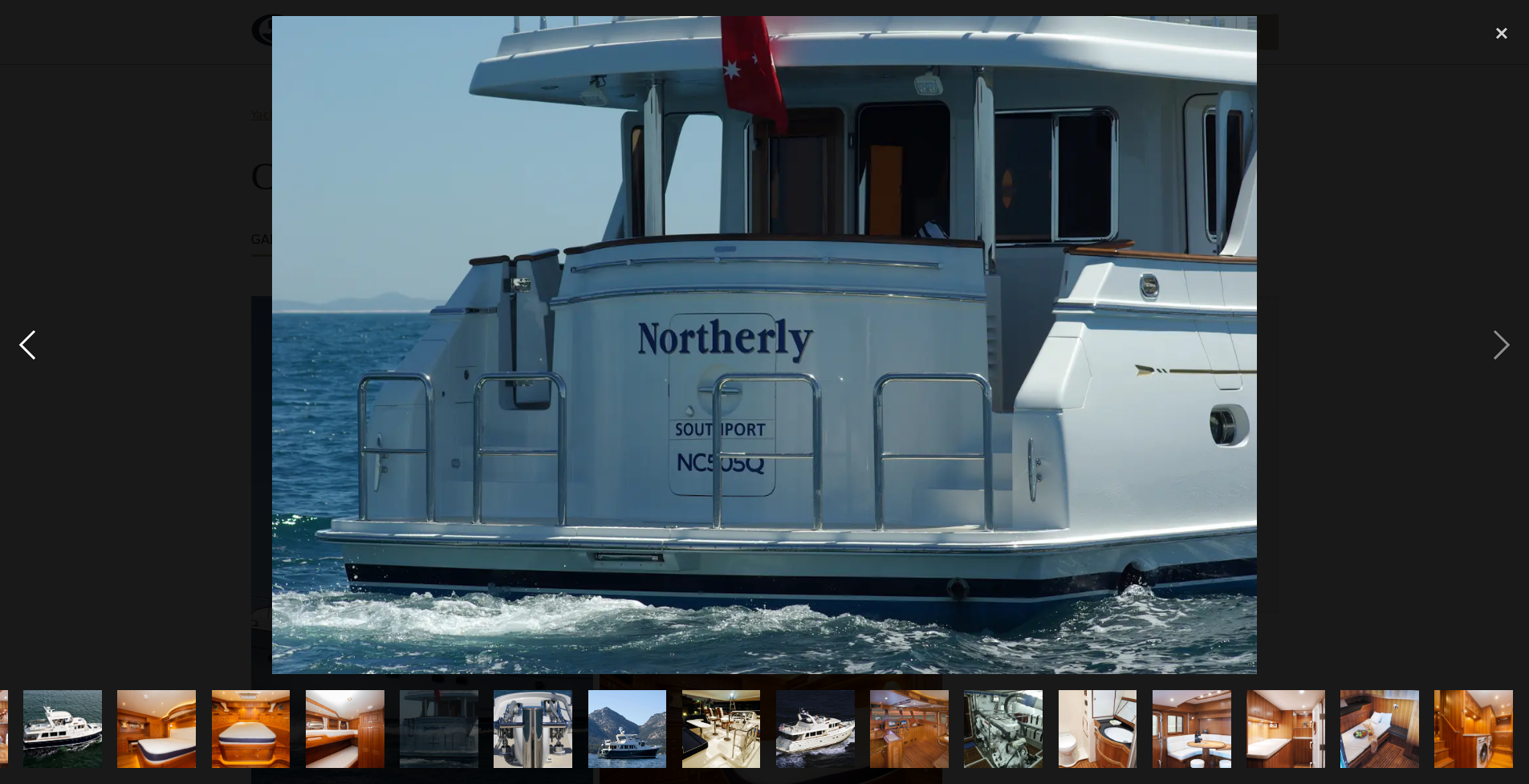
click at [29, 343] on div "previous image" at bounding box center [27, 346] width 54 height 658
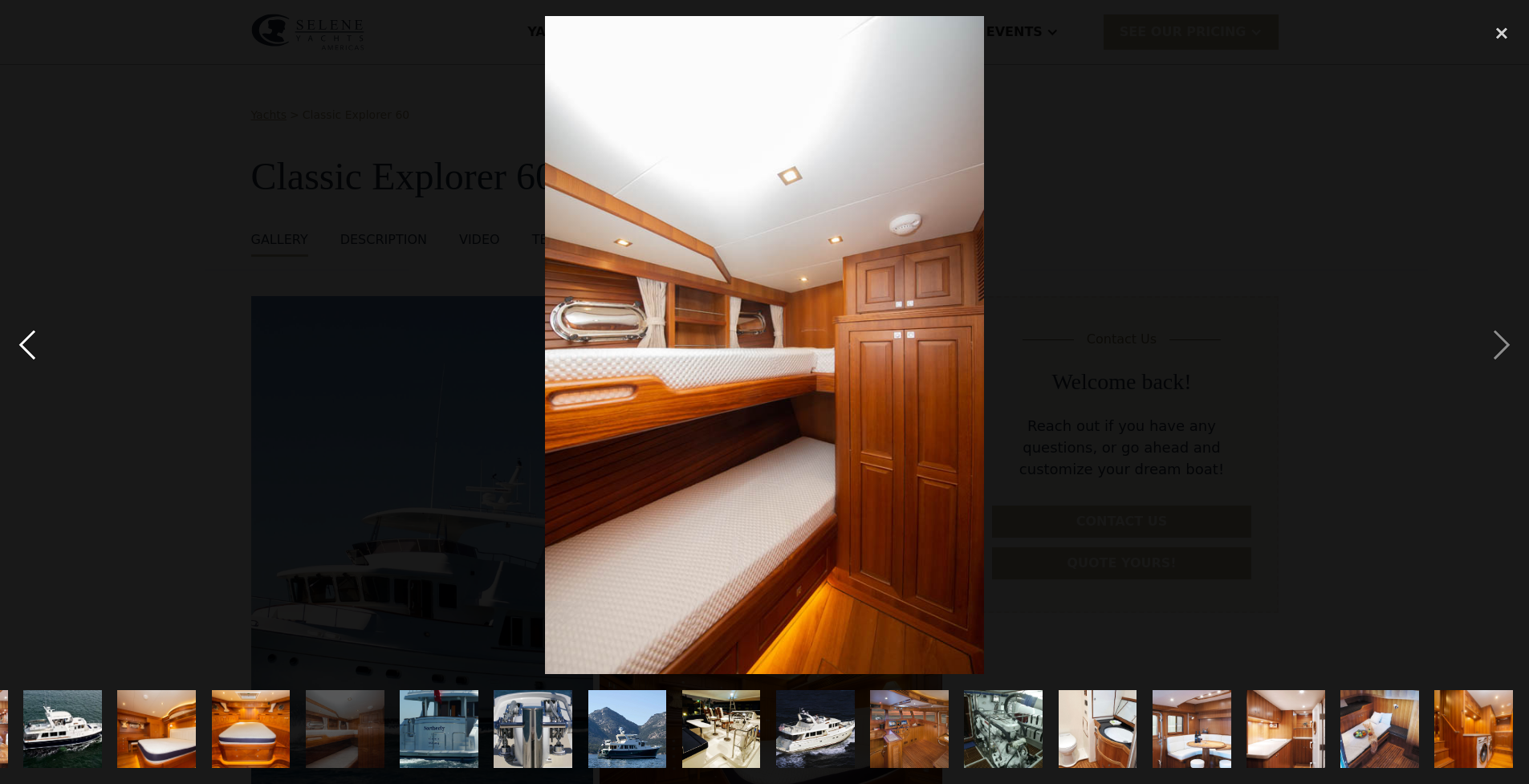
click at [29, 343] on div "previous image" at bounding box center [27, 346] width 54 height 658
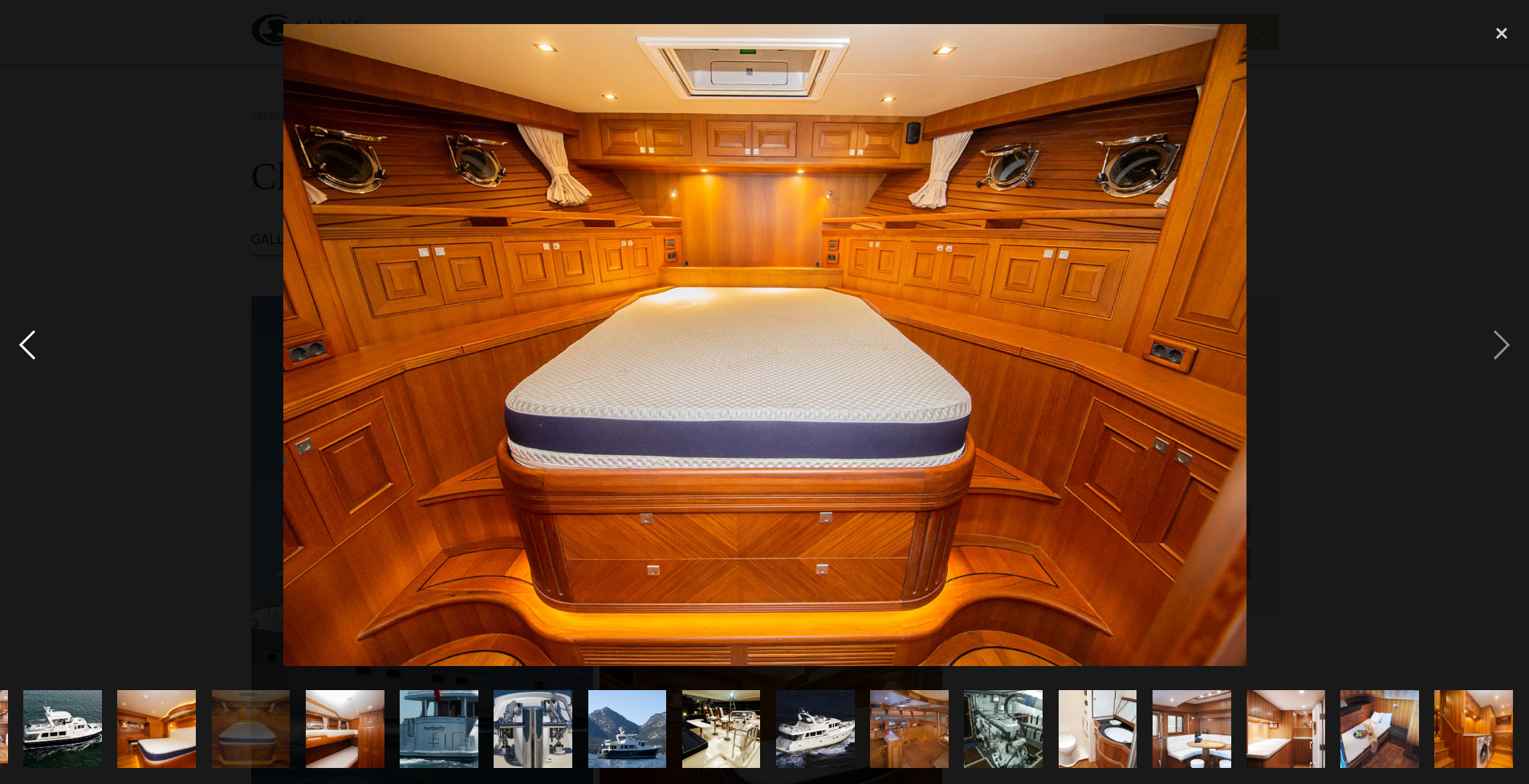
click at [30, 351] on div "previous image" at bounding box center [27, 346] width 54 height 658
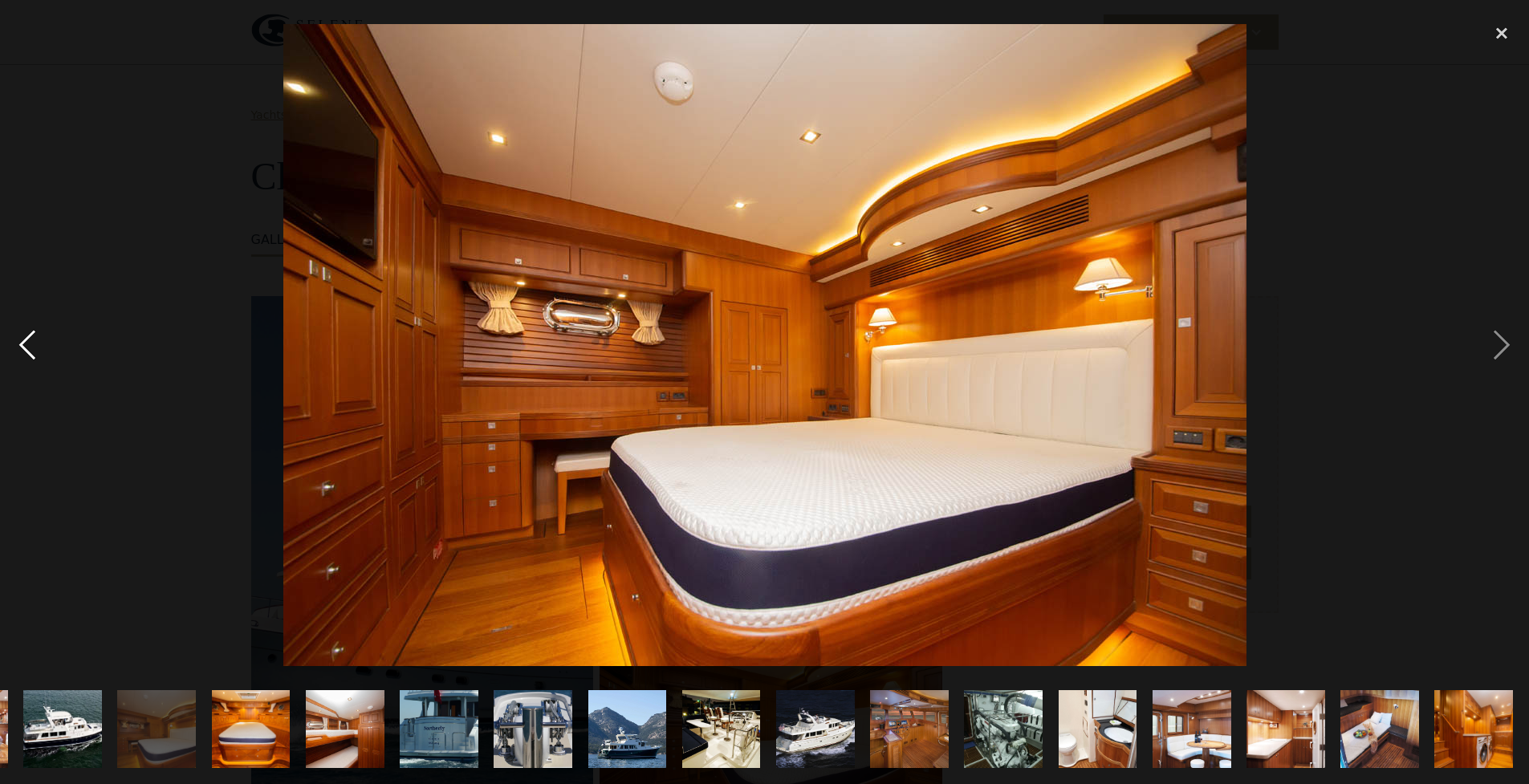
click at [25, 348] on div "previous image" at bounding box center [27, 346] width 54 height 658
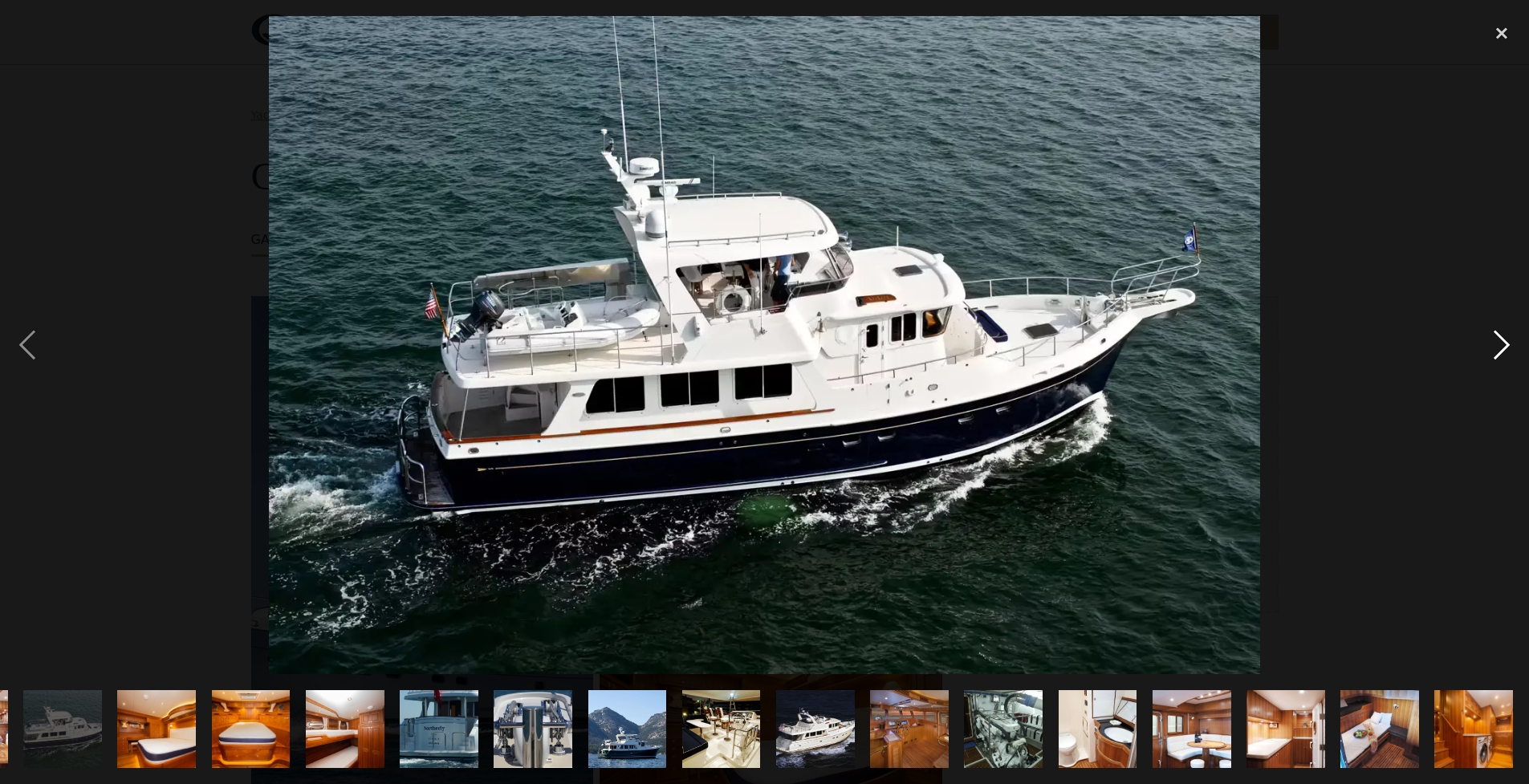
click at [1491, 346] on div "next image" at bounding box center [1501, 346] width 54 height 658
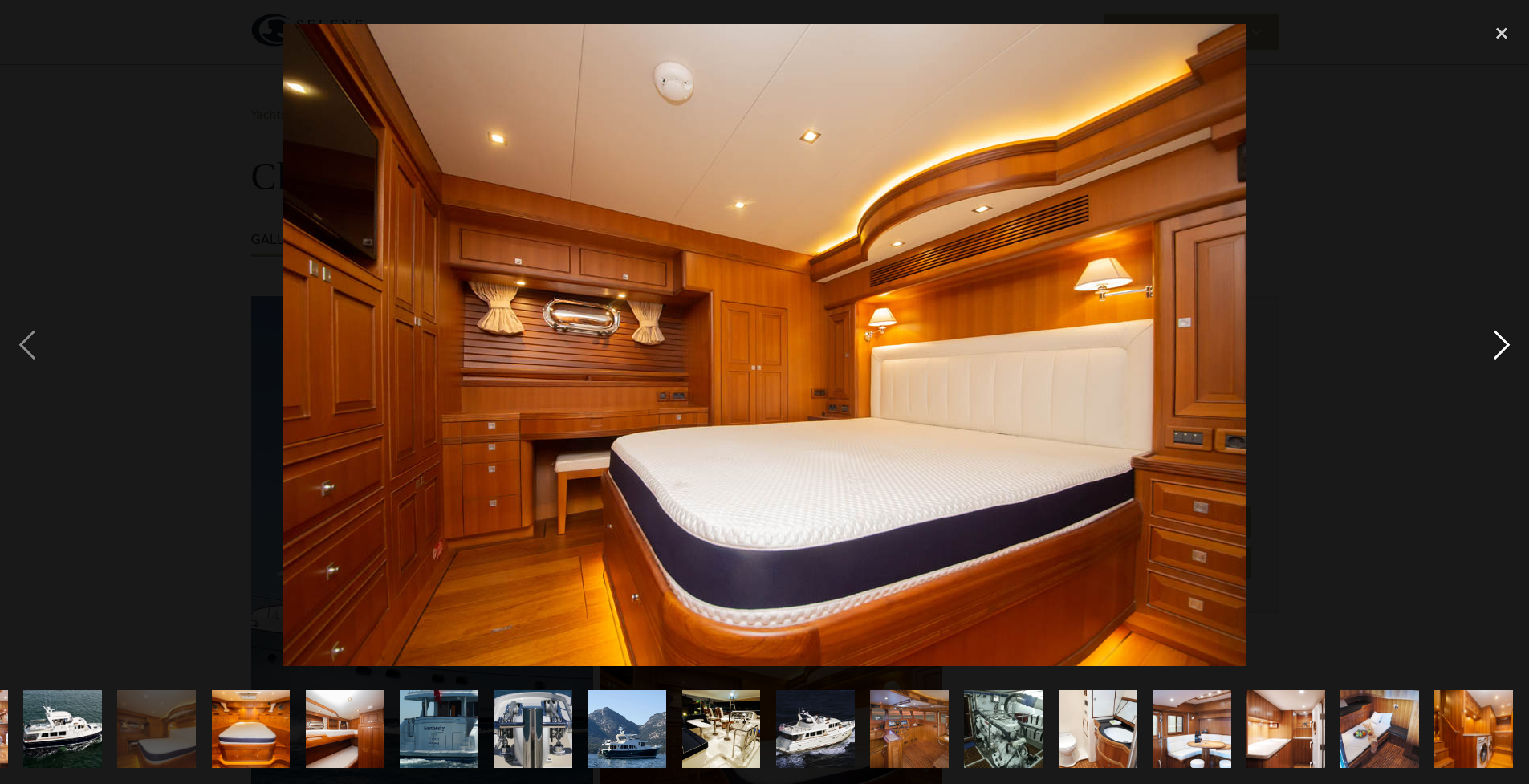
click at [1494, 351] on div "next image" at bounding box center [1501, 346] width 54 height 658
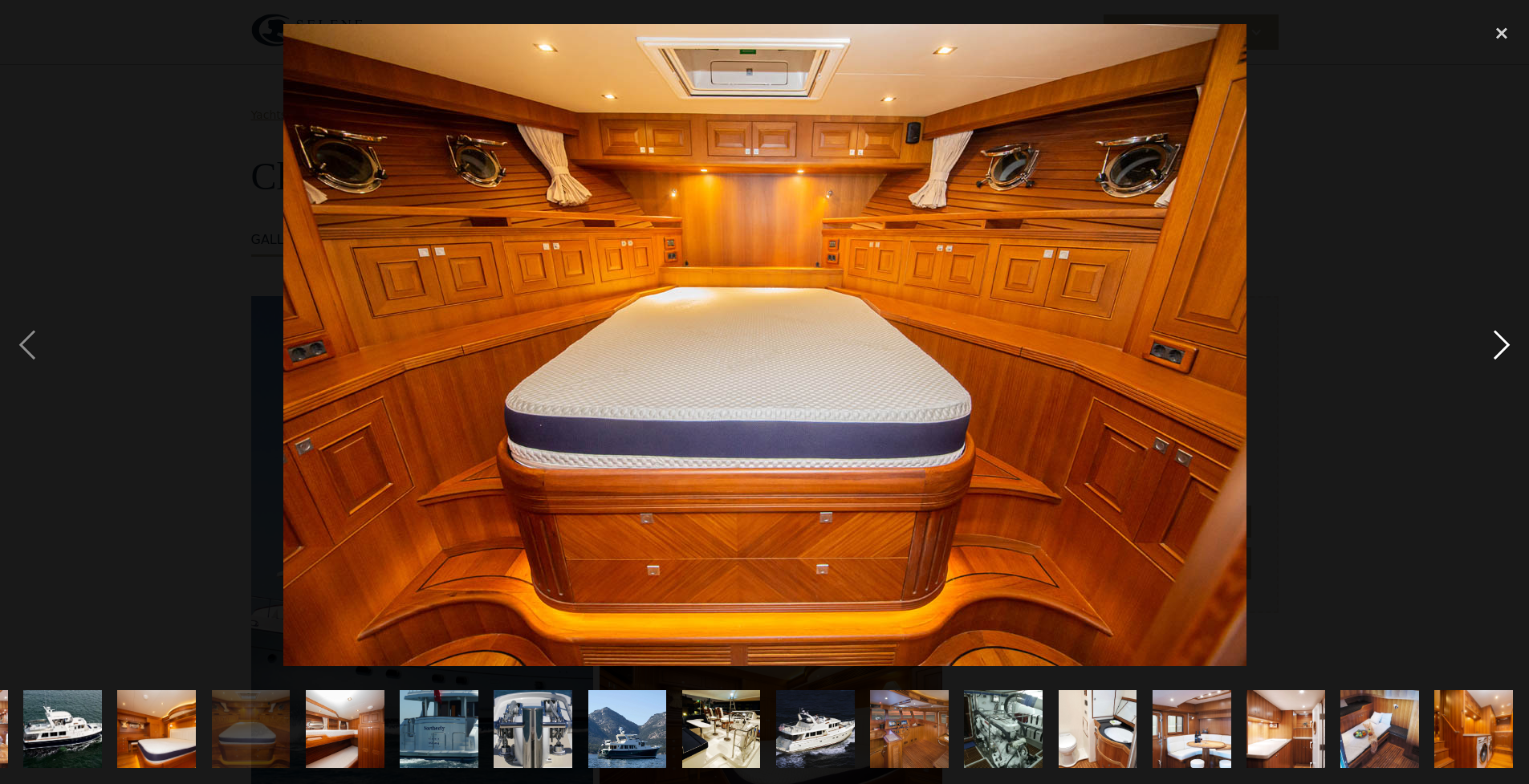
click at [1491, 352] on div "next image" at bounding box center [1501, 346] width 54 height 658
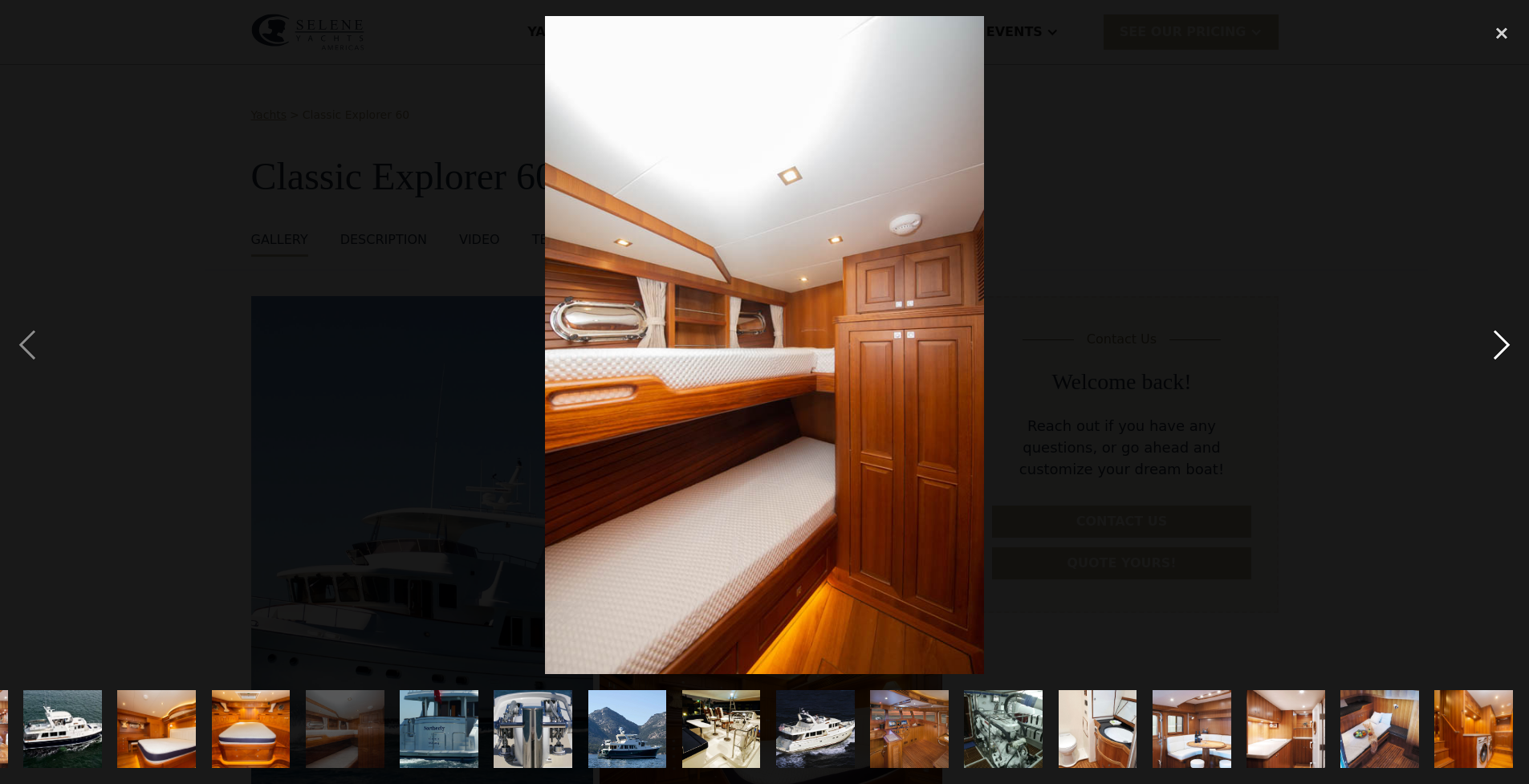
click at [1495, 347] on div "next image" at bounding box center [1501, 346] width 54 height 658
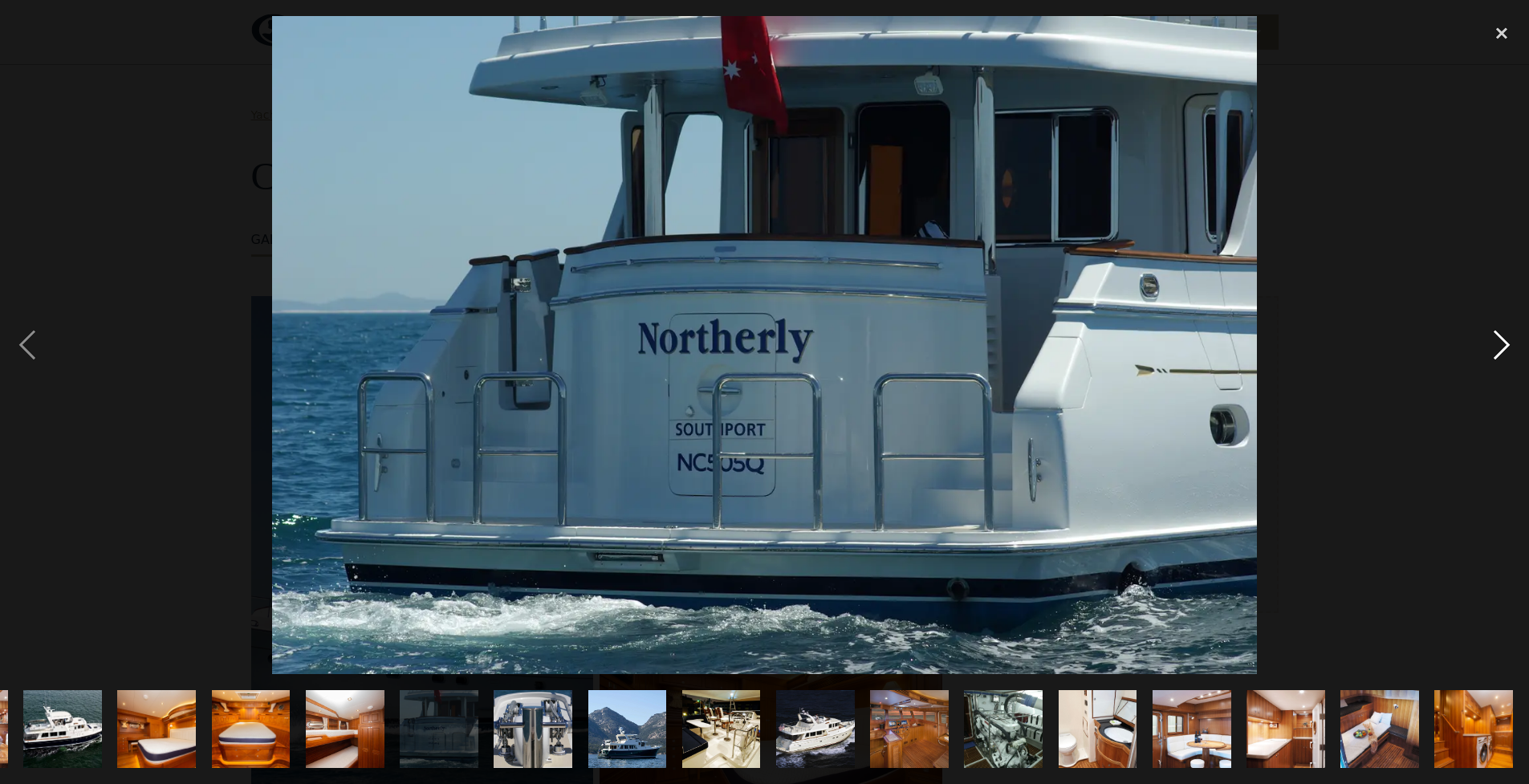
click at [1495, 348] on div "next image" at bounding box center [1501, 346] width 54 height 658
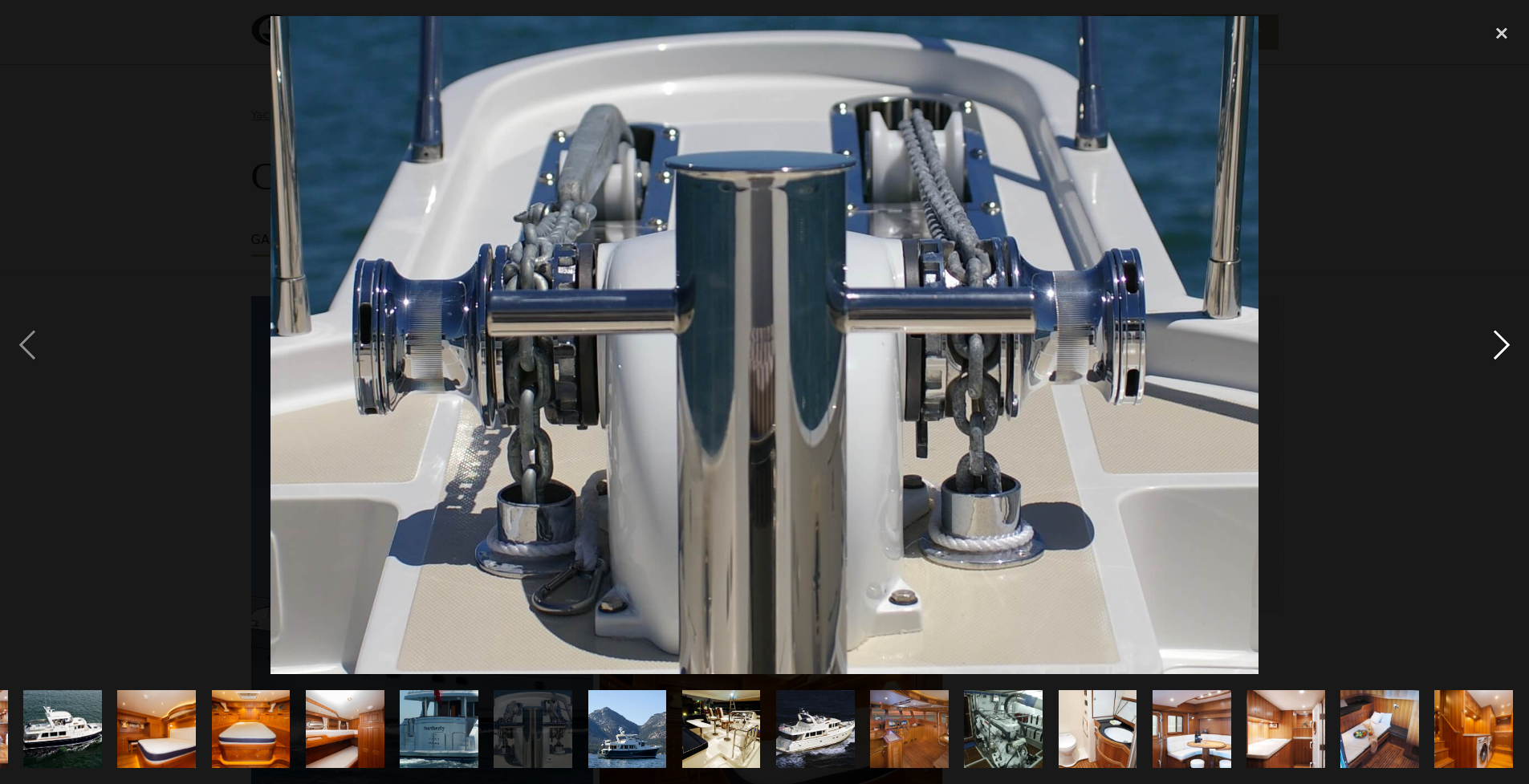
click at [1495, 348] on div "next image" at bounding box center [1501, 346] width 54 height 658
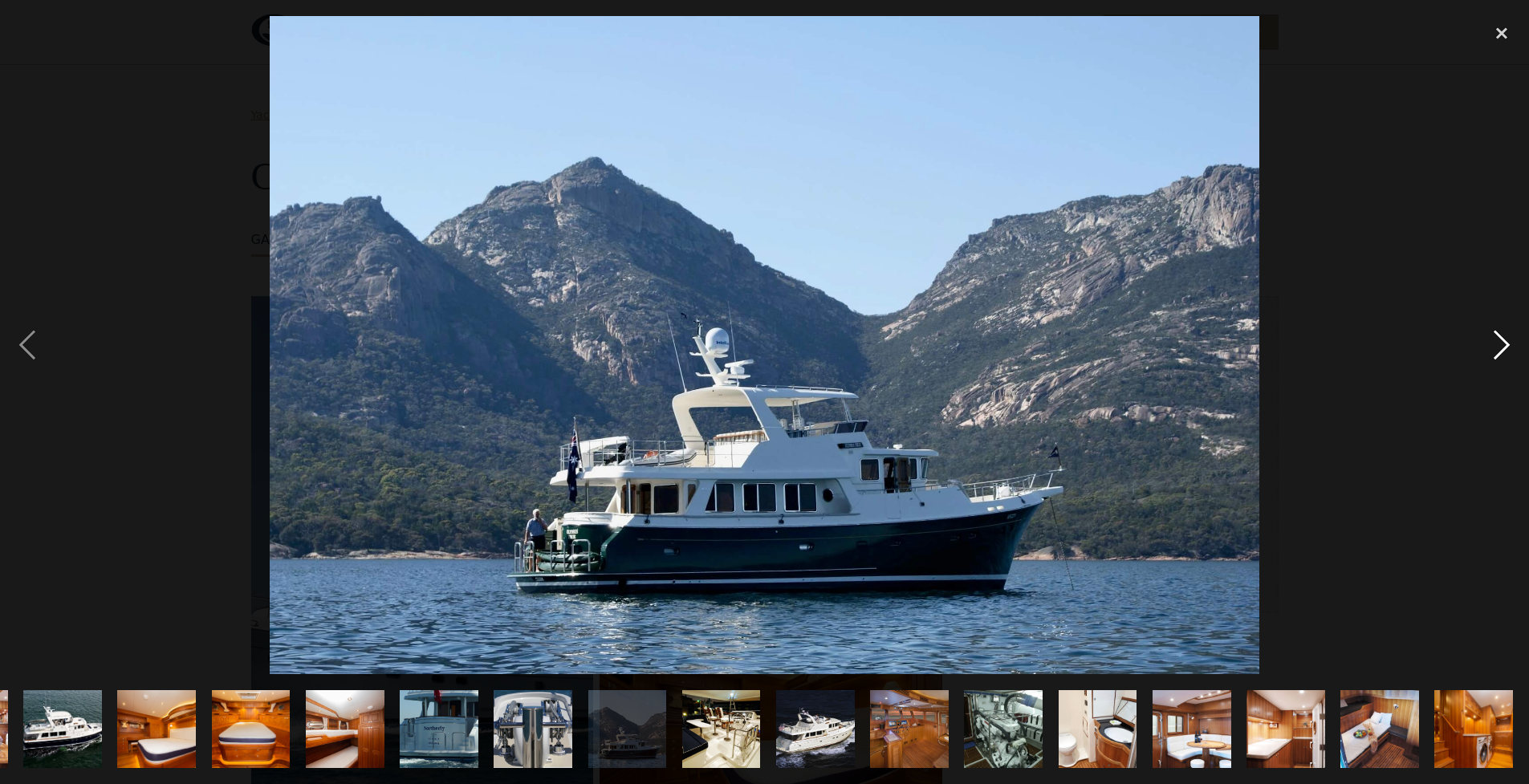
click at [1494, 348] on div "next image" at bounding box center [1501, 346] width 54 height 658
click at [1493, 349] on div "next image" at bounding box center [1501, 346] width 54 height 658
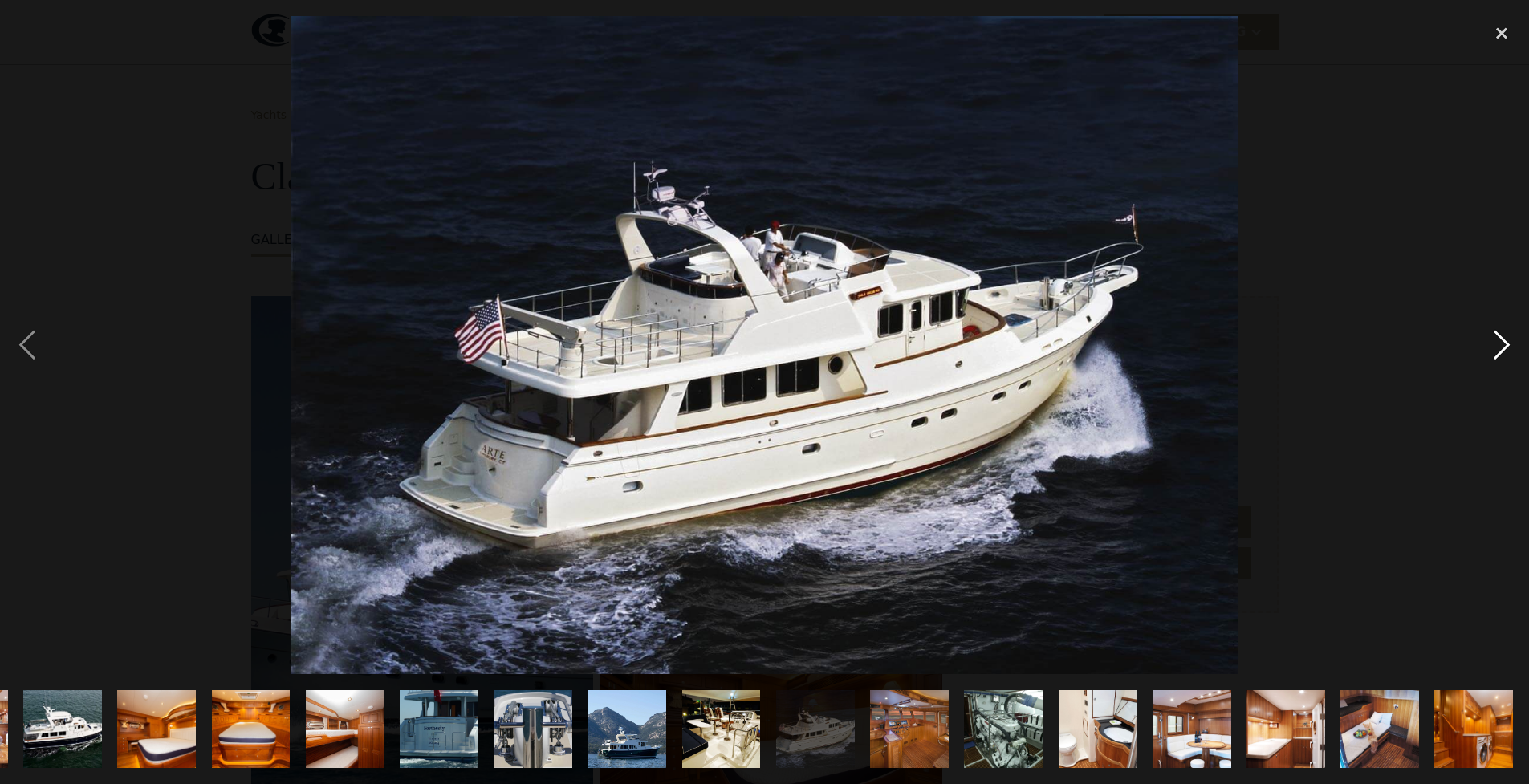
click at [1493, 349] on div "next image" at bounding box center [1501, 346] width 54 height 658
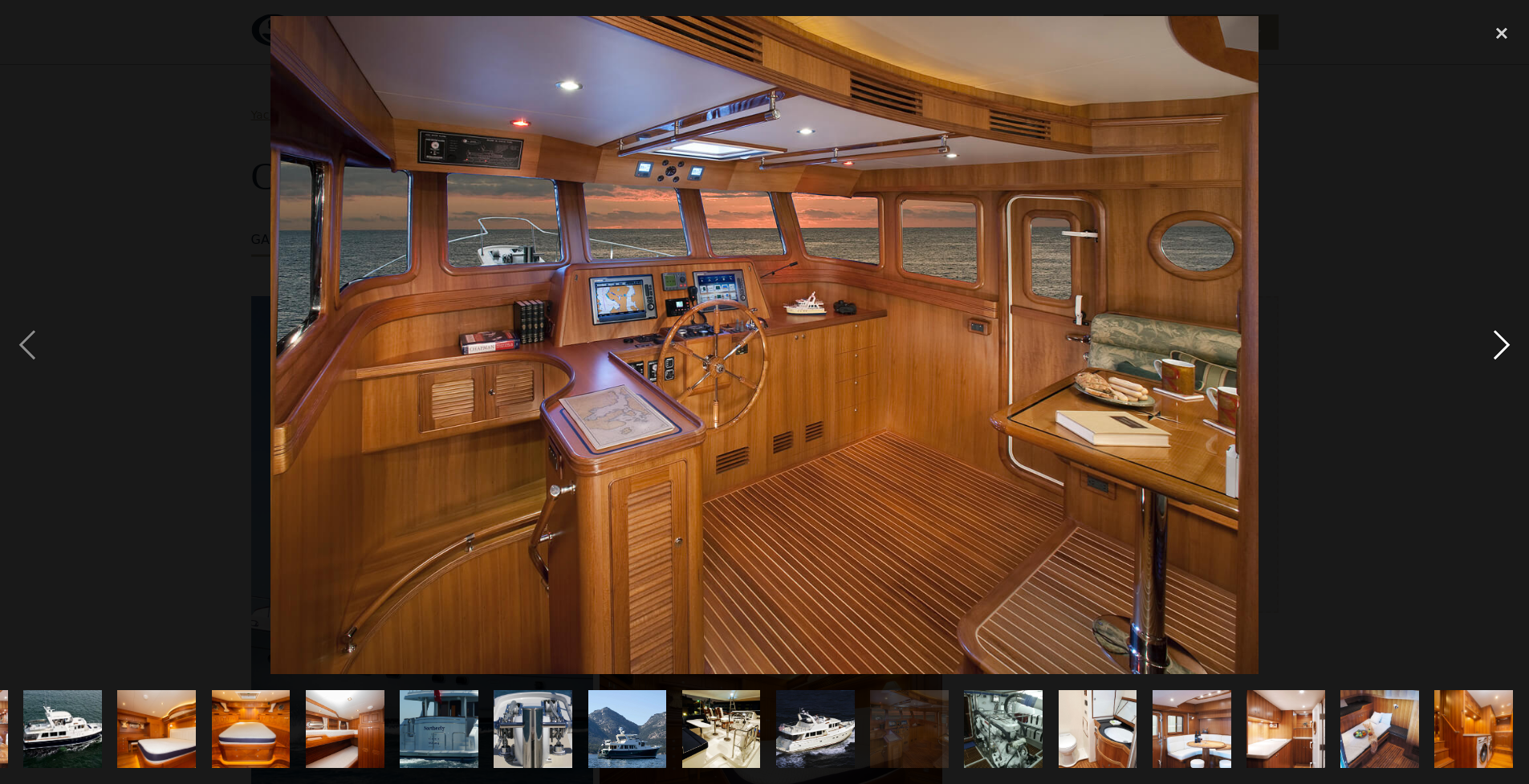
click at [1493, 349] on div "next image" at bounding box center [1501, 346] width 54 height 658
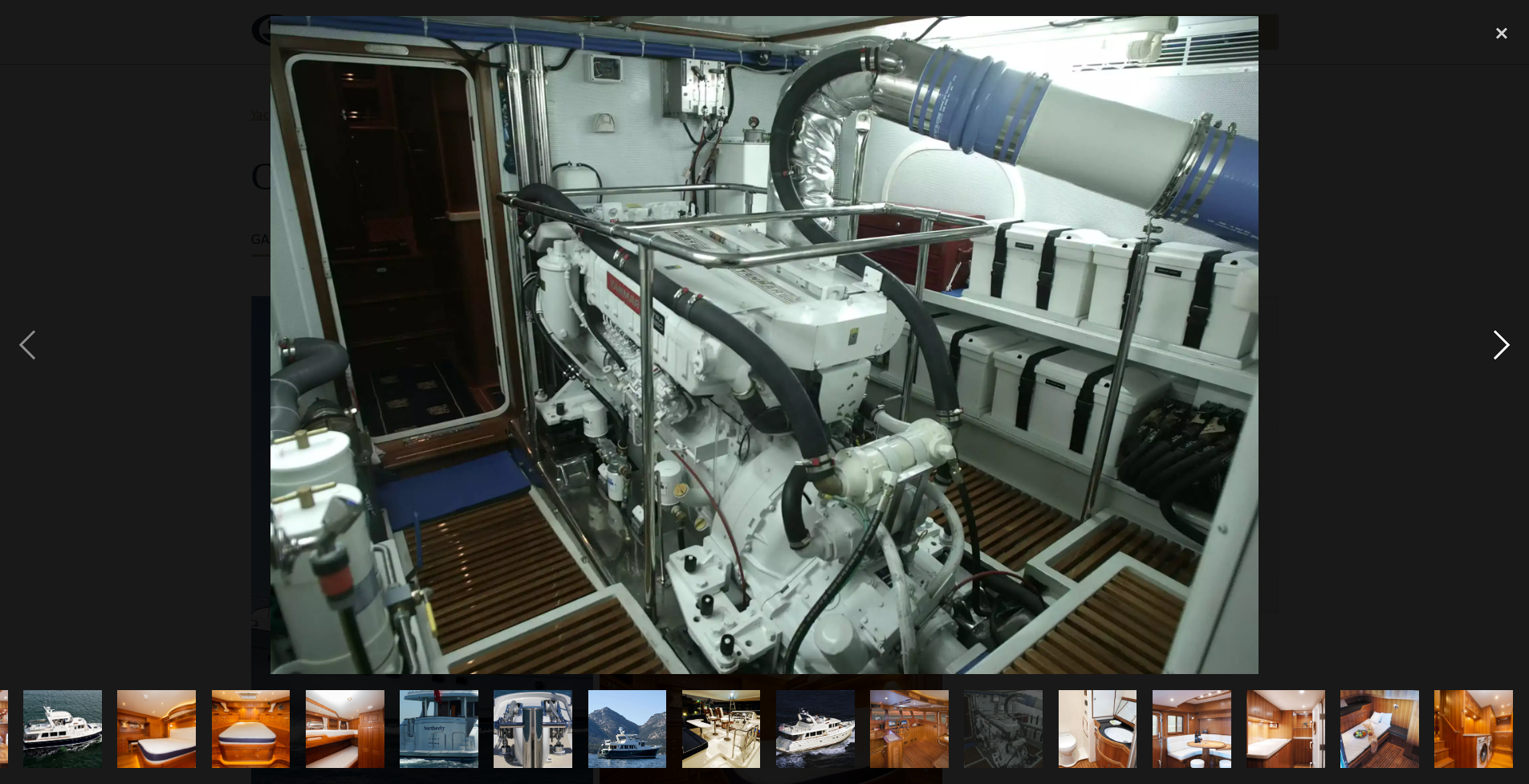
click at [1493, 349] on div "next image" at bounding box center [1501, 346] width 54 height 658
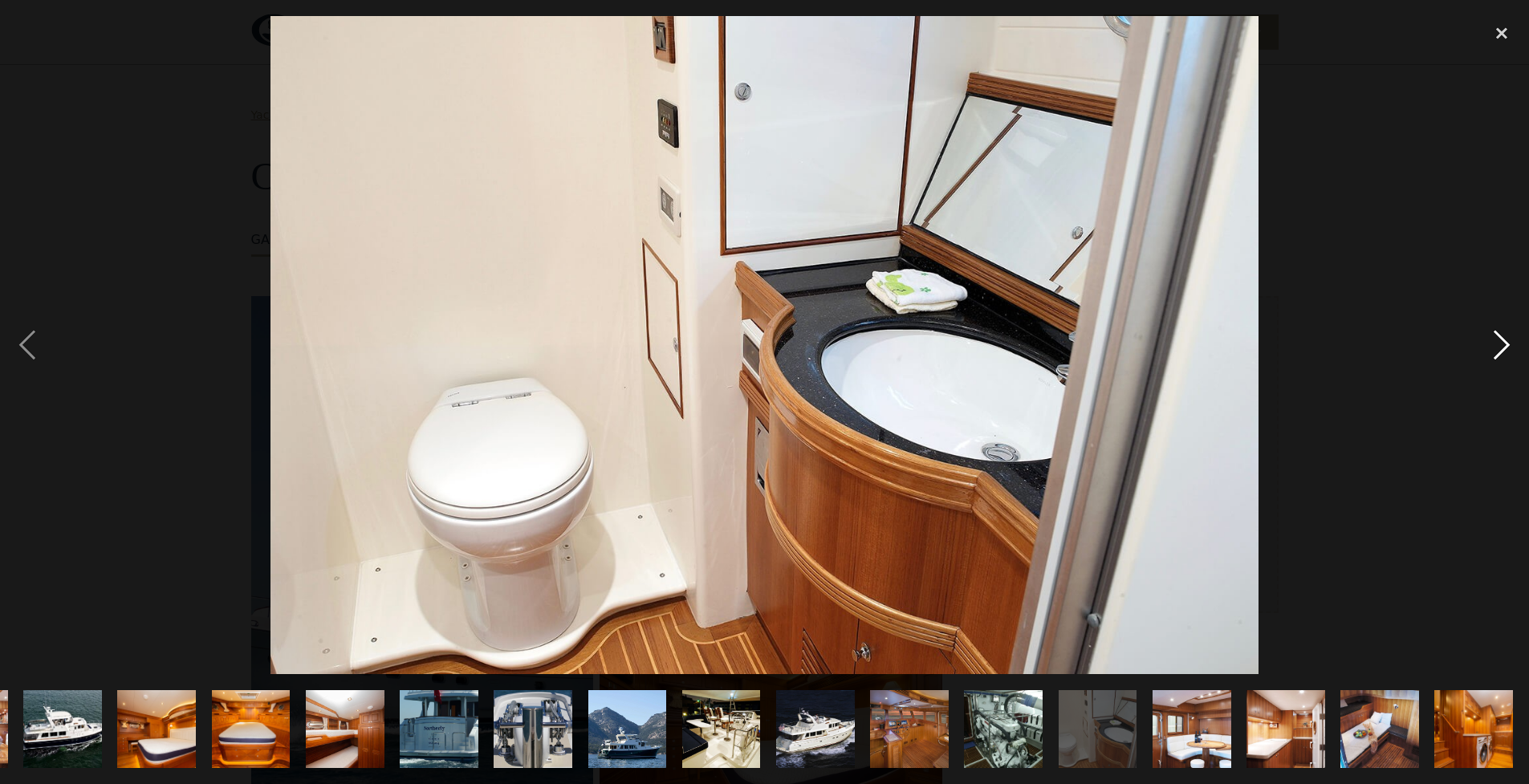
click at [1493, 349] on div "next image" at bounding box center [1501, 346] width 54 height 658
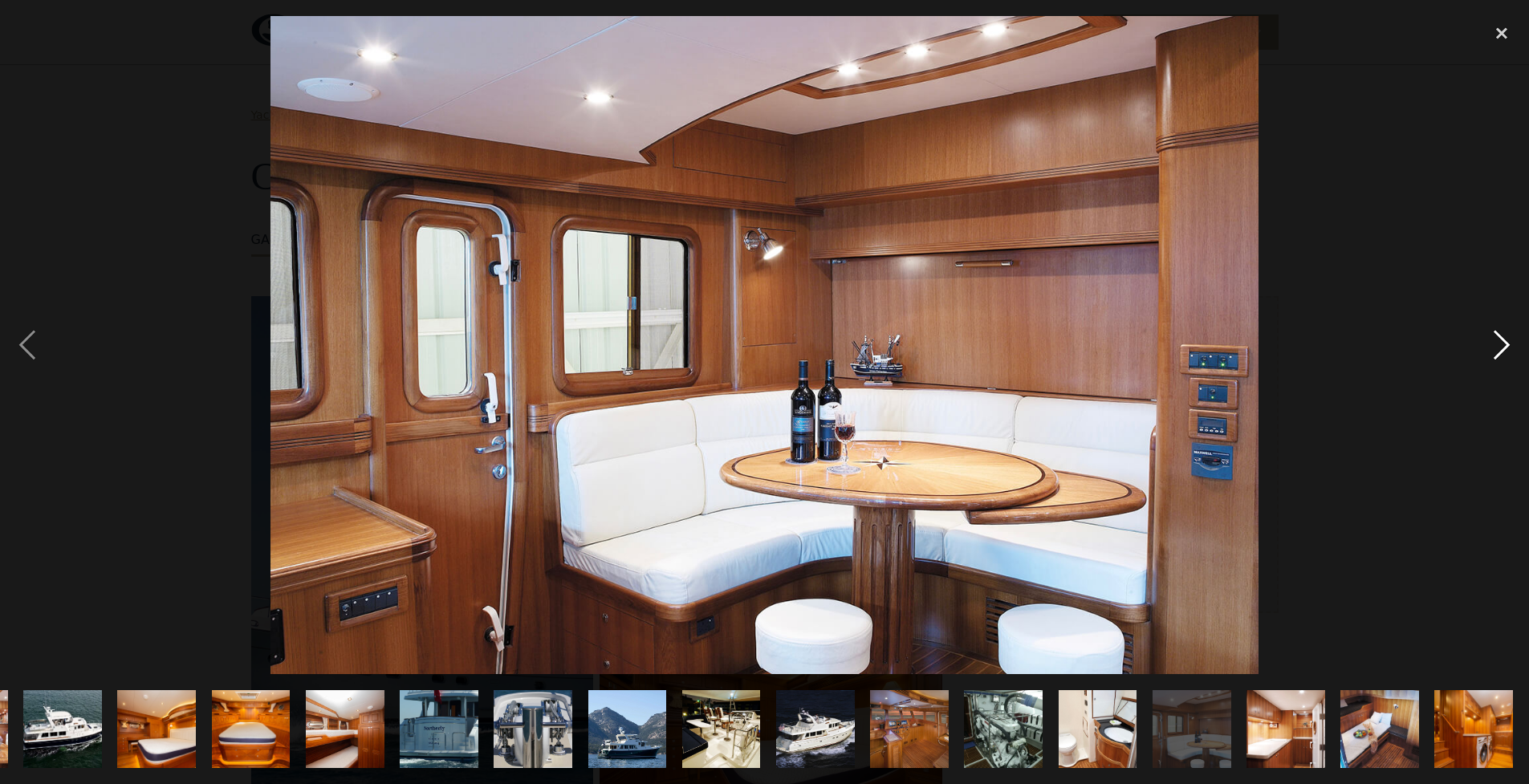
click at [1492, 349] on div "next image" at bounding box center [1501, 346] width 54 height 658
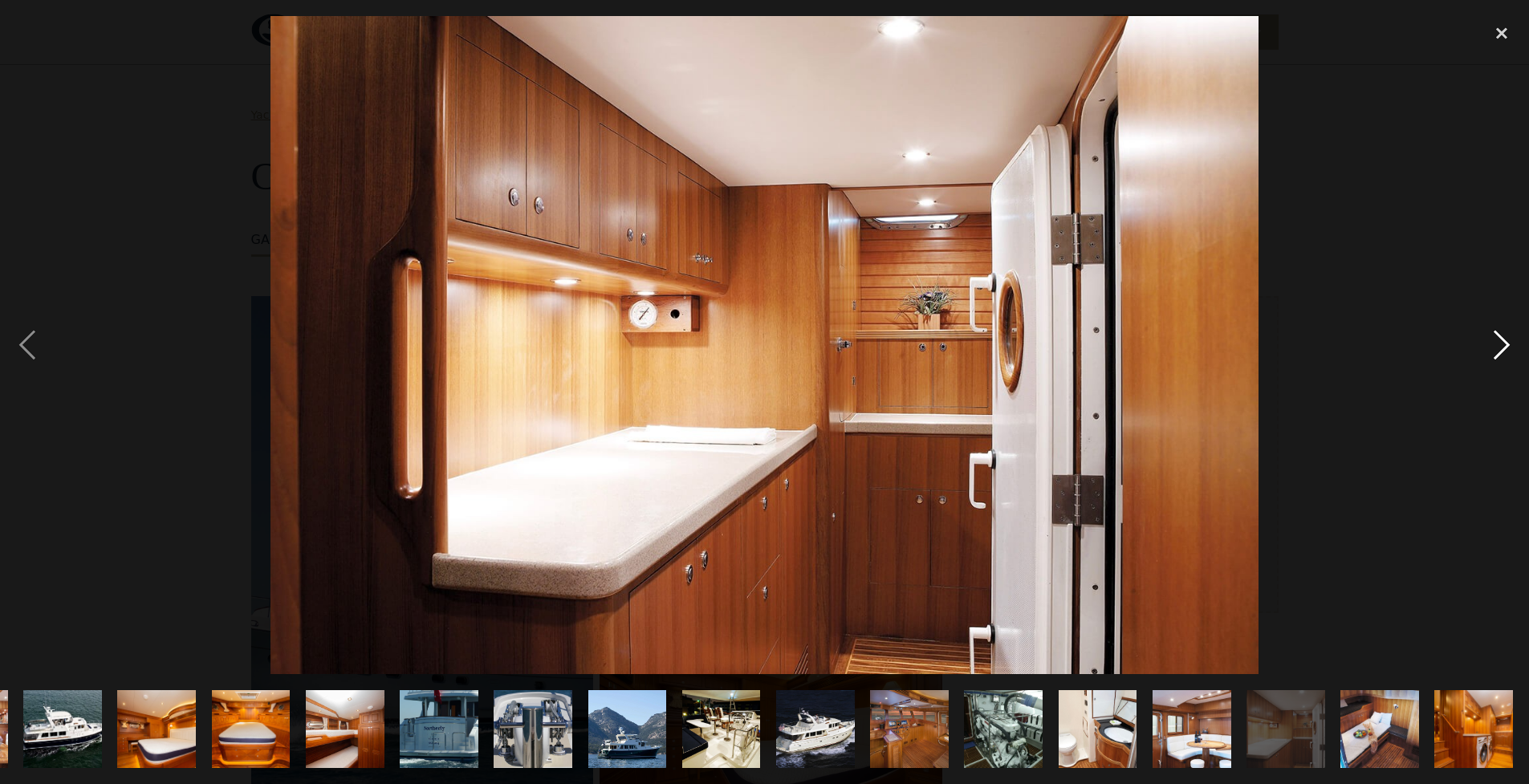
click at [1492, 350] on div "next image" at bounding box center [1501, 346] width 54 height 658
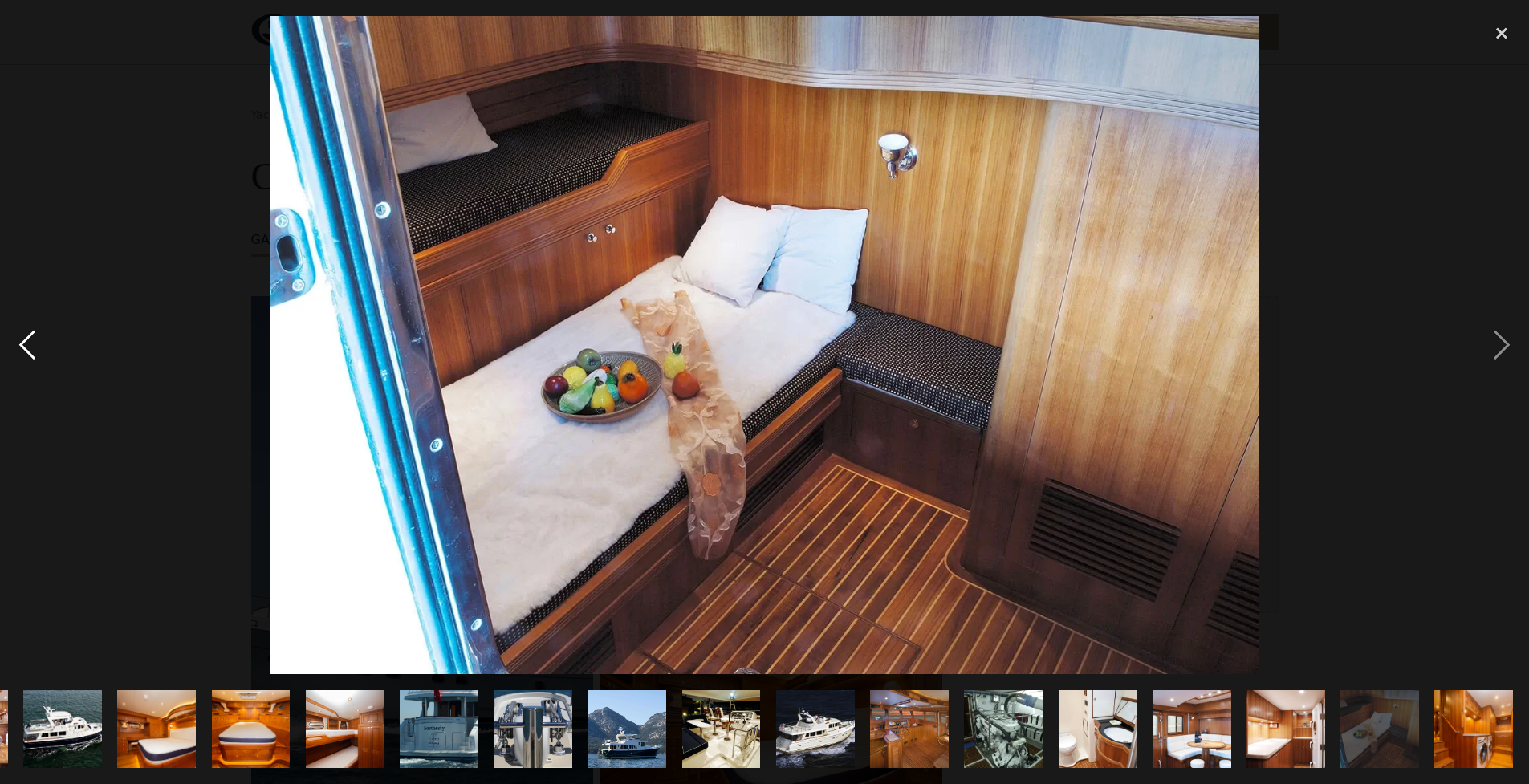
click at [26, 342] on div "previous image" at bounding box center [27, 346] width 54 height 658
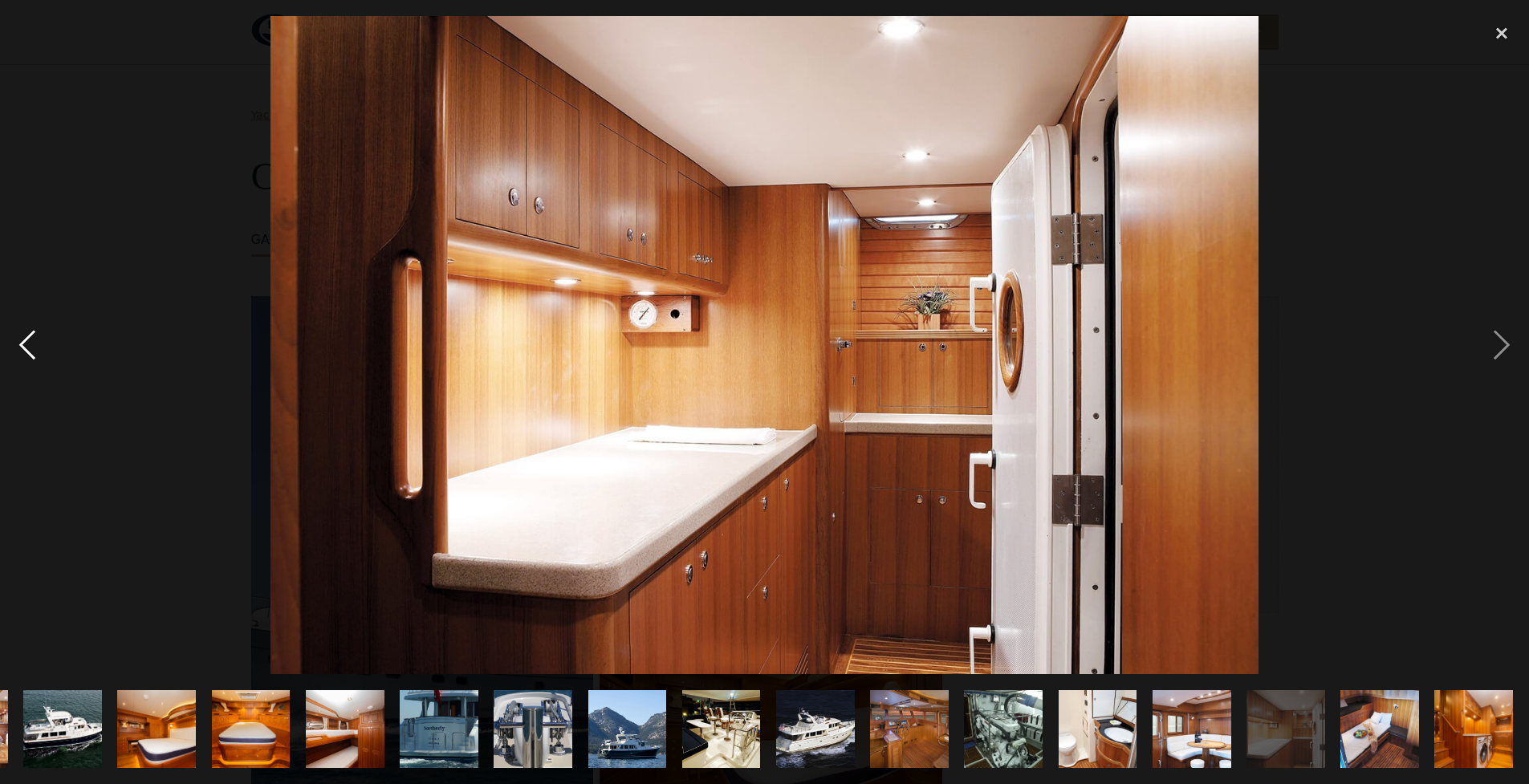
click at [26, 343] on div "previous image" at bounding box center [27, 346] width 54 height 658
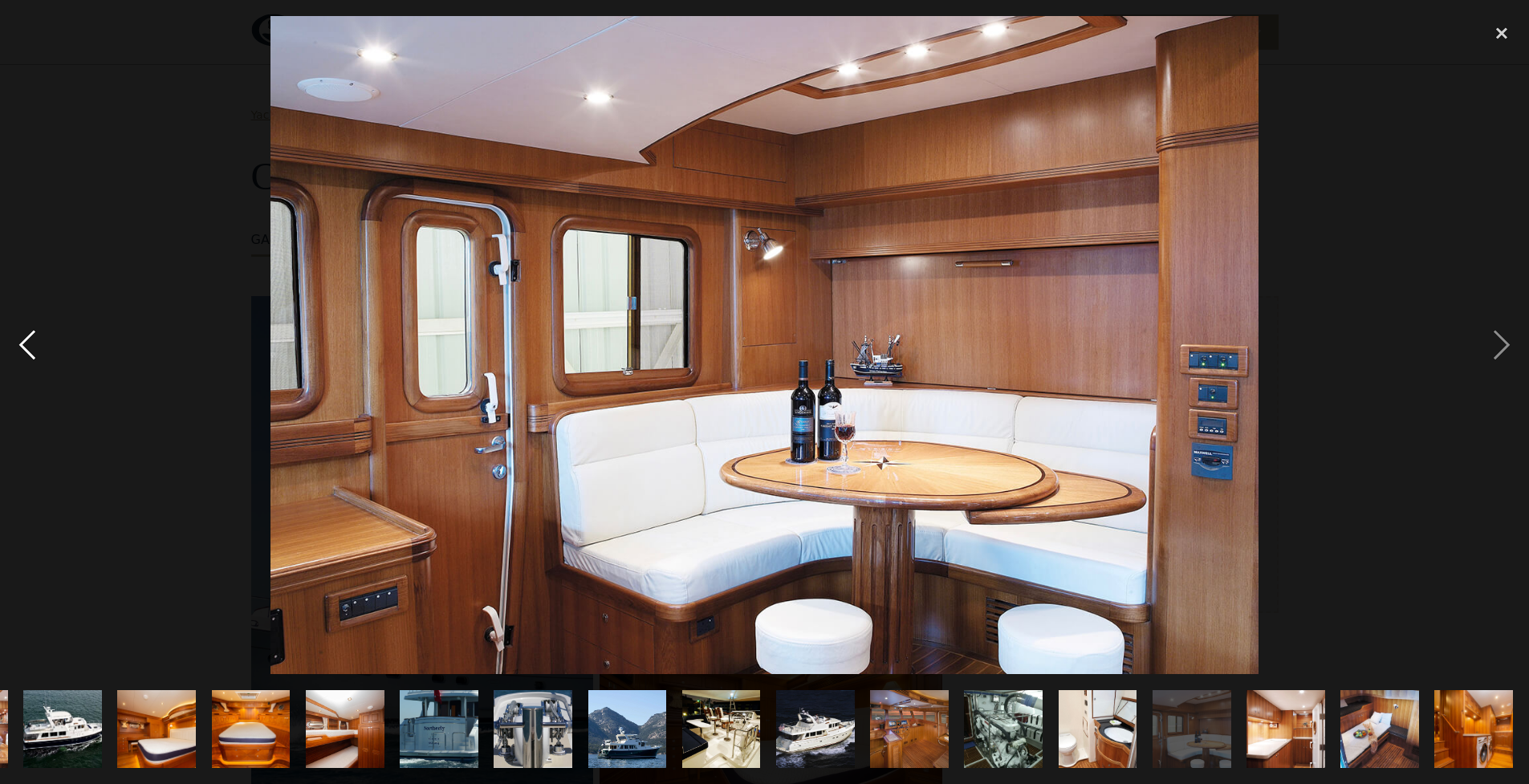
click at [26, 343] on div "previous image" at bounding box center [27, 346] width 54 height 658
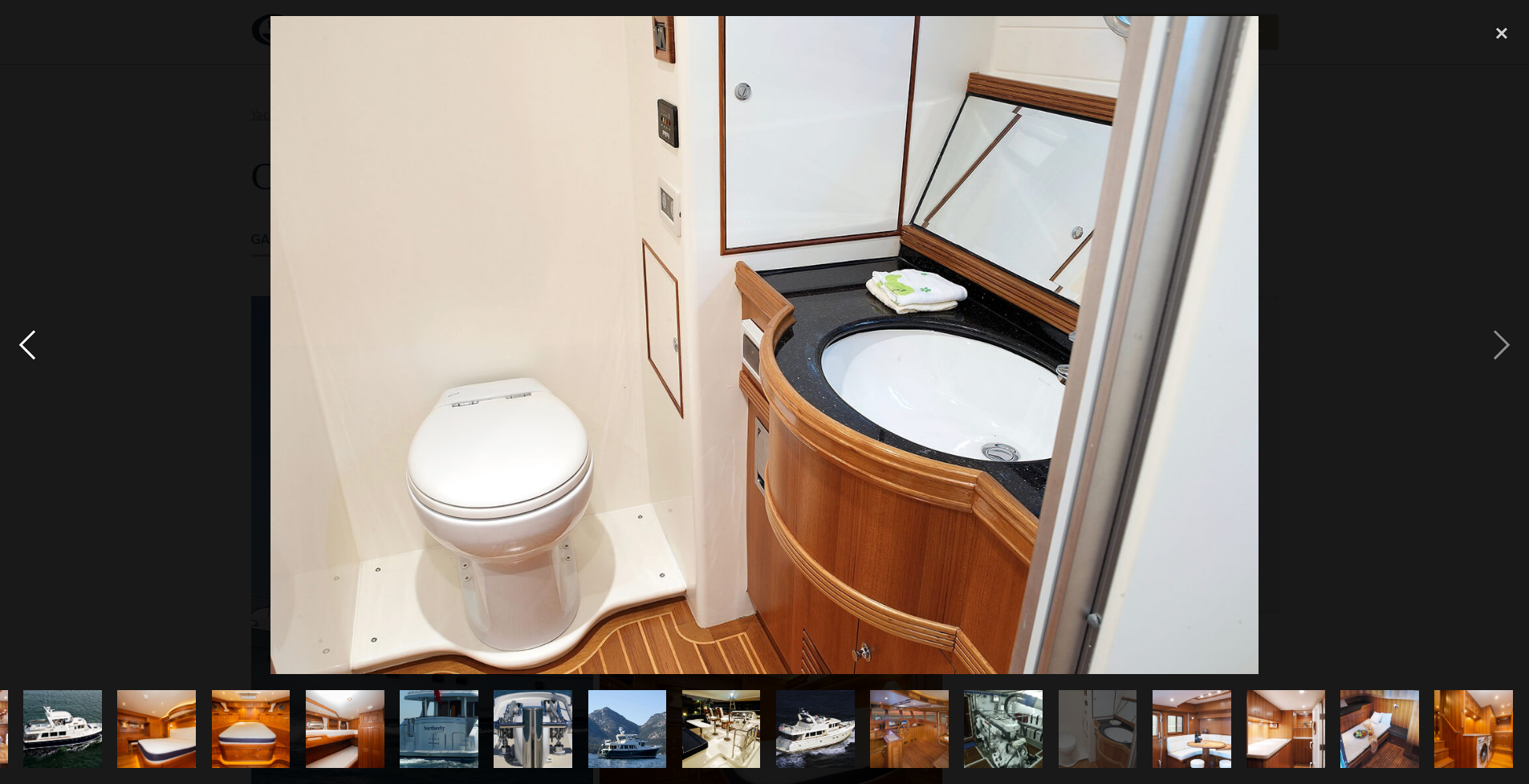
click at [26, 343] on div "previous image" at bounding box center [27, 346] width 54 height 658
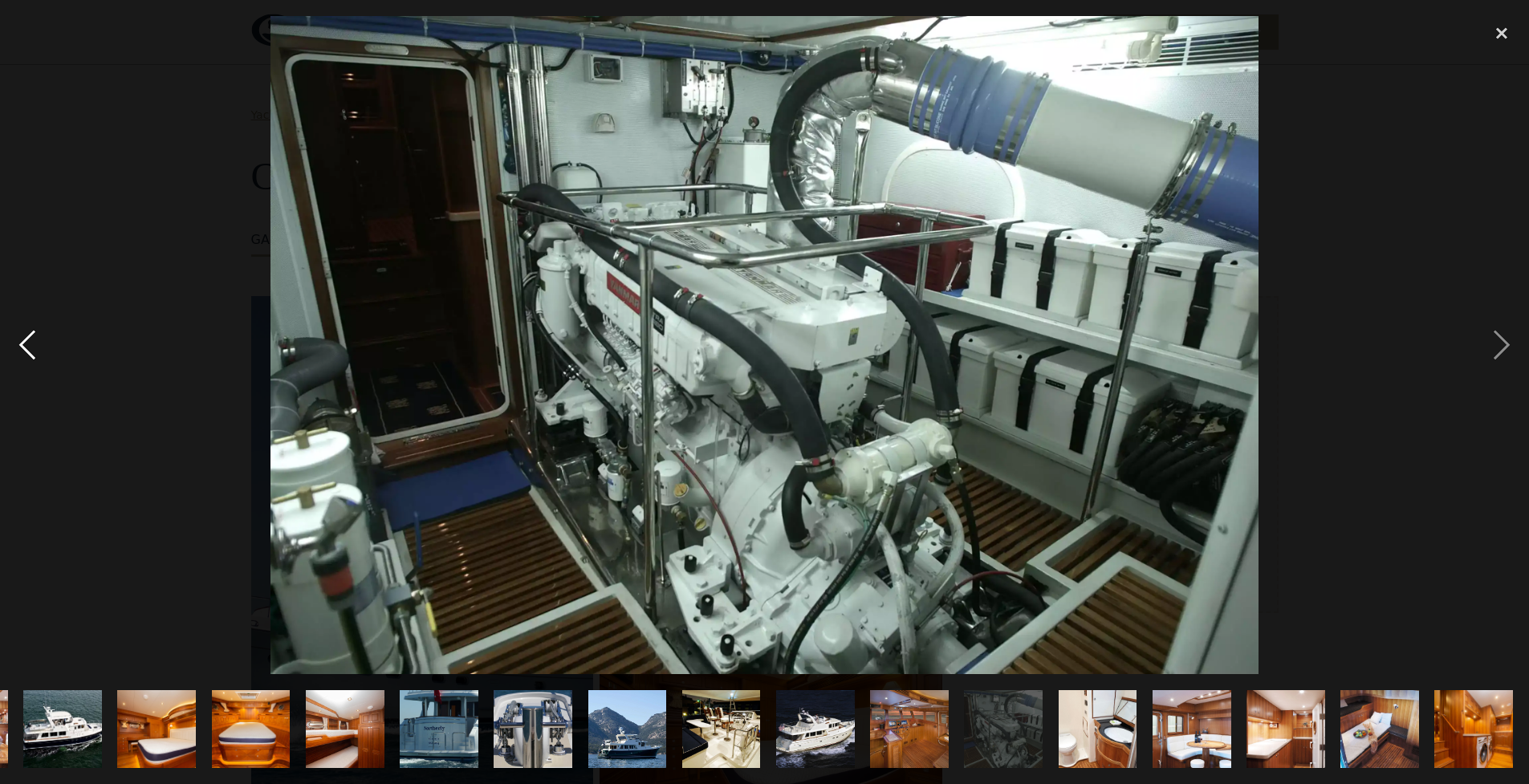
click at [26, 343] on div "previous image" at bounding box center [27, 346] width 54 height 658
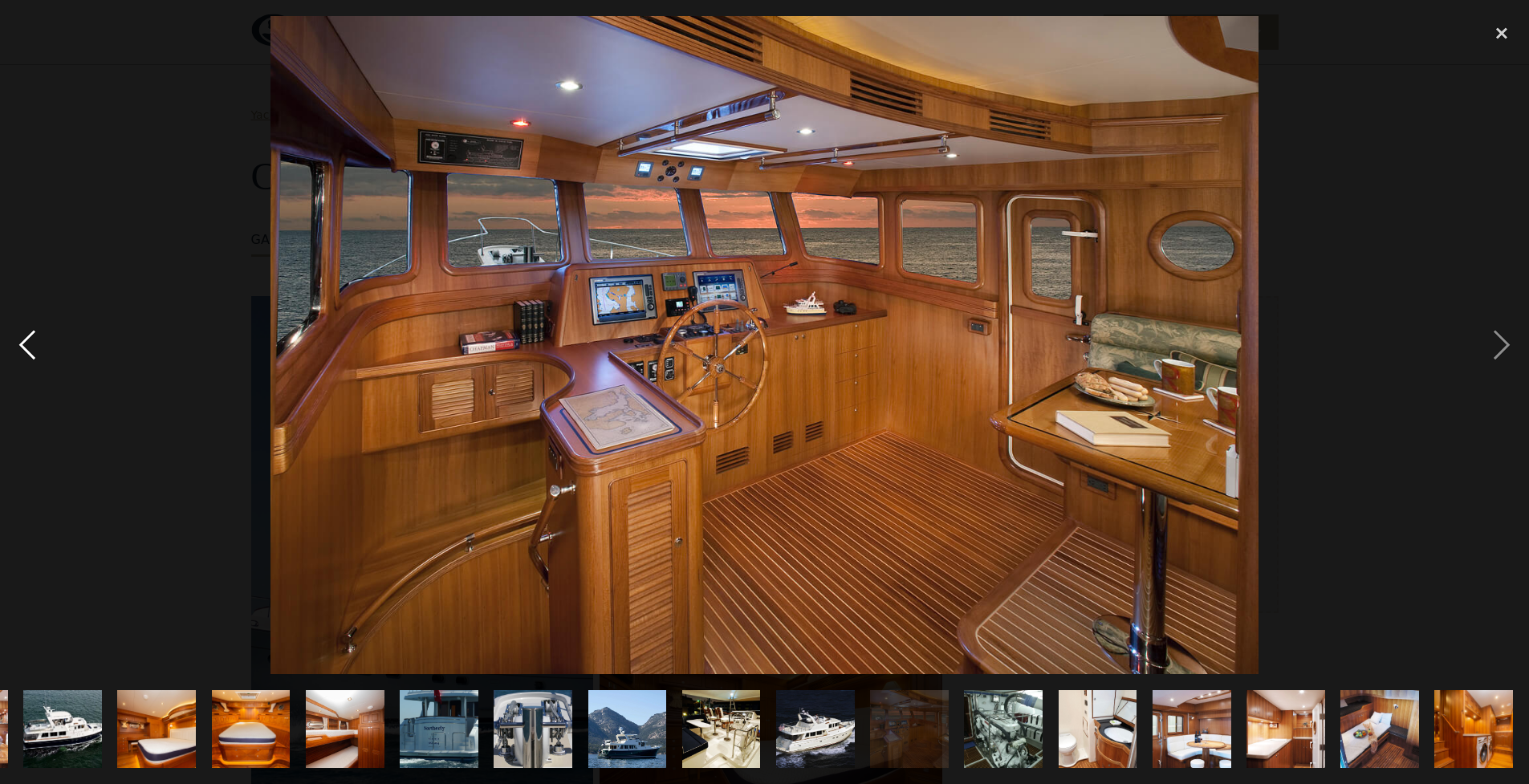
click at [26, 343] on div "previous image" at bounding box center [27, 346] width 54 height 658
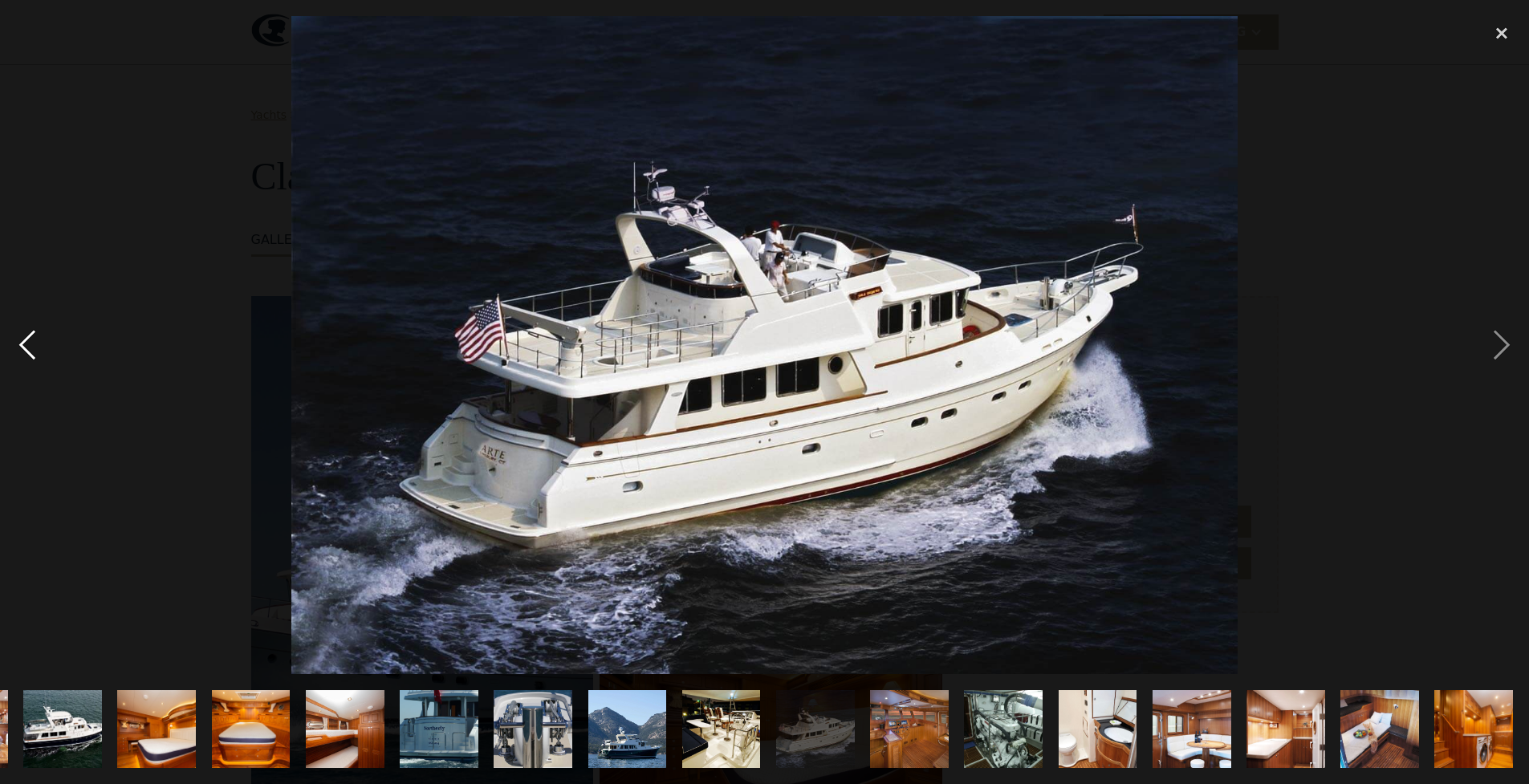
click at [26, 343] on div "previous image" at bounding box center [27, 346] width 54 height 658
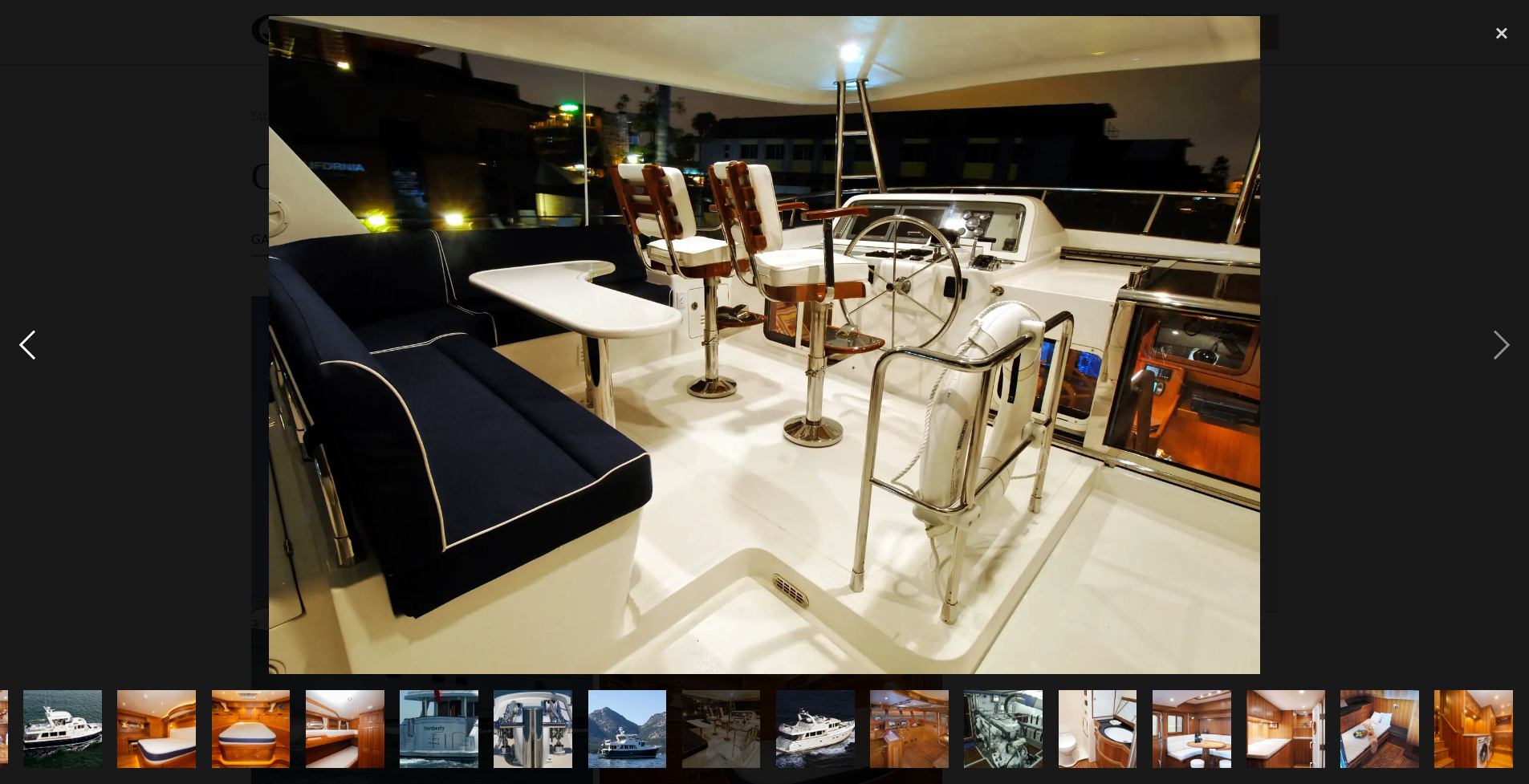
click at [26, 343] on div "previous image" at bounding box center [27, 346] width 54 height 658
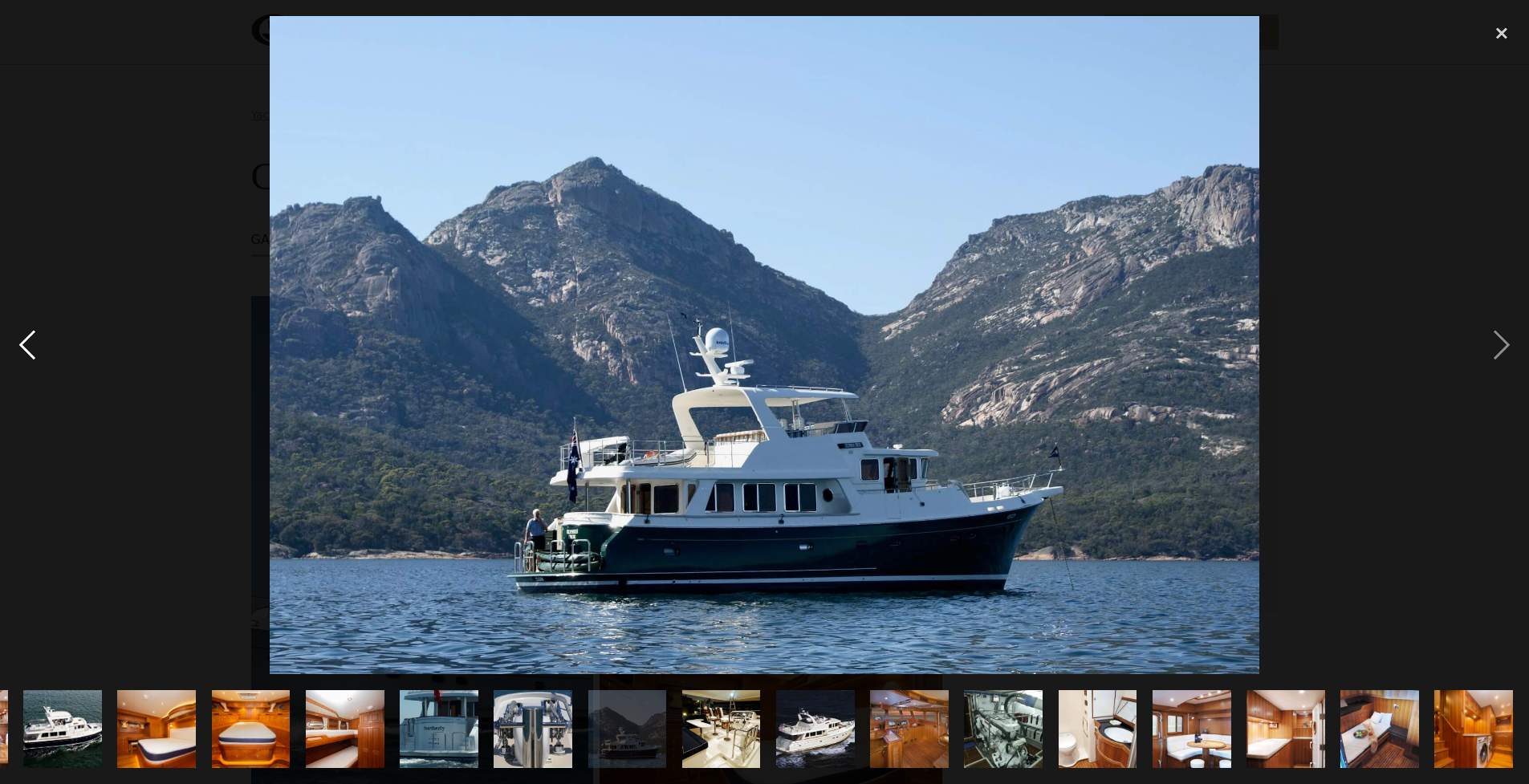
click at [25, 343] on div "previous image" at bounding box center [27, 346] width 54 height 658
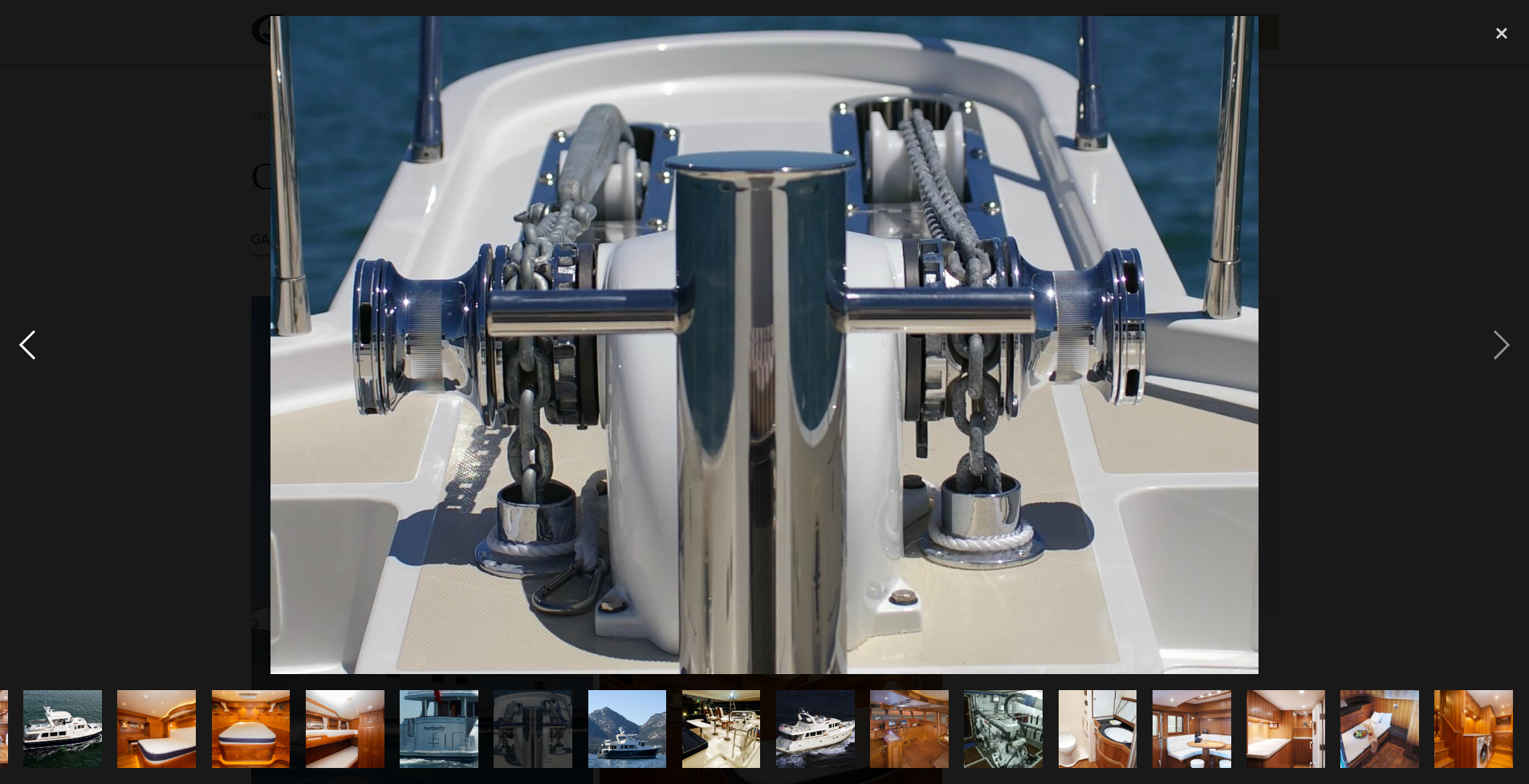
click at [25, 343] on div "previous image" at bounding box center [27, 346] width 54 height 658
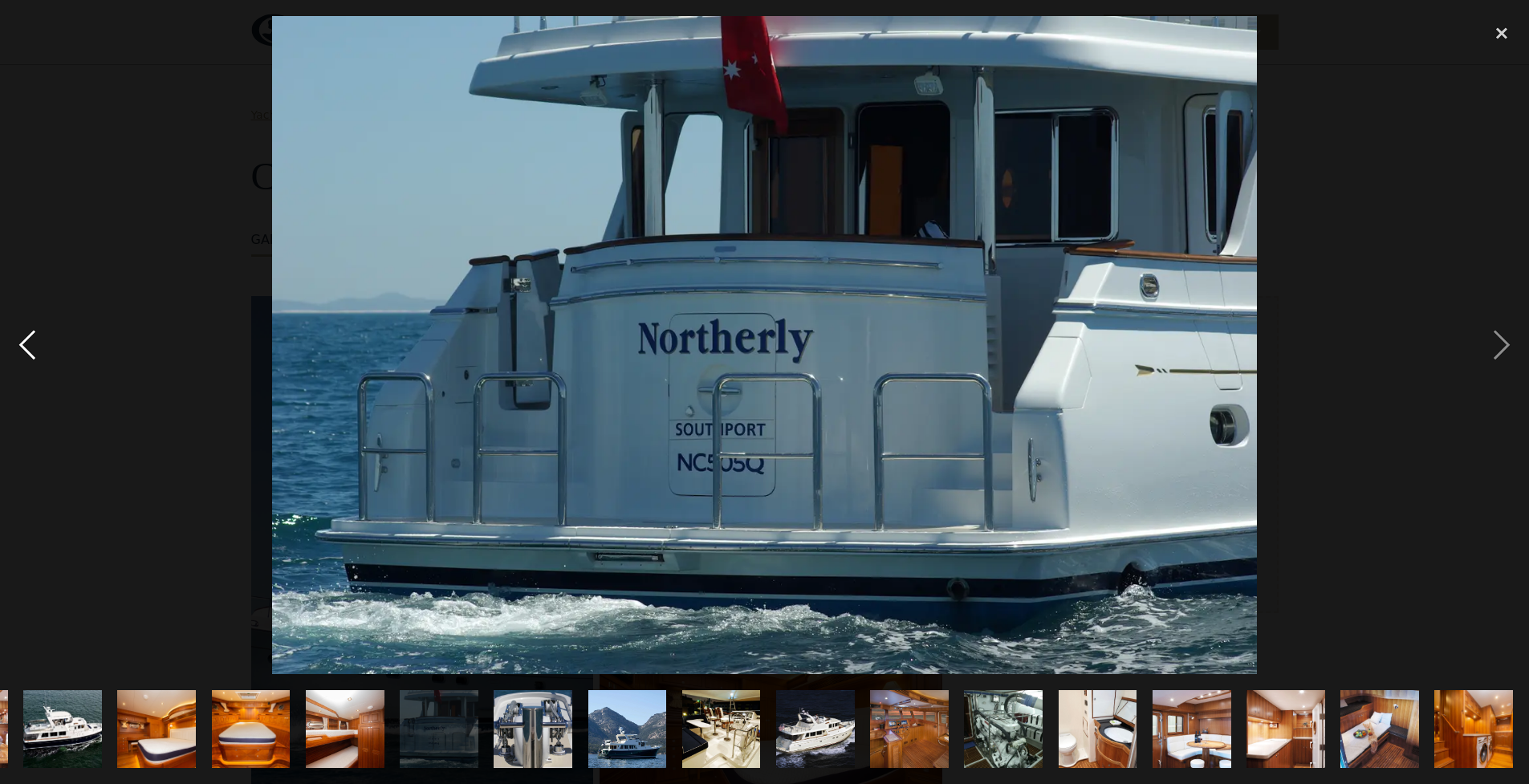
click at [25, 343] on div "previous image" at bounding box center [27, 346] width 54 height 658
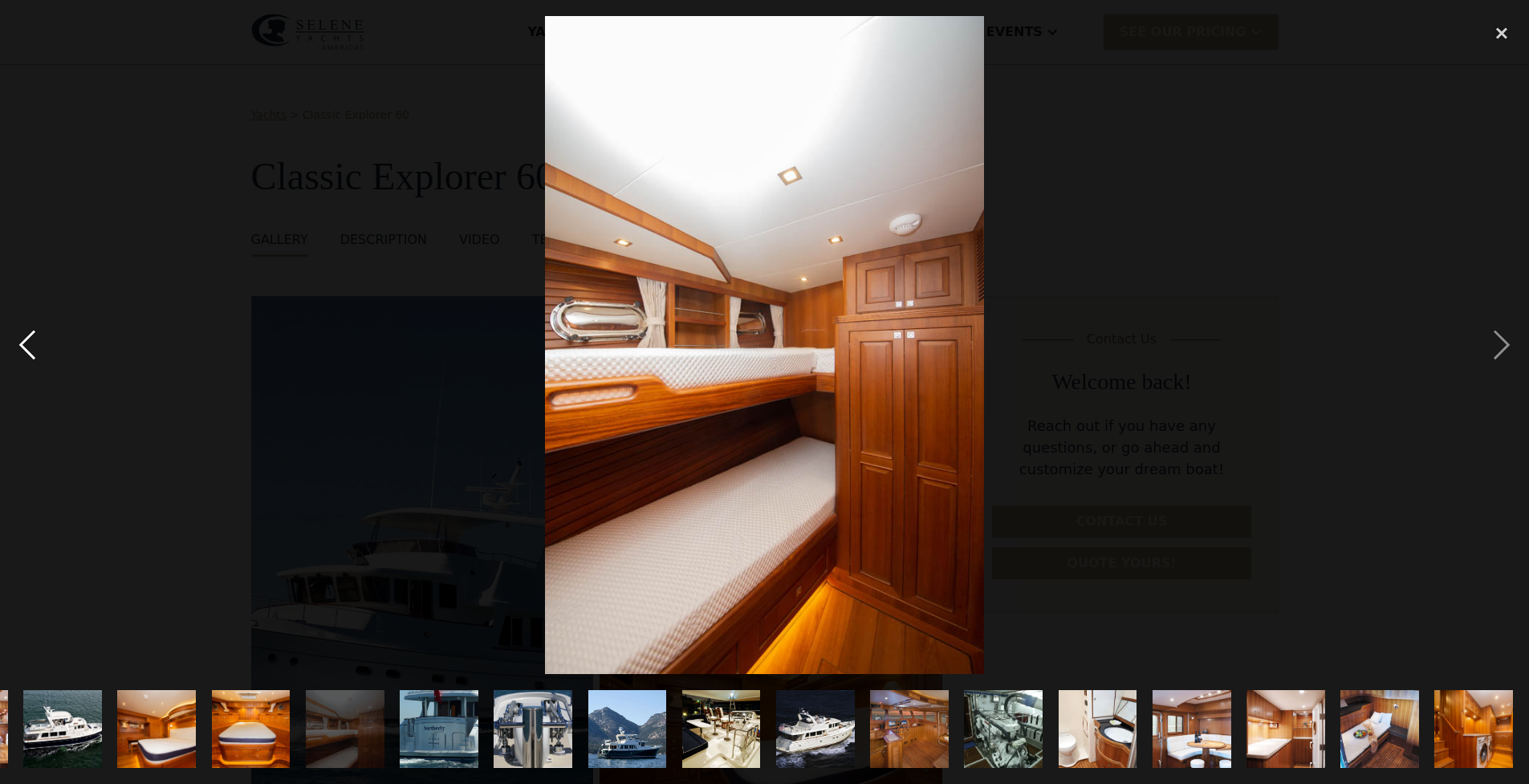
click at [25, 343] on div "previous image" at bounding box center [27, 346] width 54 height 658
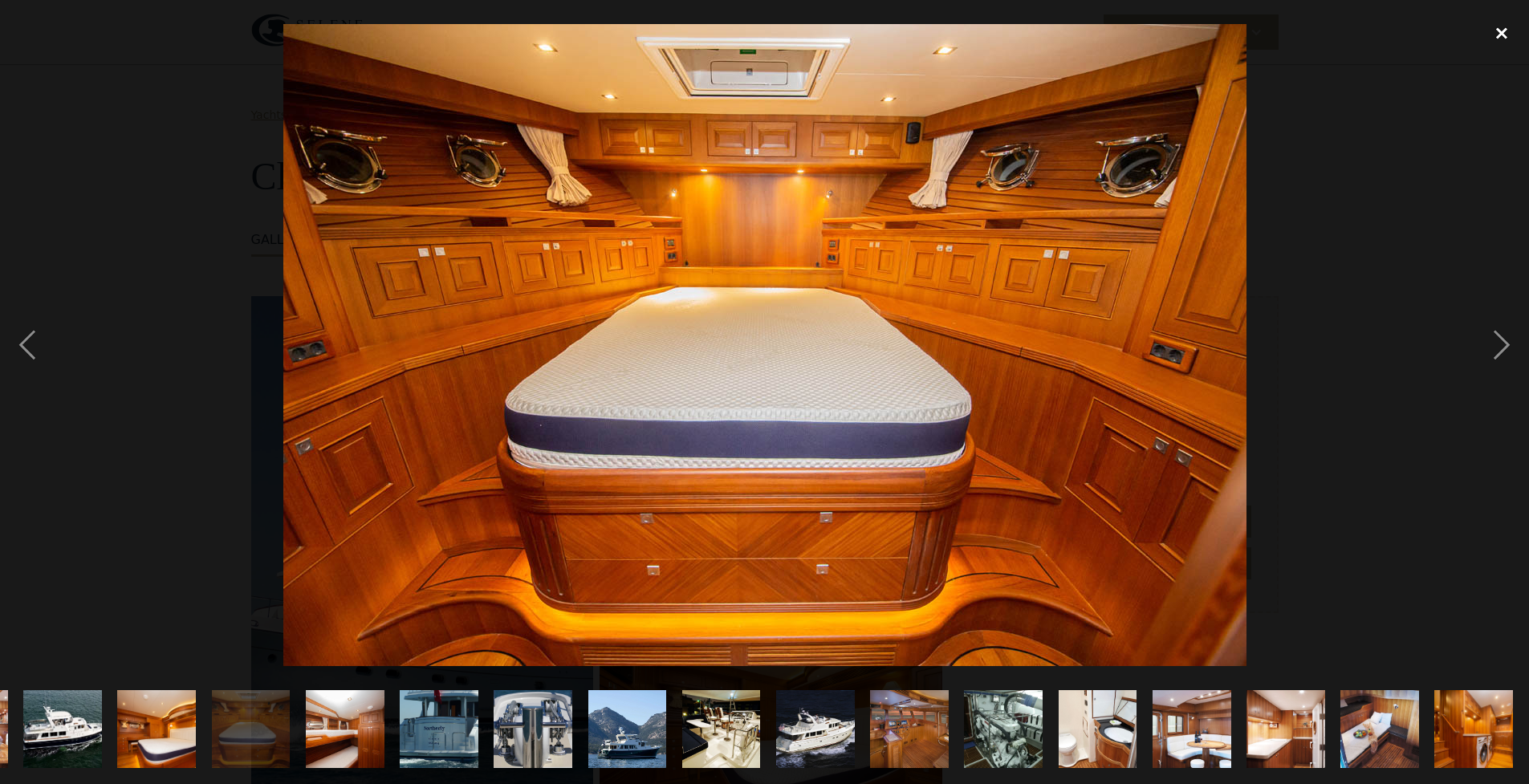
click at [1501, 34] on div "close lightbox" at bounding box center [1501, 34] width 54 height 35
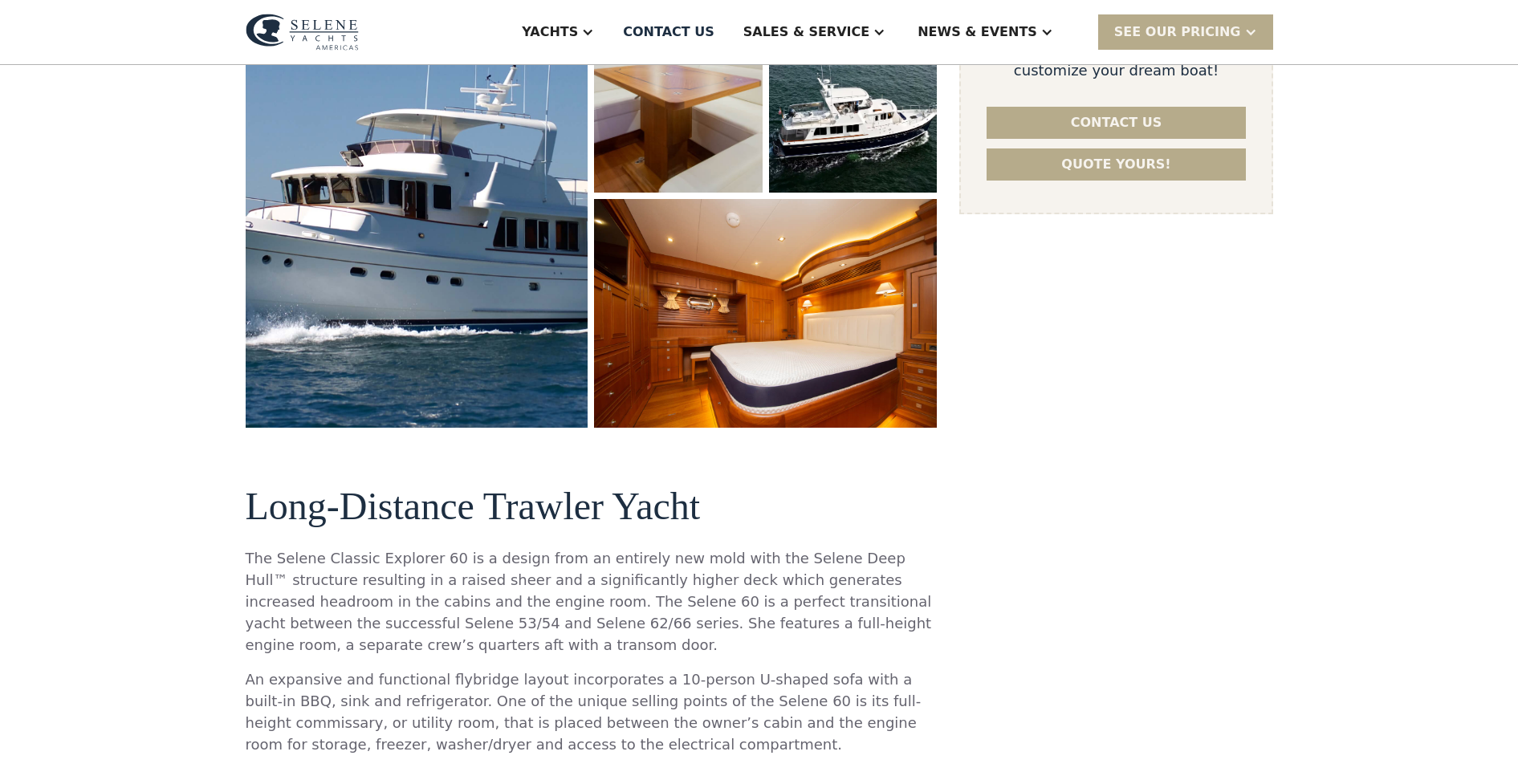
scroll to position [389, 0]
